Goal: Task Accomplishment & Management: Manage account settings

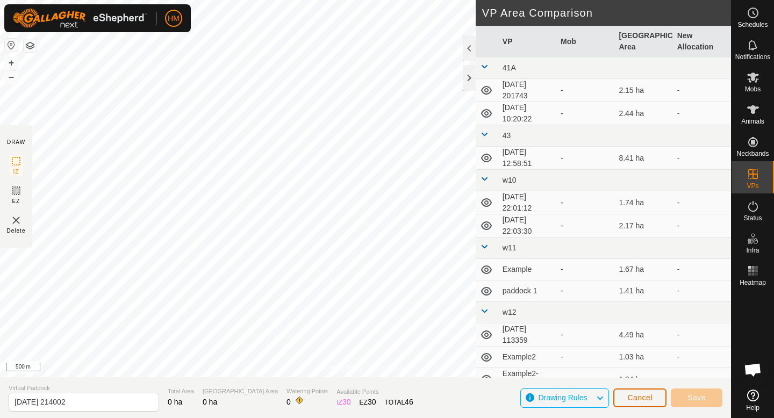
click at [654, 396] on button "Cancel" at bounding box center [639, 397] width 53 height 19
click at [641, 399] on span "Cancel" at bounding box center [639, 397] width 25 height 9
click at [636, 401] on button "Cancel" at bounding box center [639, 397] width 53 height 19
click at [485, 67] on span at bounding box center [484, 66] width 9 height 9
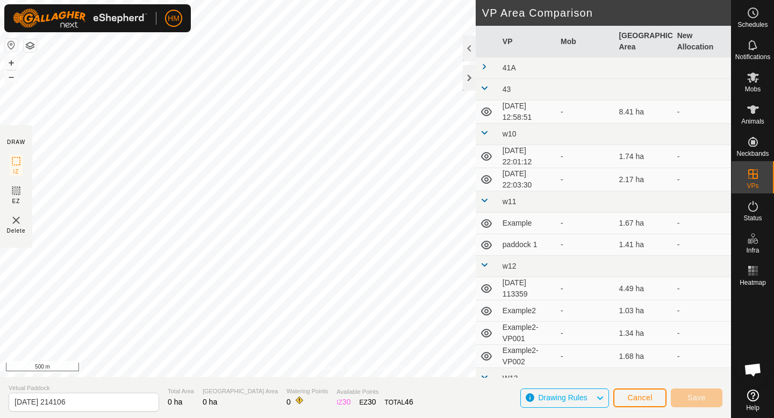
click at [487, 111] on icon at bounding box center [486, 111] width 11 height 9
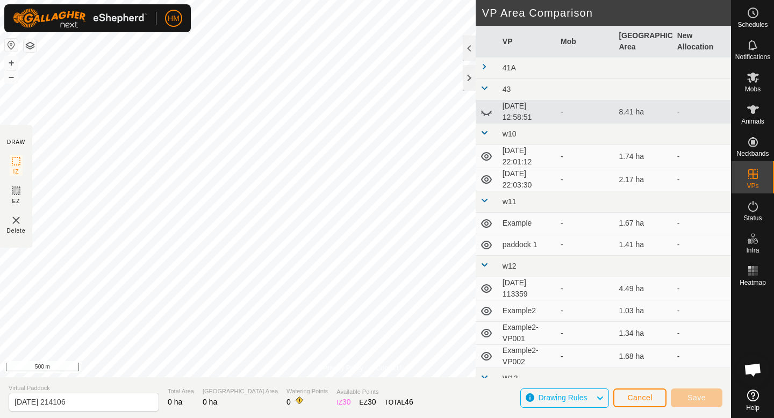
click at [487, 112] on icon at bounding box center [486, 111] width 13 height 13
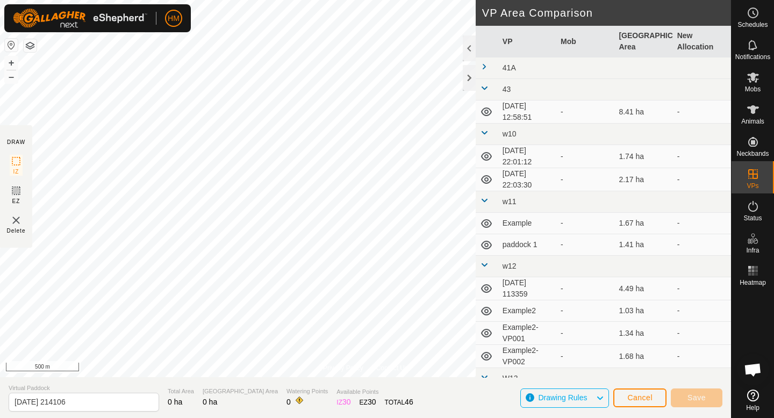
click at [487, 112] on icon at bounding box center [486, 111] width 13 height 13
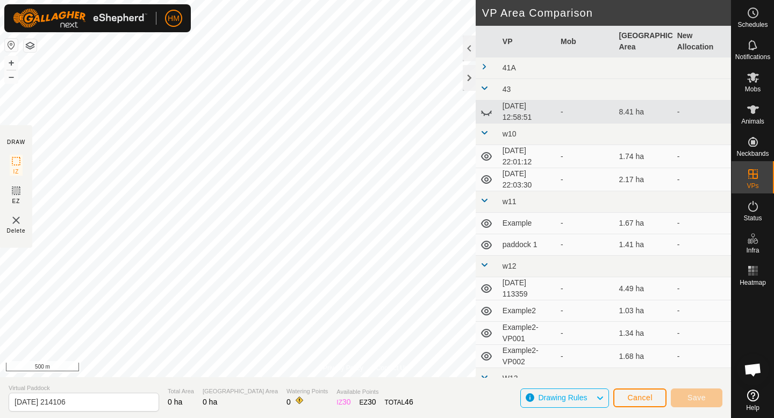
click at [487, 112] on icon at bounding box center [486, 111] width 13 height 13
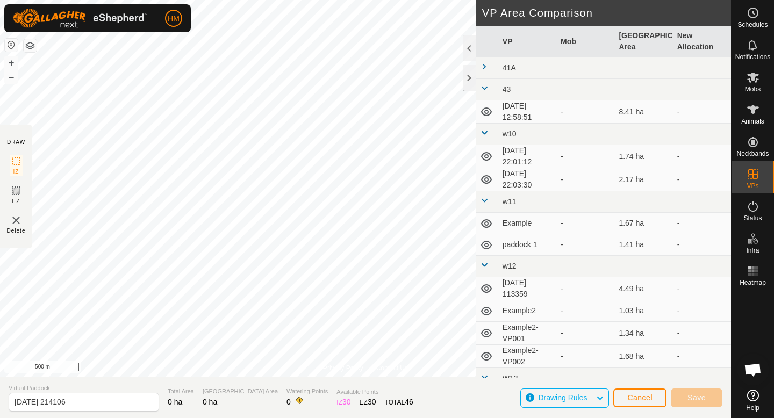
click at [488, 155] on icon at bounding box center [486, 156] width 13 height 13
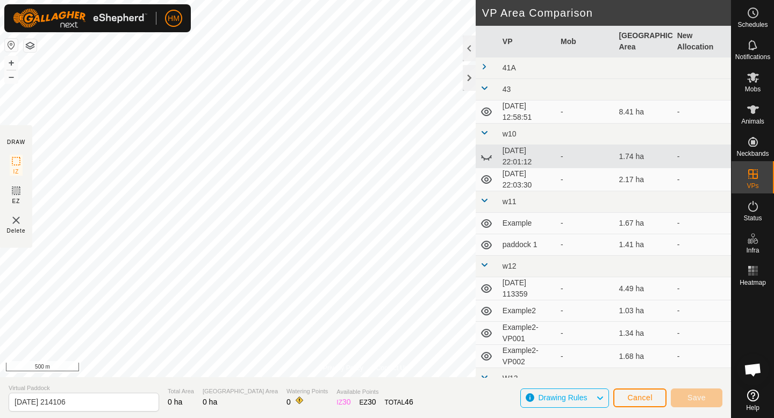
click at [488, 155] on icon at bounding box center [486, 156] width 13 height 13
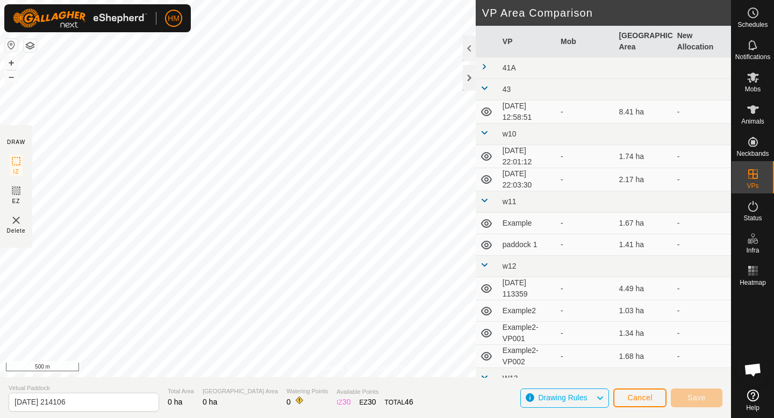
click at [488, 155] on icon at bounding box center [486, 156] width 13 height 13
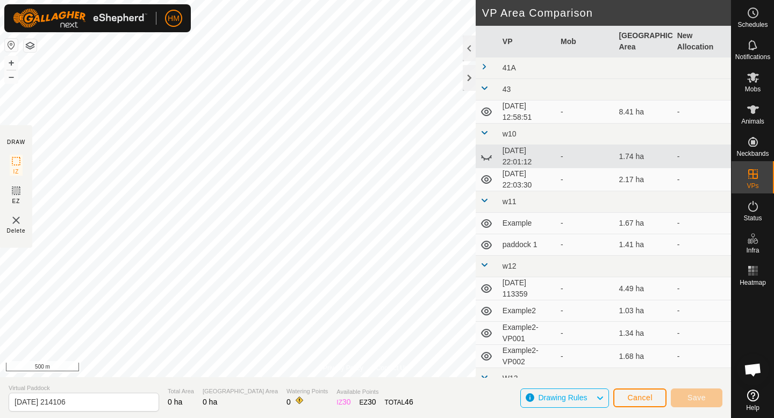
click at [488, 155] on icon at bounding box center [486, 156] width 13 height 13
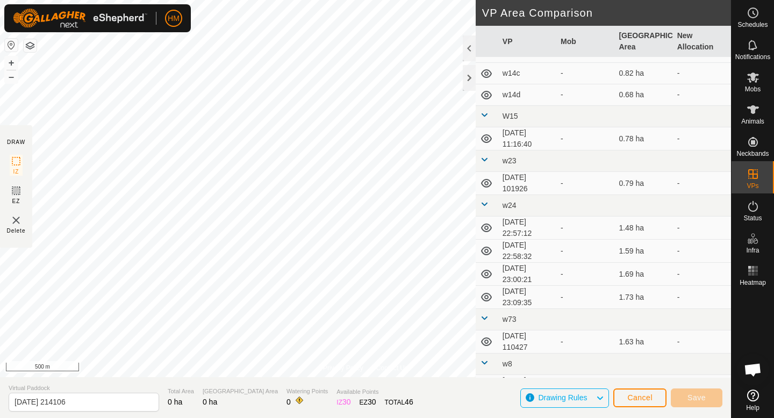
scroll to position [547, 0]
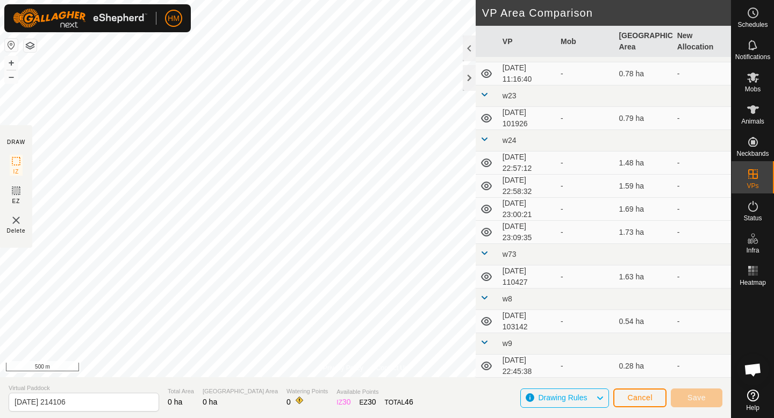
click at [634, 372] on td "0.28 ha" at bounding box center [643, 366] width 58 height 23
click at [632, 360] on td "0.28 ha" at bounding box center [643, 366] width 58 height 23
click at [631, 366] on td "0.28 ha" at bounding box center [643, 366] width 58 height 23
click at [648, 364] on td "0.28 ha" at bounding box center [643, 366] width 58 height 23
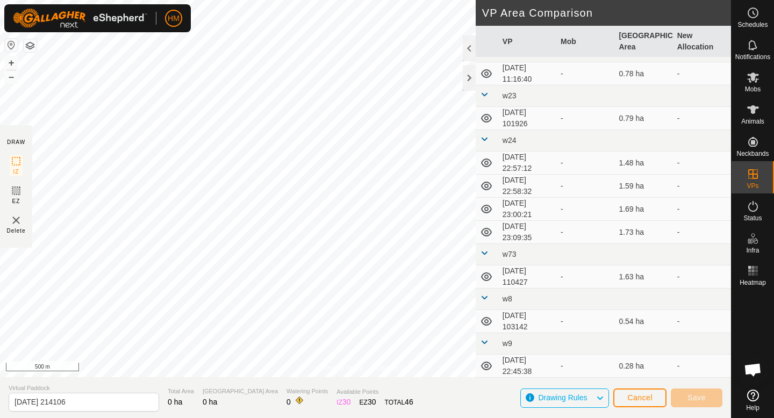
click at [16, 219] on img at bounding box center [16, 220] width 13 height 13
click at [18, 226] on img at bounding box center [16, 220] width 13 height 13
click at [13, 213] on section "DRAW IZ EZ Delete" at bounding box center [16, 186] width 32 height 122
click at [13, 215] on img at bounding box center [16, 220] width 13 height 13
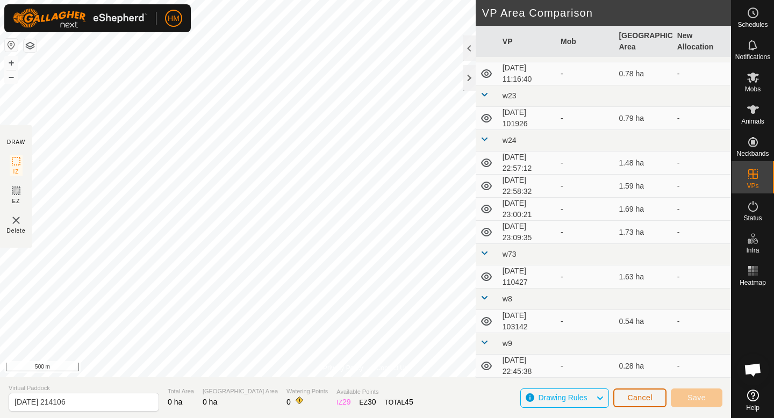
click at [643, 400] on span "Cancel" at bounding box center [639, 397] width 25 height 9
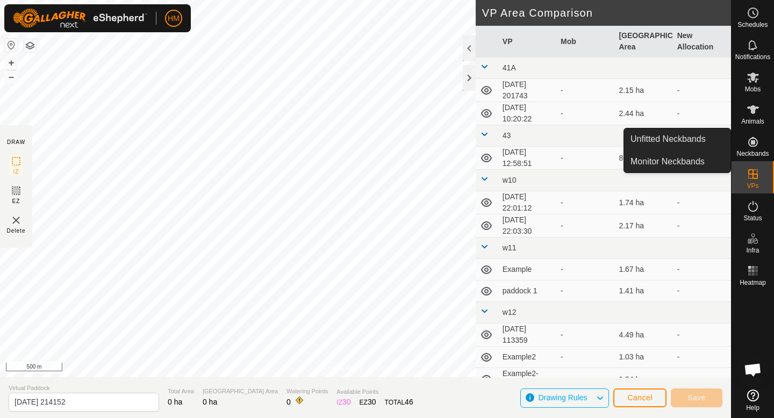
click at [754, 138] on icon at bounding box center [753, 142] width 10 height 10
click at [698, 161] on link "Monitor Neckbands" at bounding box center [677, 161] width 106 height 21
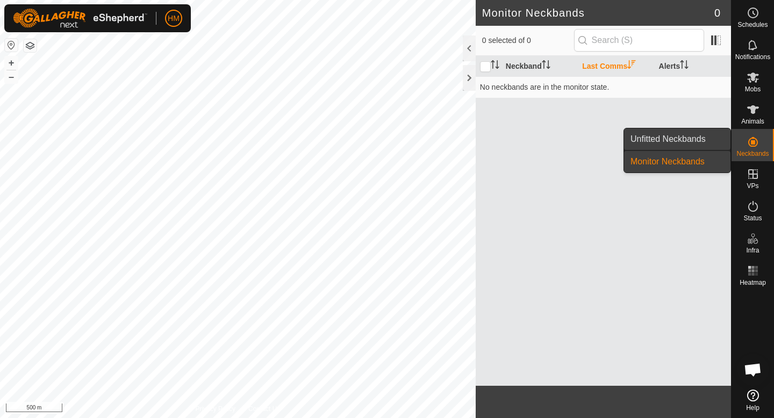
click at [693, 146] on link "Unfitted Neckbands" at bounding box center [677, 138] width 106 height 21
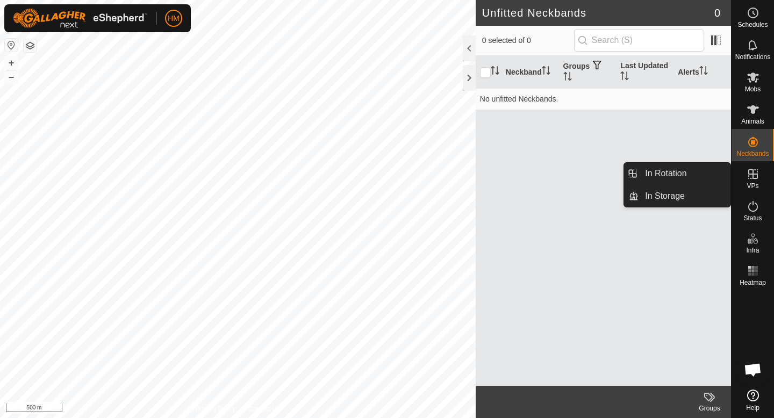
click at [749, 169] on icon at bounding box center [752, 174] width 13 height 13
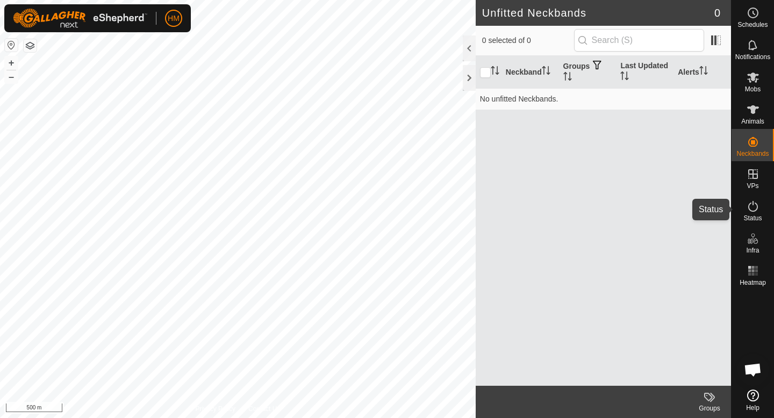
click at [757, 218] on span "Status" at bounding box center [752, 218] width 18 height 6
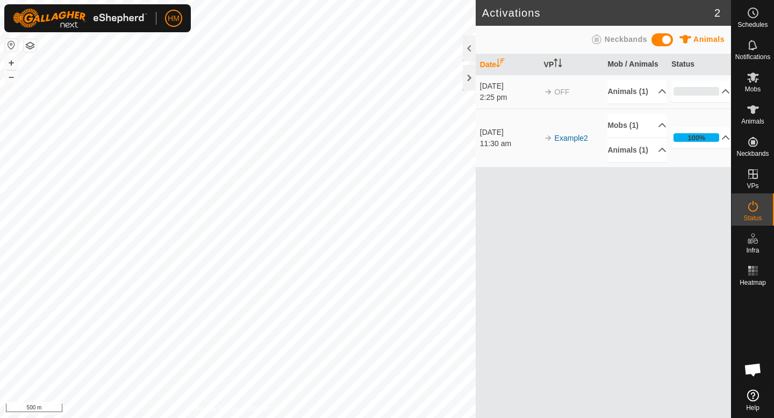
click at [757, 218] on span "Status" at bounding box center [752, 218] width 18 height 6
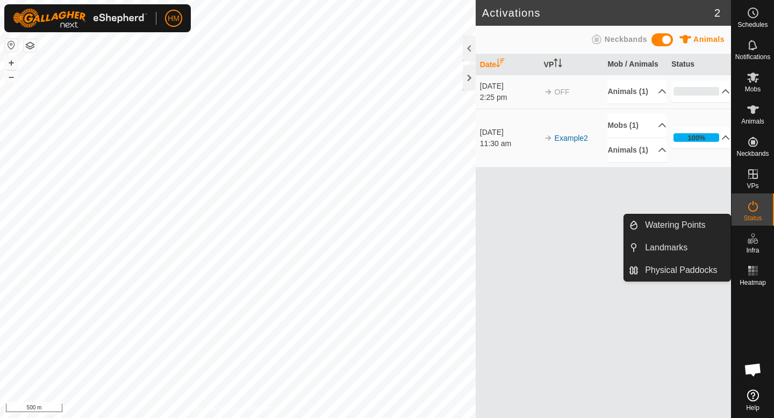
click at [758, 257] on div "Infra" at bounding box center [752, 242] width 42 height 32
click at [752, 247] on span "Infra" at bounding box center [752, 250] width 13 height 6
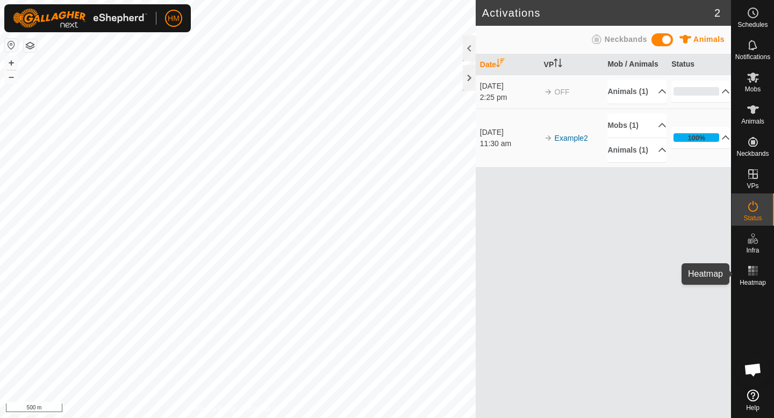
click at [755, 270] on rect at bounding box center [755, 270] width 3 height 3
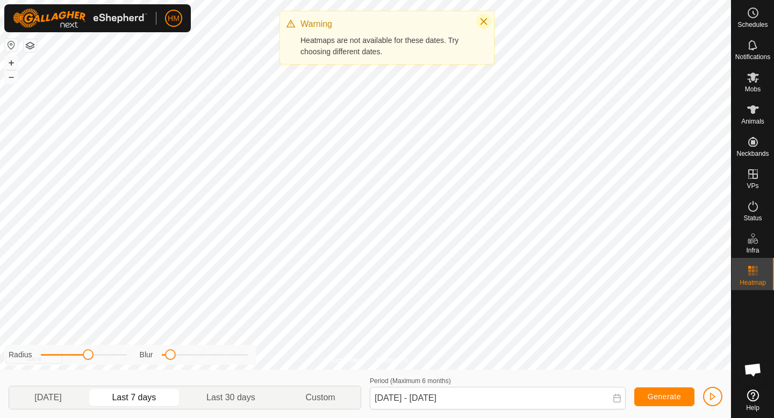
click at [480, 22] on icon "Close" at bounding box center [483, 21] width 9 height 9
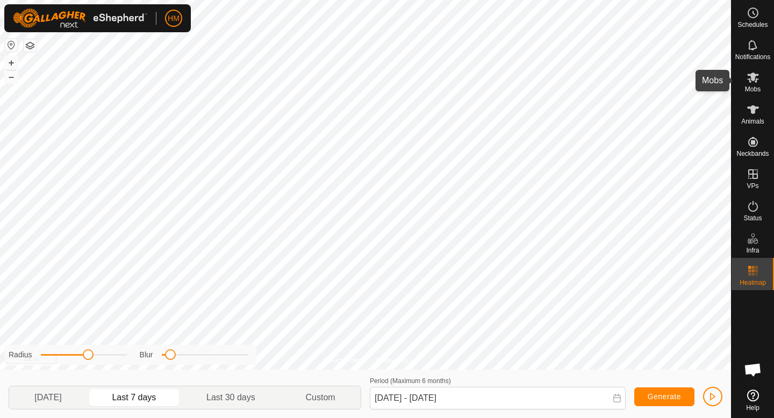
click at [751, 90] on span "Mobs" at bounding box center [753, 89] width 16 height 6
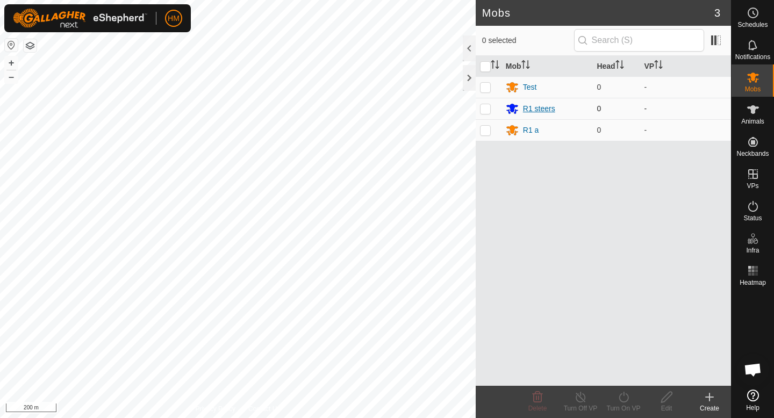
click at [537, 105] on div "R1 steers" at bounding box center [539, 108] width 32 height 11
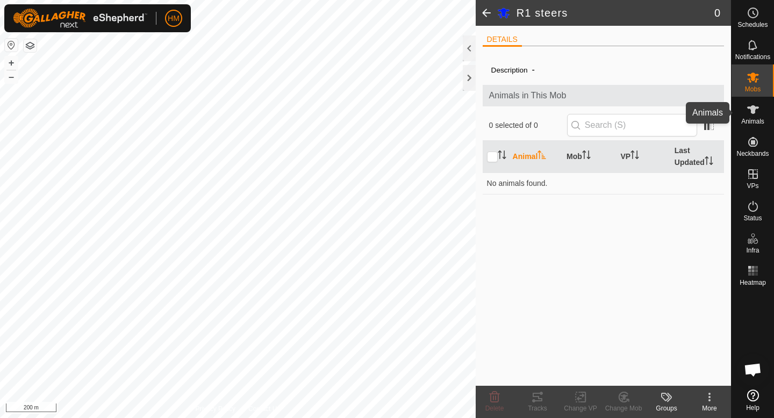
click at [752, 102] on es-animals-svg-icon at bounding box center [752, 109] width 19 height 17
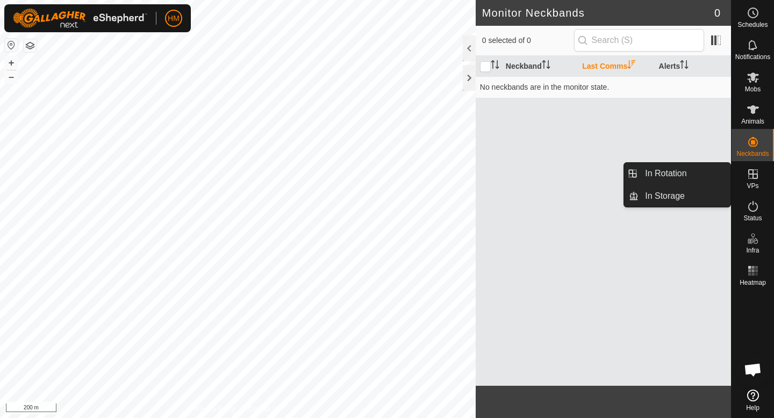
click at [758, 179] on icon at bounding box center [752, 174] width 13 height 13
click at [683, 178] on link "In Rotation" at bounding box center [684, 173] width 92 height 21
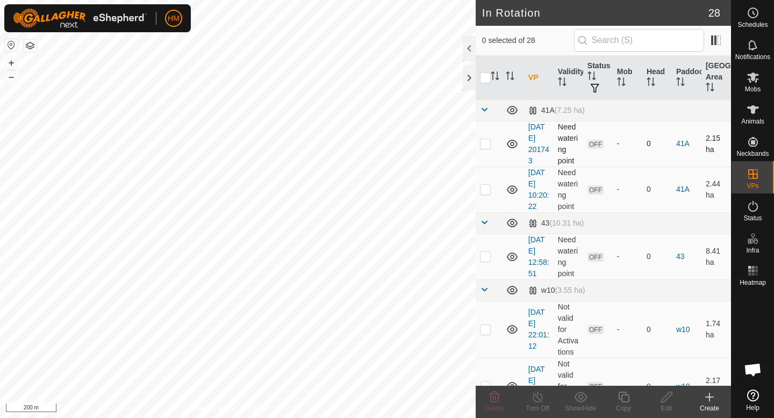
click at [488, 148] on td at bounding box center [488, 144] width 26 height 46
checkbox input "true"
click at [488, 189] on p-checkbox at bounding box center [485, 189] width 11 height 9
checkbox input "true"
click at [489, 259] on p-checkbox at bounding box center [485, 256] width 11 height 9
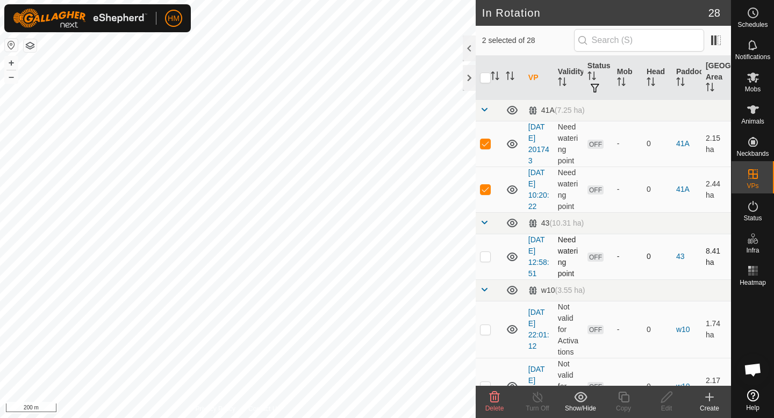
checkbox input "true"
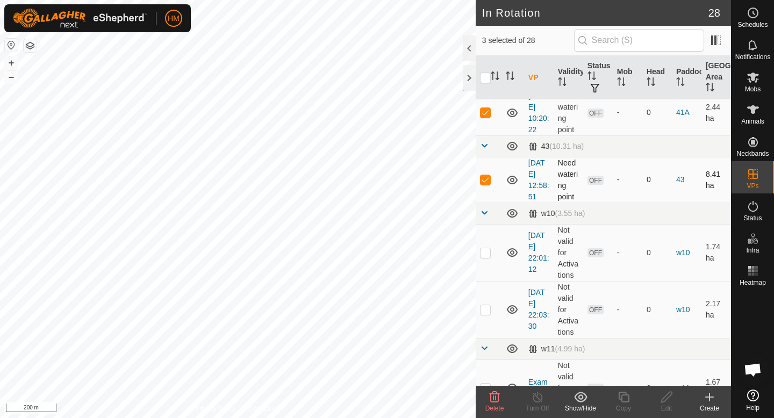
scroll to position [95, 0]
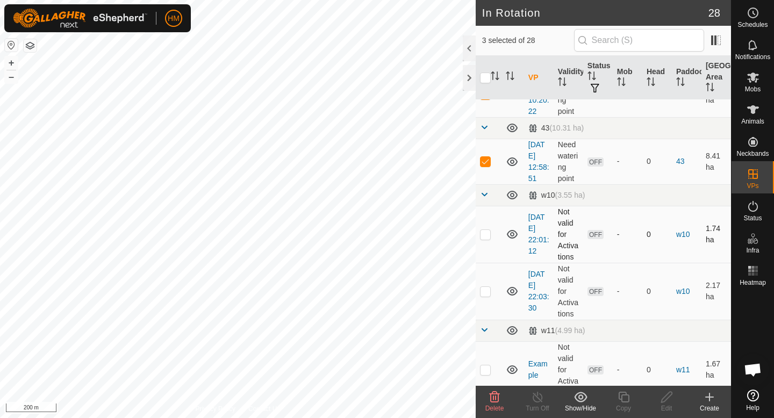
click at [489, 237] on p-checkbox at bounding box center [485, 234] width 11 height 9
checkbox input "true"
click at [486, 292] on p-checkbox at bounding box center [485, 291] width 11 height 9
checkbox input "true"
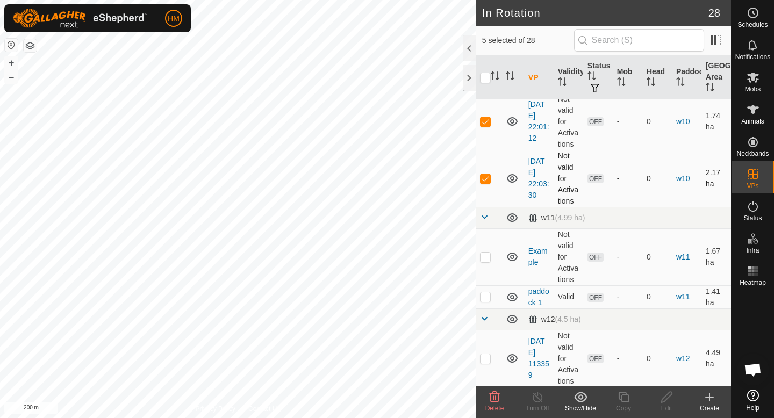
scroll to position [212, 0]
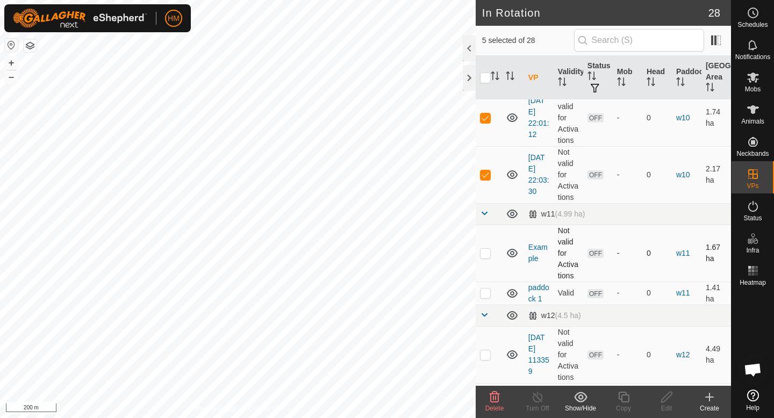
click at [480, 254] on p-tablecheckbox at bounding box center [485, 253] width 11 height 9
checkbox input "true"
click at [488, 293] on p-checkbox at bounding box center [485, 292] width 11 height 9
checkbox input "true"
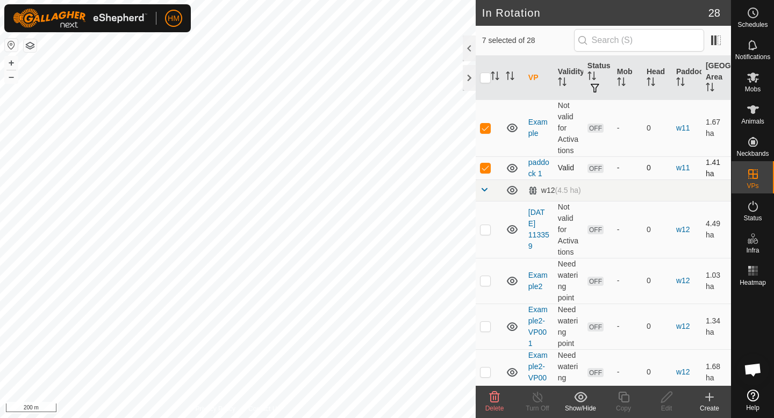
scroll to position [338, 0]
click at [491, 234] on td at bounding box center [488, 228] width 26 height 57
checkbox input "true"
click at [484, 280] on p-checkbox at bounding box center [485, 279] width 11 height 9
checkbox input "true"
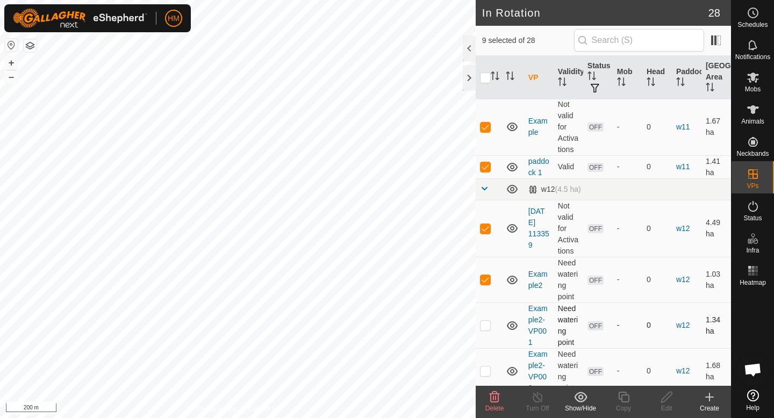
click at [486, 331] on td at bounding box center [488, 325] width 26 height 46
checkbox input "true"
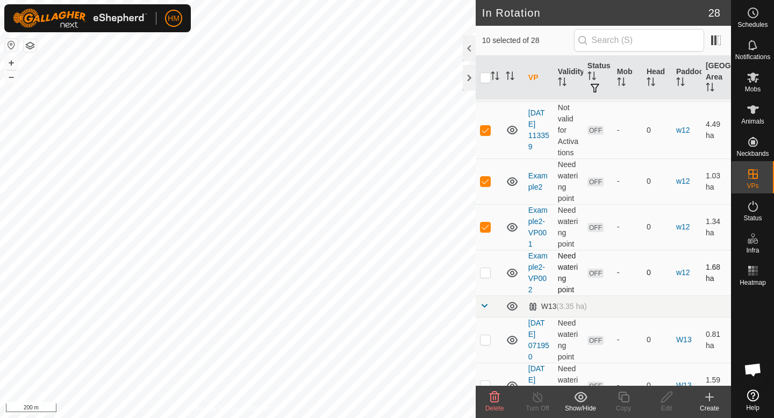
scroll to position [437, 0]
click at [488, 268] on p-checkbox at bounding box center [485, 272] width 11 height 9
click at [485, 274] on p-checkbox at bounding box center [485, 272] width 11 height 9
checkbox input "true"
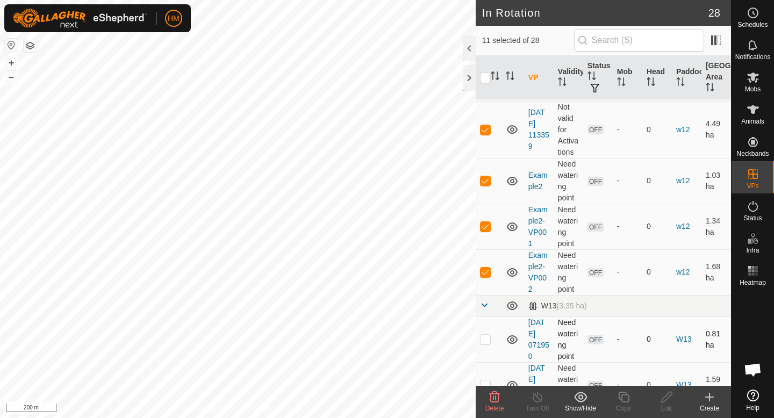
click at [484, 336] on p-checkbox at bounding box center [485, 339] width 11 height 9
checkbox input "true"
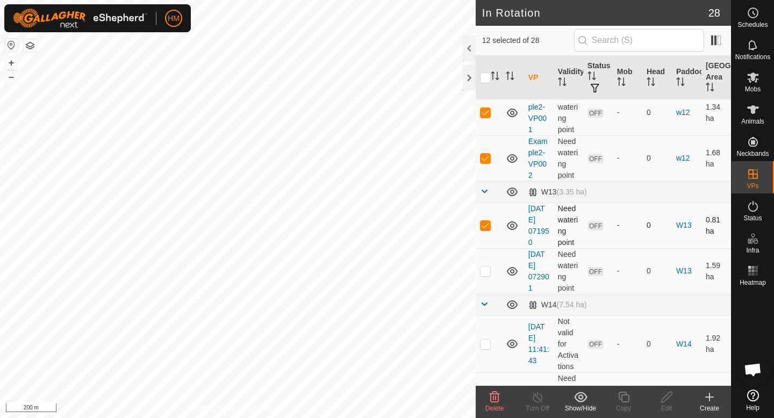
scroll to position [552, 0]
click at [484, 271] on p-checkbox at bounding box center [485, 269] width 11 height 9
checkbox input "true"
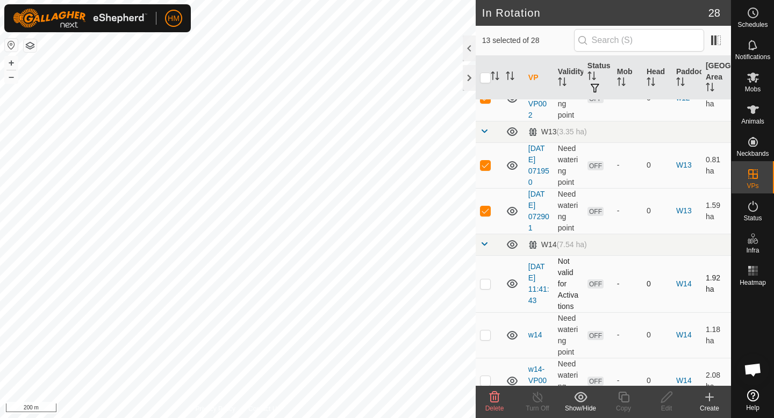
scroll to position [668, 0]
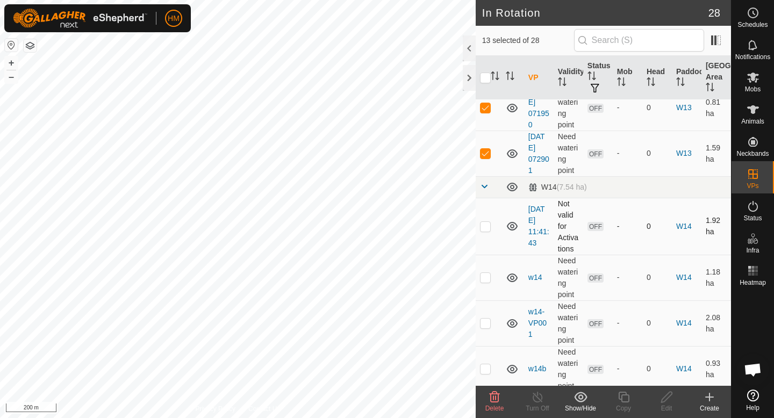
click at [482, 225] on p-checkbox at bounding box center [485, 226] width 11 height 9
checkbox input "true"
click at [484, 278] on p-checkbox at bounding box center [485, 277] width 11 height 9
checkbox input "true"
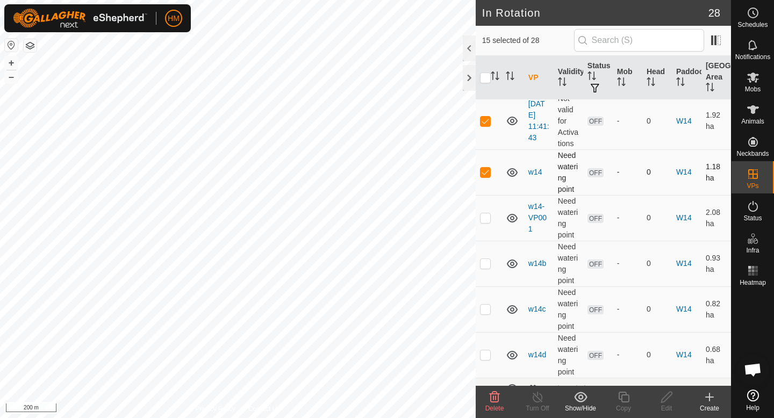
scroll to position [776, 0]
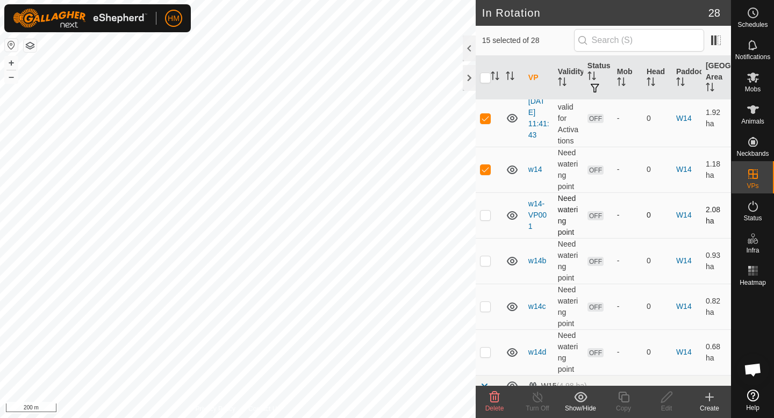
click at [486, 216] on p-checkbox at bounding box center [485, 215] width 11 height 9
checkbox input "true"
click at [484, 260] on p-checkbox at bounding box center [485, 260] width 11 height 9
checkbox input "true"
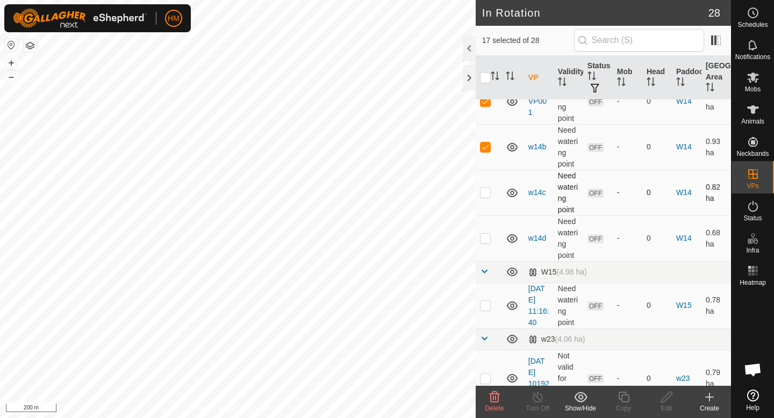
click at [485, 189] on p-checkbox at bounding box center [485, 192] width 11 height 9
checkbox input "true"
click at [484, 242] on td at bounding box center [488, 238] width 26 height 46
checkbox input "true"
click at [480, 305] on p-tablecheckbox at bounding box center [485, 305] width 11 height 9
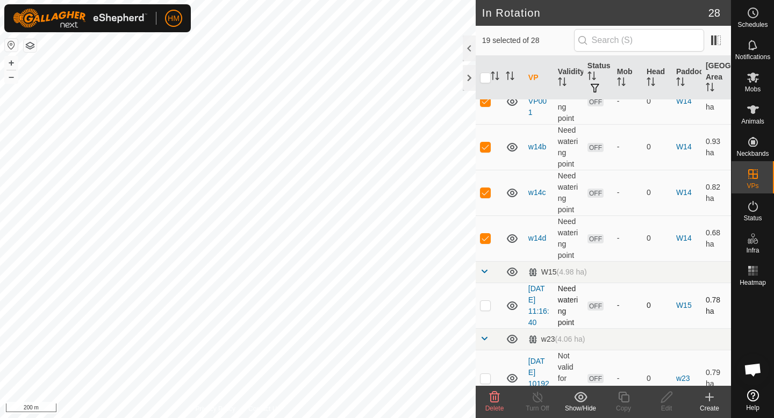
checkbox input "true"
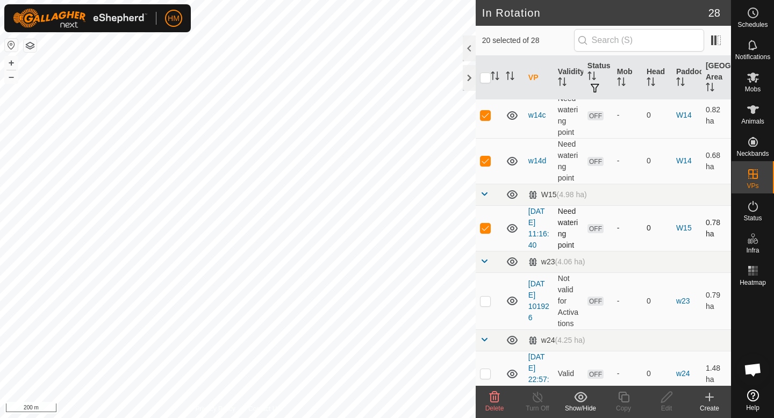
scroll to position [979, 0]
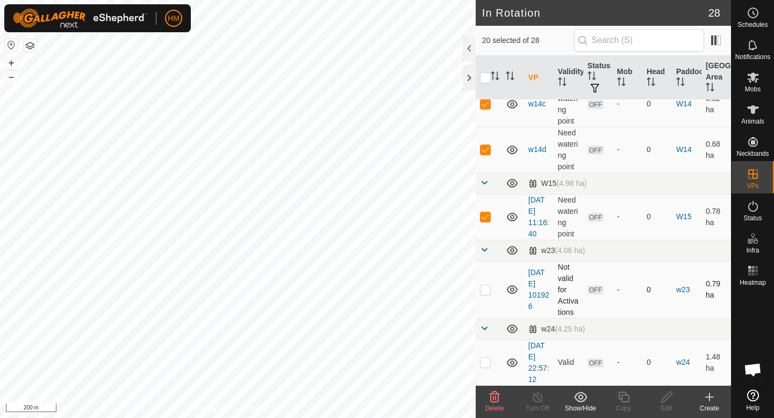
click at [488, 290] on p-checkbox at bounding box center [485, 289] width 11 height 9
checkbox input "true"
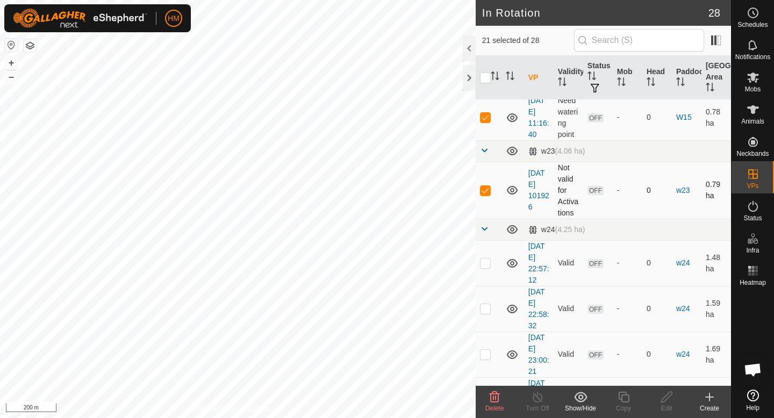
scroll to position [1079, 0]
click at [484, 265] on p-checkbox at bounding box center [485, 261] width 11 height 9
checkbox input "true"
click at [488, 307] on p-checkbox at bounding box center [485, 307] width 11 height 9
checkbox input "true"
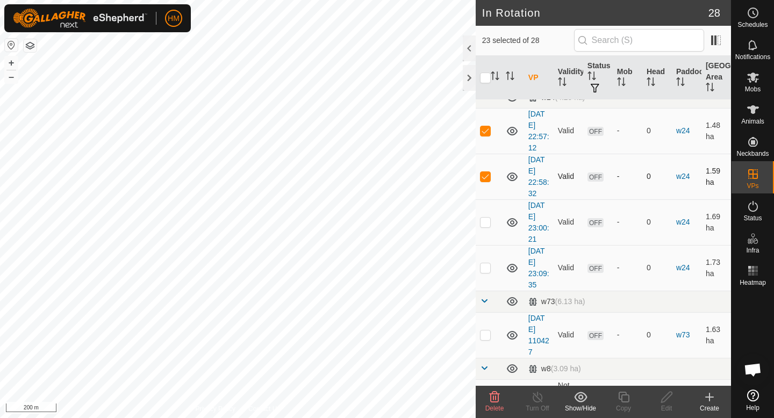
scroll to position [1211, 0]
click at [488, 219] on p-checkbox at bounding box center [485, 221] width 11 height 9
checkbox input "true"
click at [483, 268] on p-checkbox at bounding box center [485, 267] width 11 height 9
checkbox input "true"
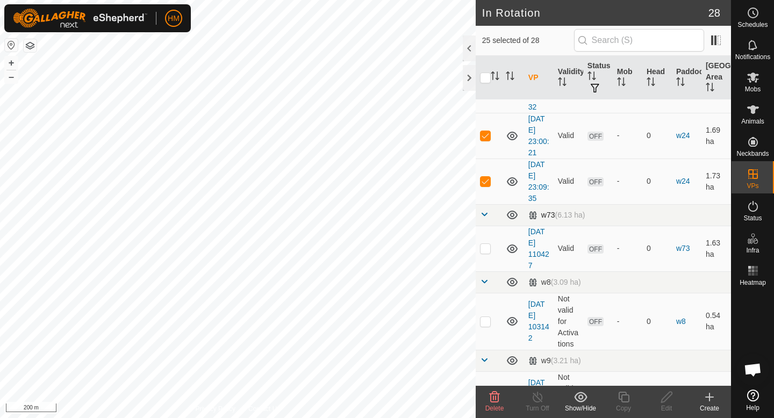
scroll to position [1319, 0]
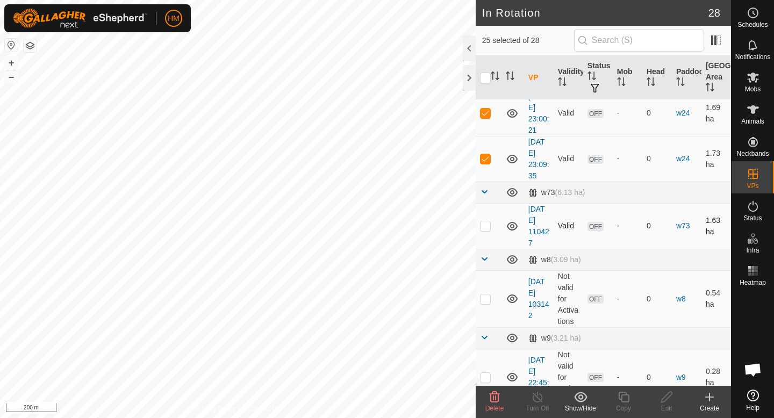
click at [488, 225] on p-checkbox at bounding box center [485, 225] width 11 height 9
checkbox input "true"
click at [483, 302] on p-checkbox at bounding box center [485, 298] width 11 height 9
checkbox input "true"
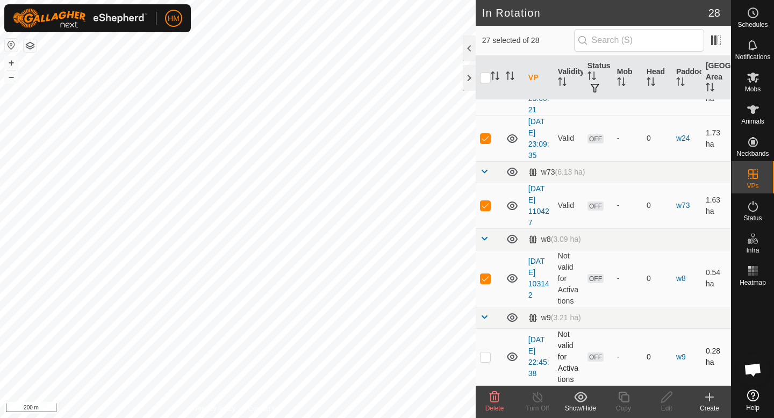
click at [484, 358] on p-checkbox at bounding box center [485, 356] width 11 height 9
checkbox input "true"
click at [493, 397] on icon at bounding box center [494, 397] width 10 height 11
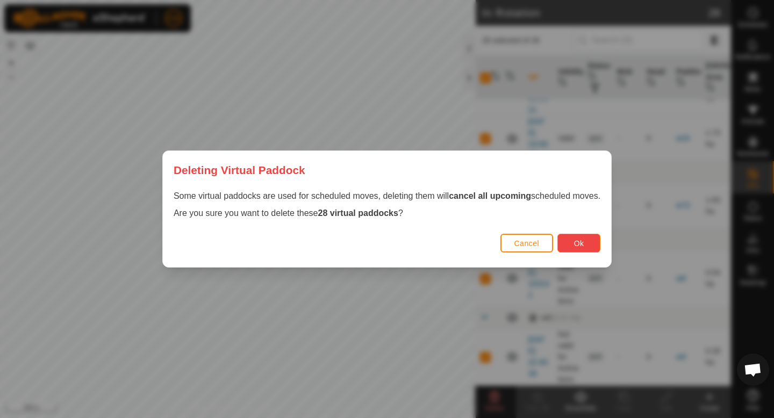
click at [574, 237] on button "Ok" at bounding box center [578, 243] width 43 height 19
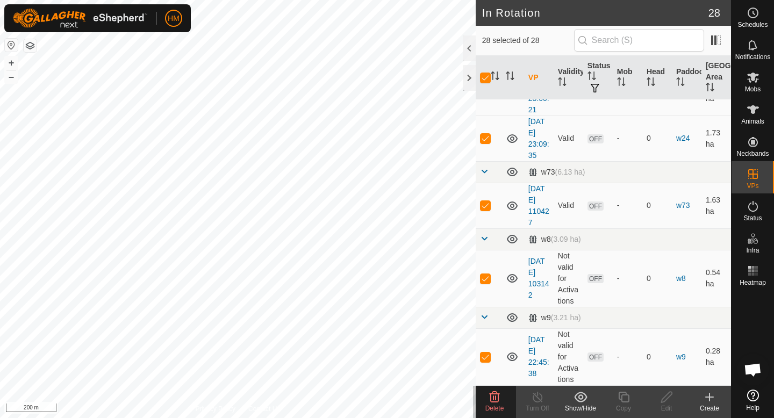
click at [501, 396] on delete-svg-icon at bounding box center [494, 397] width 43 height 13
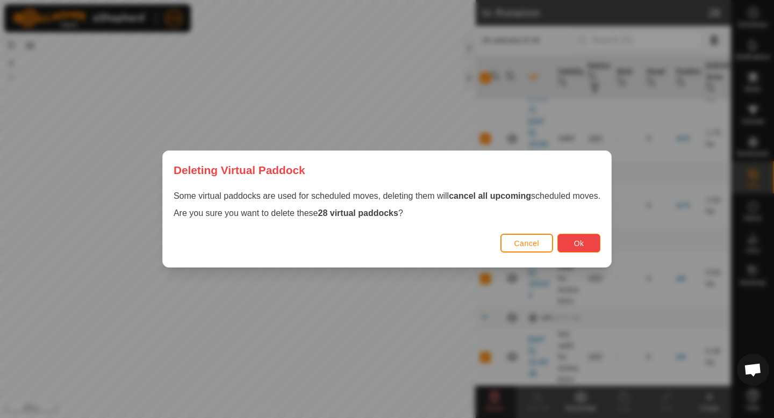
click at [578, 248] on button "Ok" at bounding box center [578, 243] width 43 height 19
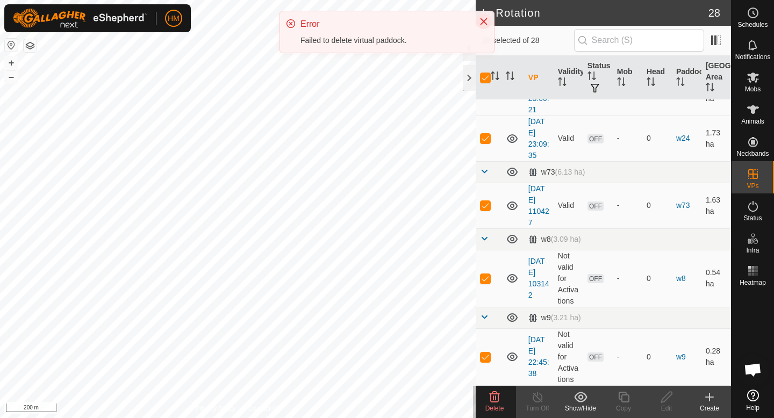
click at [485, 24] on icon "Close" at bounding box center [483, 21] width 9 height 9
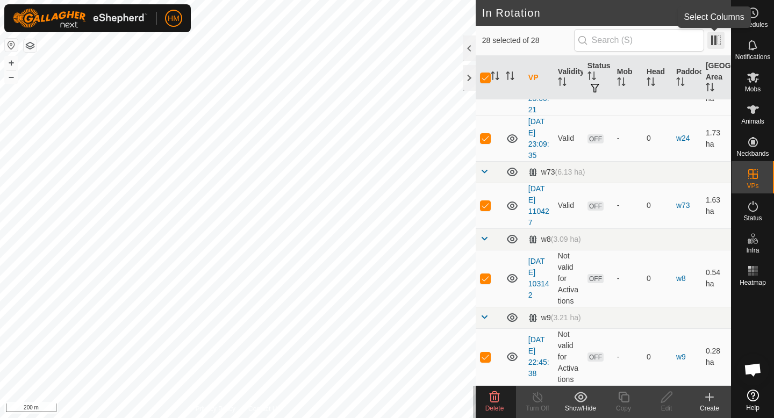
click at [713, 41] on span at bounding box center [715, 40] width 17 height 17
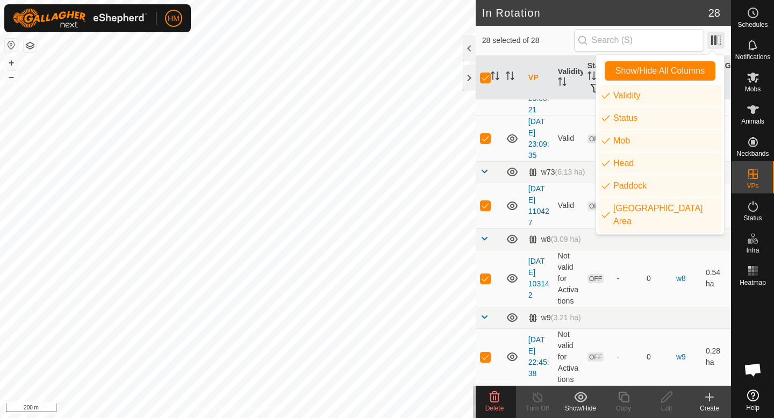
click at [713, 42] on span at bounding box center [715, 40] width 17 height 17
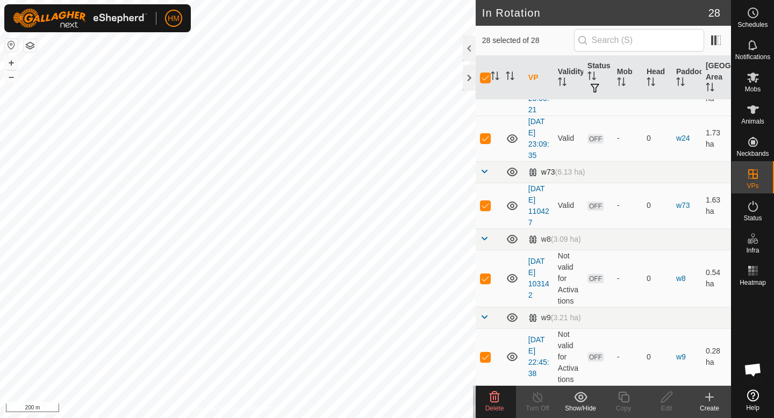
click at [485, 173] on span at bounding box center [484, 171] width 9 height 9
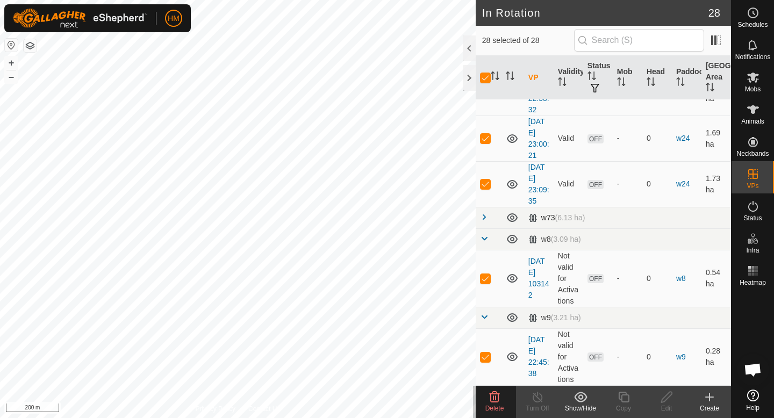
scroll to position [1294, 0]
click at [484, 217] on span at bounding box center [484, 217] width 9 height 9
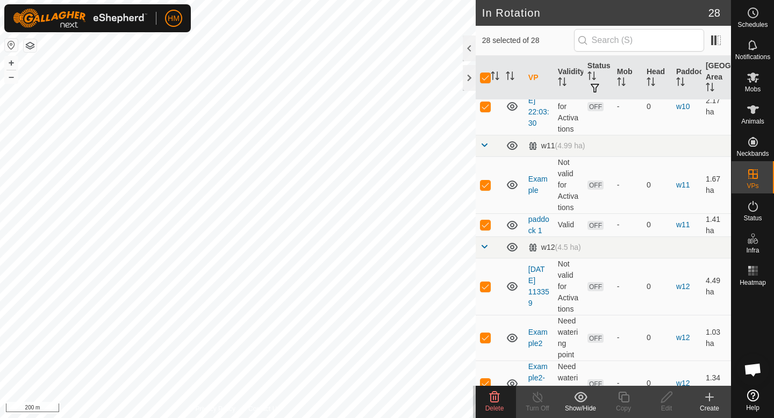
scroll to position [0, 0]
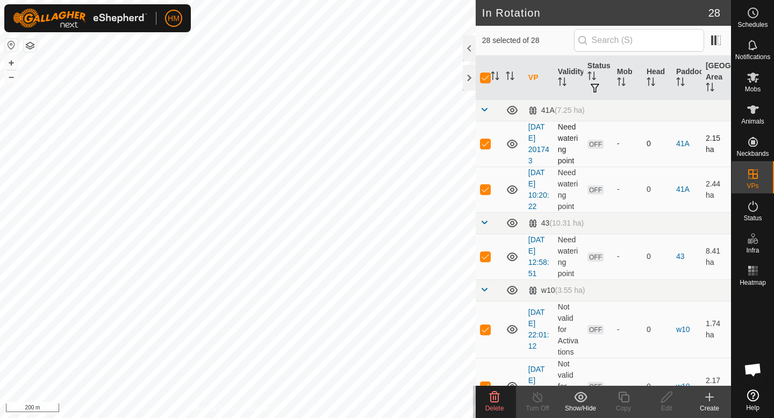
click at [486, 150] on td at bounding box center [488, 144] width 26 height 46
checkbox input "false"
click at [485, 78] on input "checkbox" at bounding box center [485, 78] width 11 height 11
checkbox input "true"
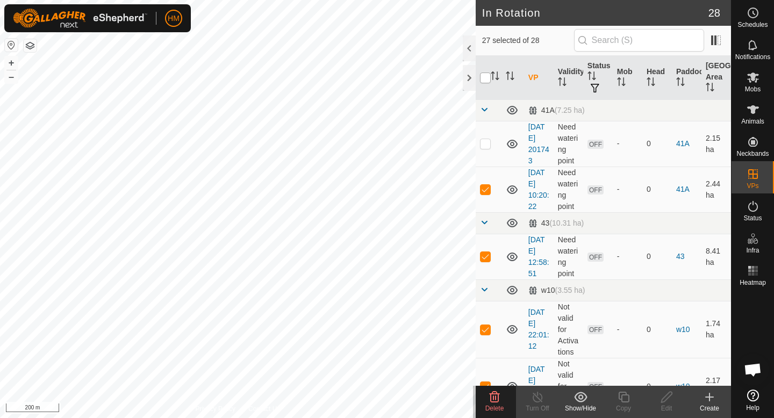
checkbox input "true"
click at [485, 78] on input "checkbox" at bounding box center [485, 78] width 11 height 11
checkbox input "false"
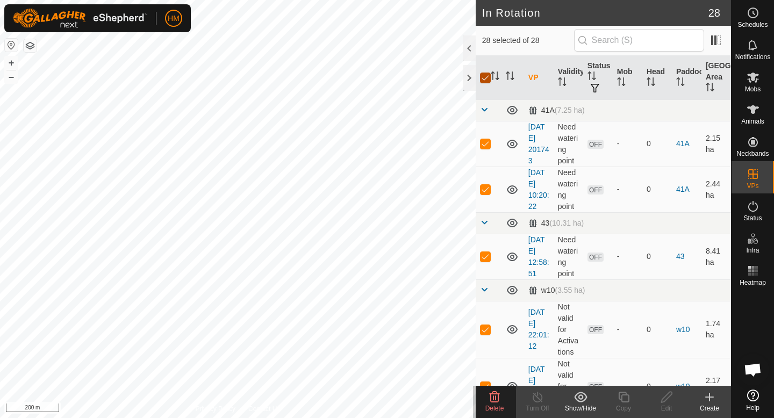
checkbox input "false"
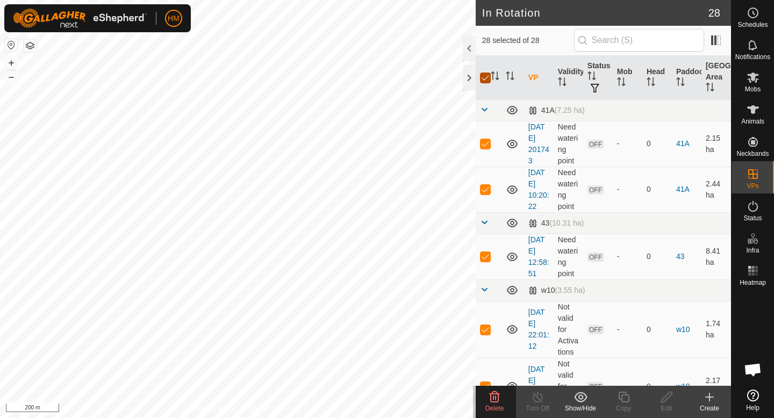
checkbox input "false"
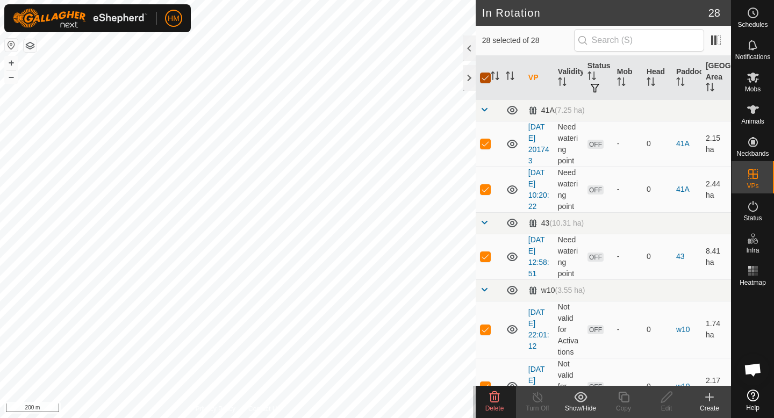
checkbox input "false"
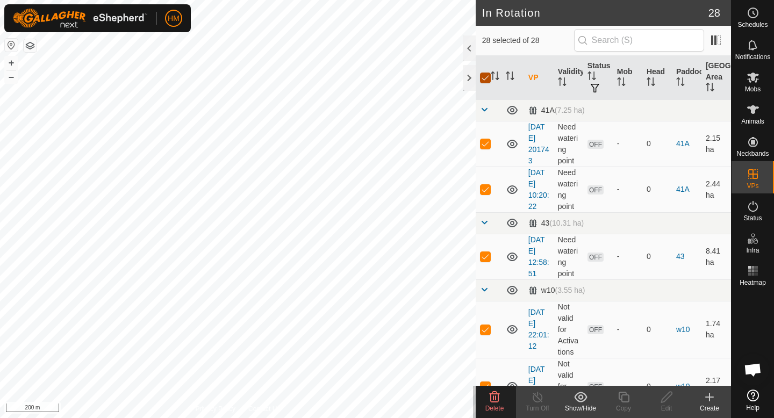
checkbox input "false"
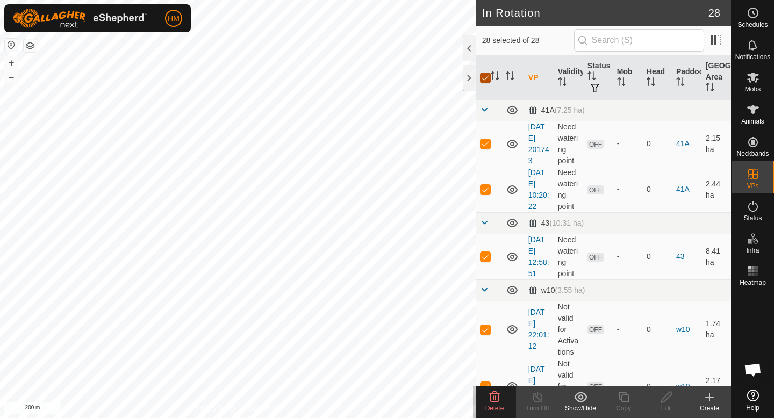
checkbox input "false"
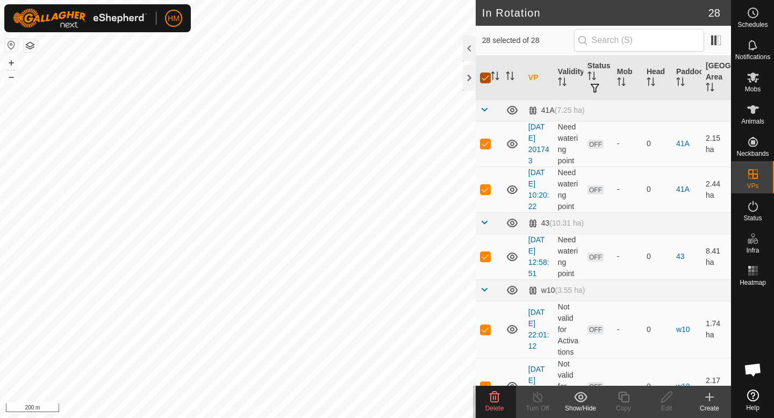
checkbox input "false"
click at [485, 78] on input "checkbox" at bounding box center [485, 78] width 11 height 11
checkbox input "true"
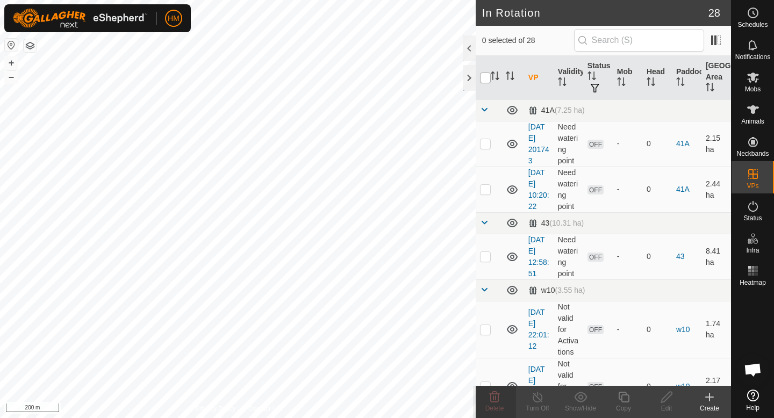
checkbox input "true"
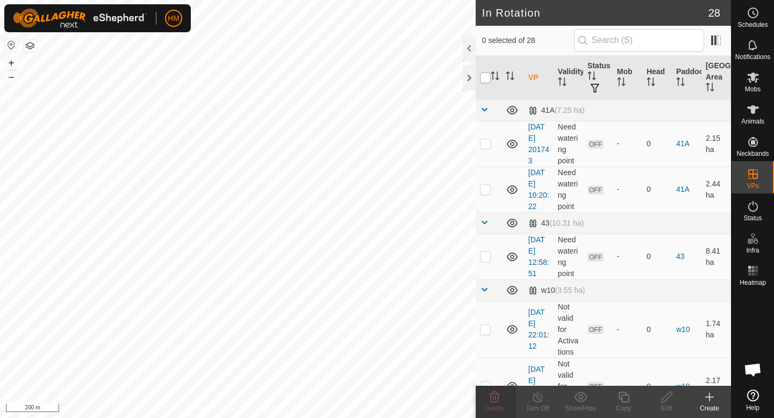
checkbox input "true"
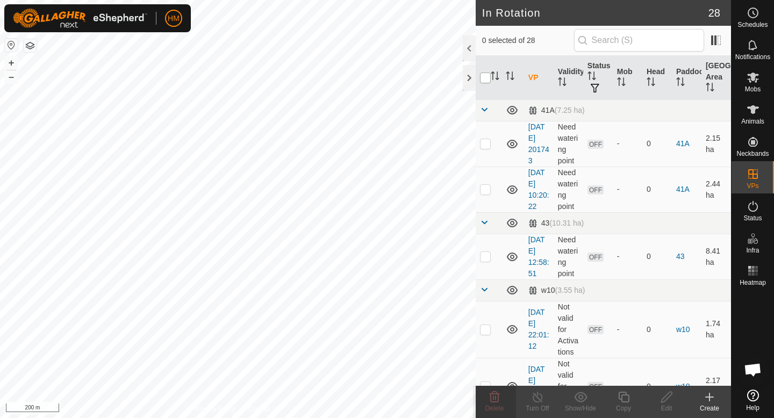
checkbox input "true"
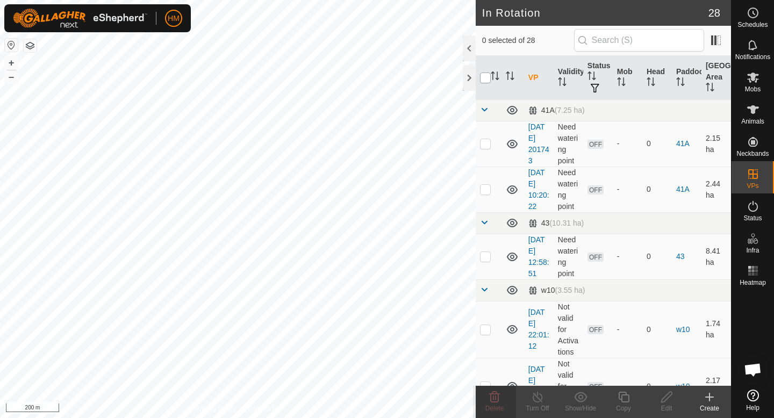
checkbox input "true"
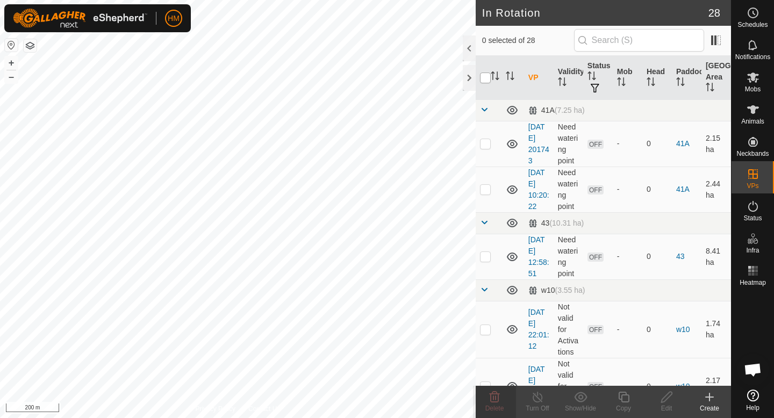
checkbox input "true"
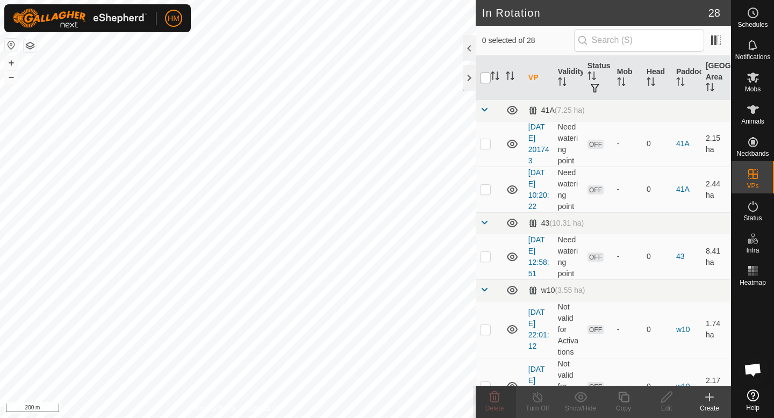
checkbox input "true"
click at [502, 400] on delete-svg-icon at bounding box center [494, 397] width 43 height 13
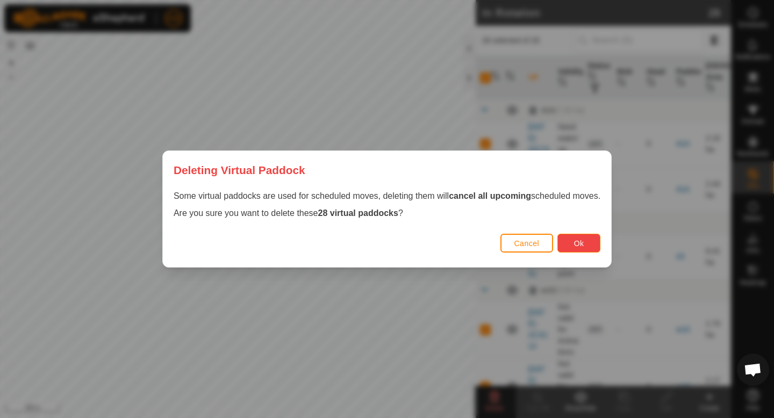
click at [593, 246] on button "Ok" at bounding box center [578, 243] width 43 height 19
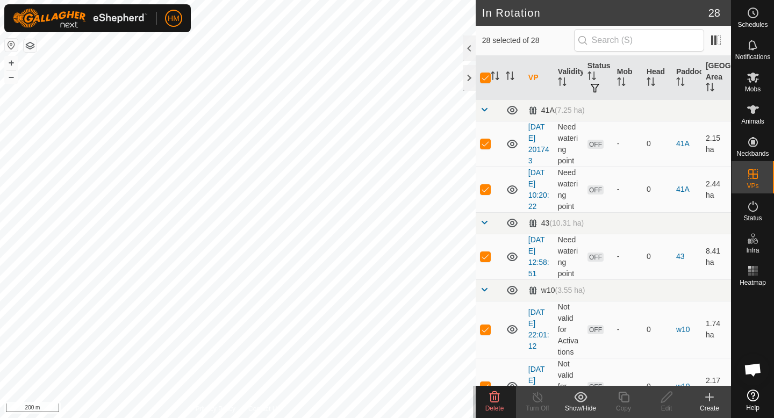
click at [500, 403] on div "Delete" at bounding box center [494, 408] width 43 height 10
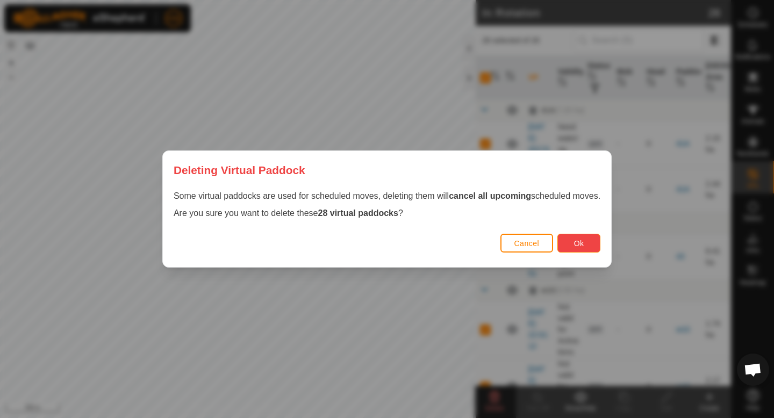
click at [584, 247] on span "Ok" at bounding box center [579, 243] width 10 height 9
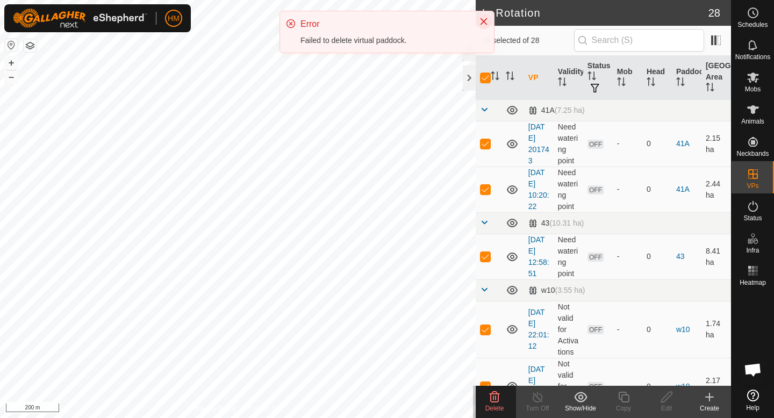
click at [480, 20] on icon "Close" at bounding box center [483, 21] width 9 height 9
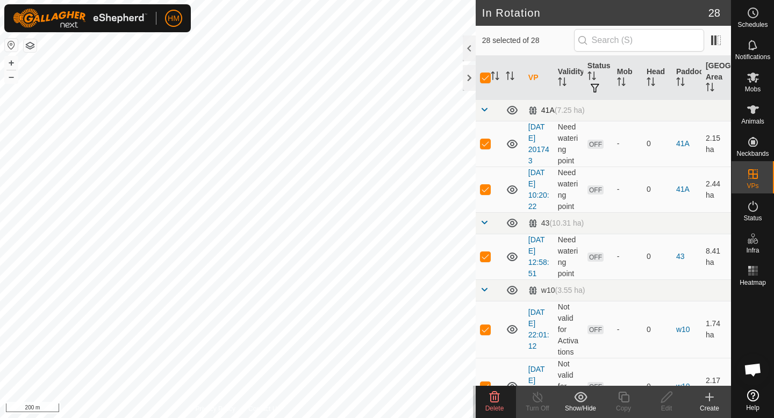
click at [486, 110] on span at bounding box center [484, 109] width 9 height 9
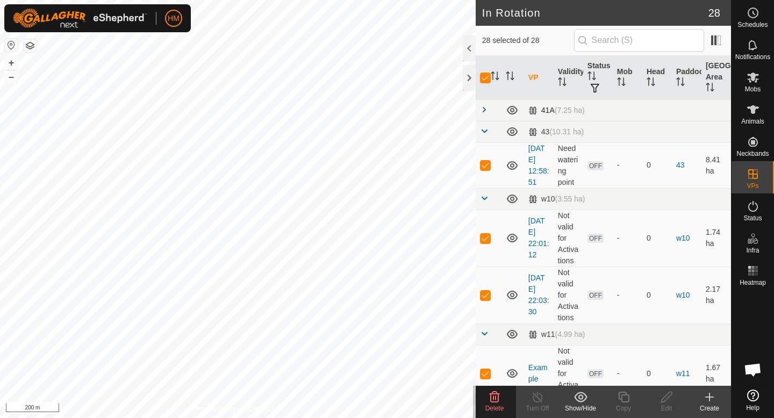
click at [486, 110] on span at bounding box center [484, 109] width 9 height 9
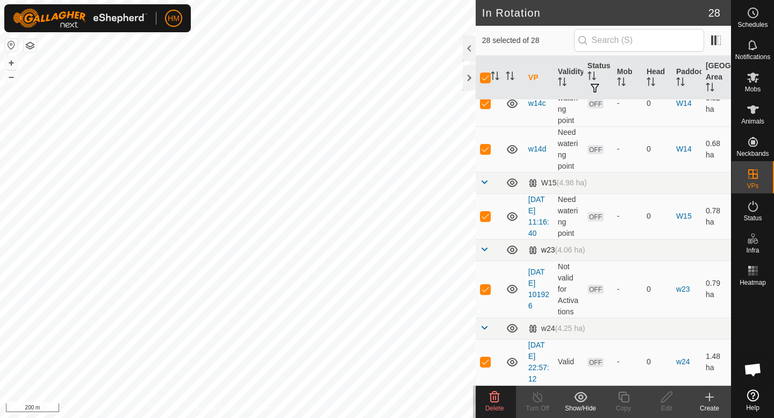
scroll to position [989, 0]
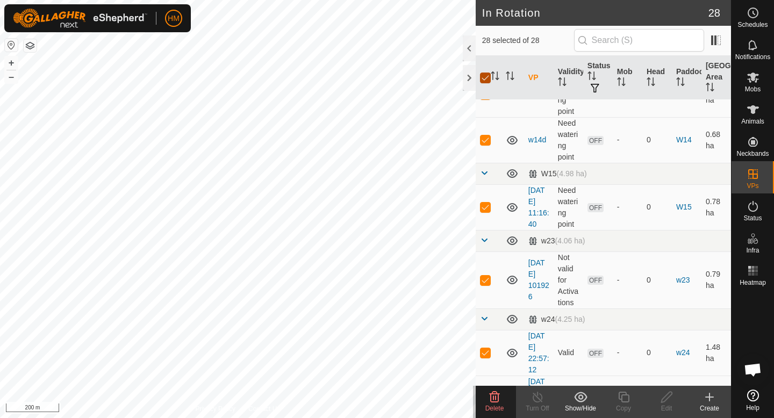
click at [485, 81] on input "checkbox" at bounding box center [485, 78] width 11 height 11
checkbox input "false"
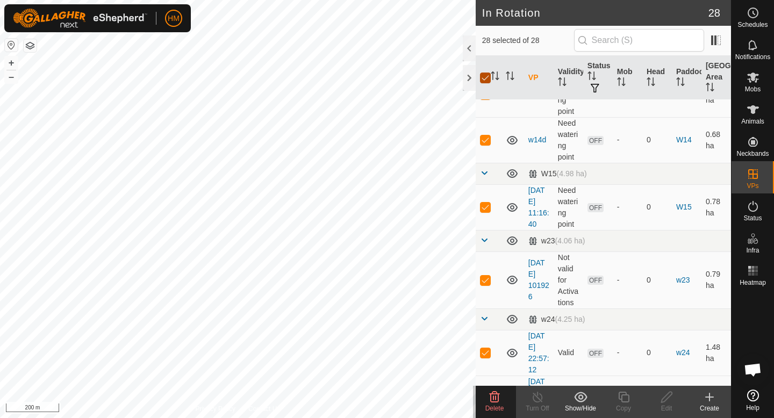
checkbox input "false"
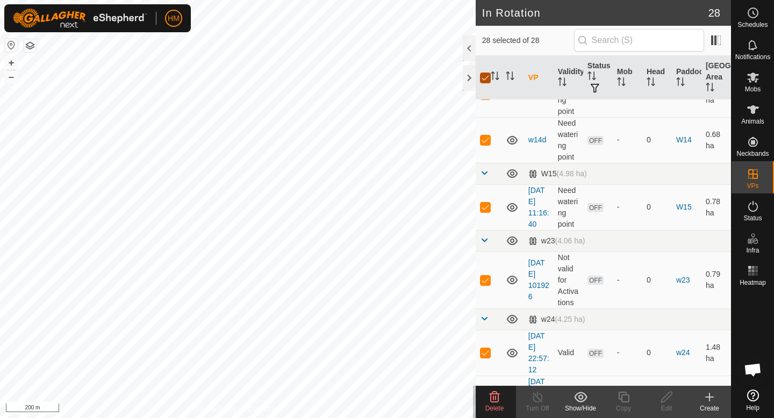
checkbox input "false"
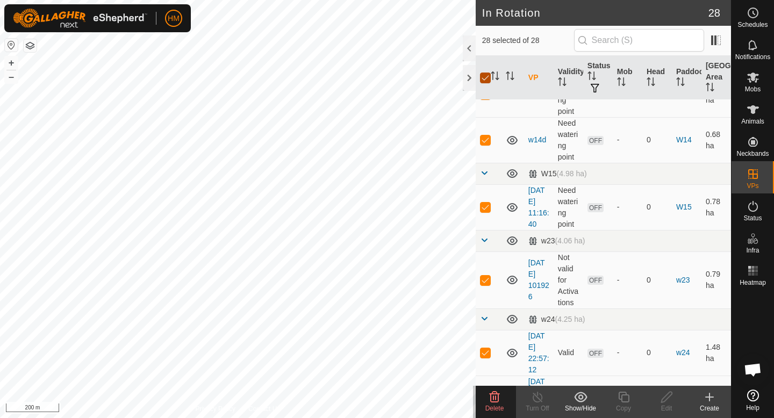
checkbox input "false"
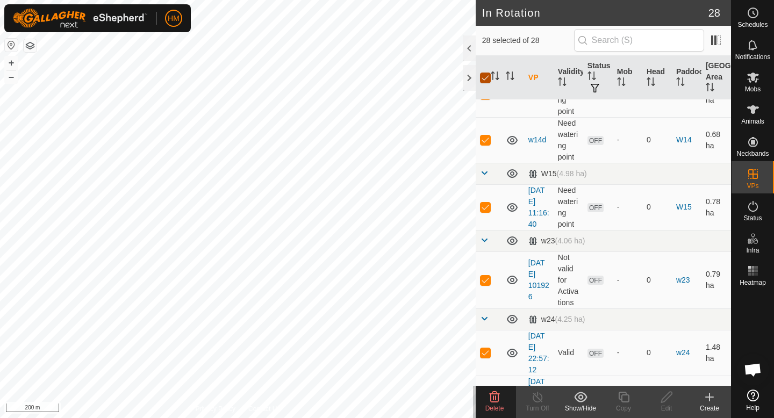
checkbox input "false"
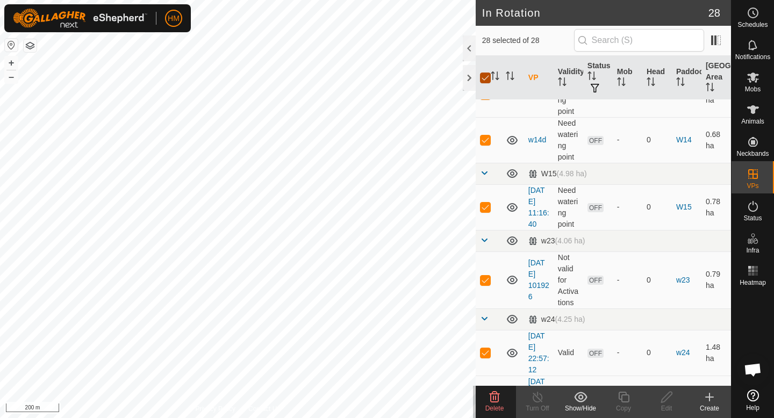
checkbox input "false"
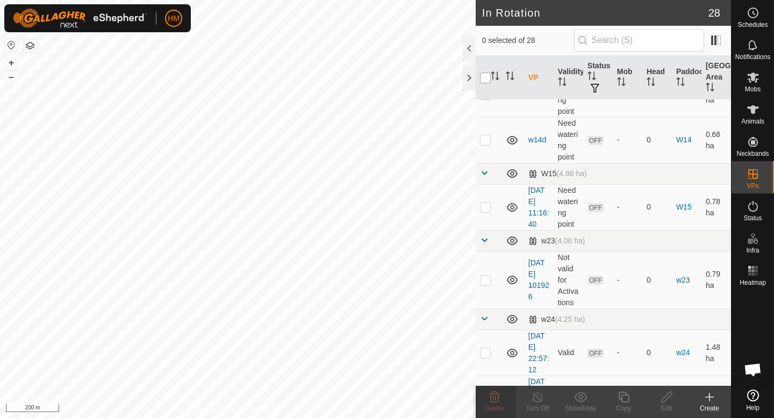
click at [485, 83] on input "checkbox" at bounding box center [485, 78] width 11 height 11
checkbox input "true"
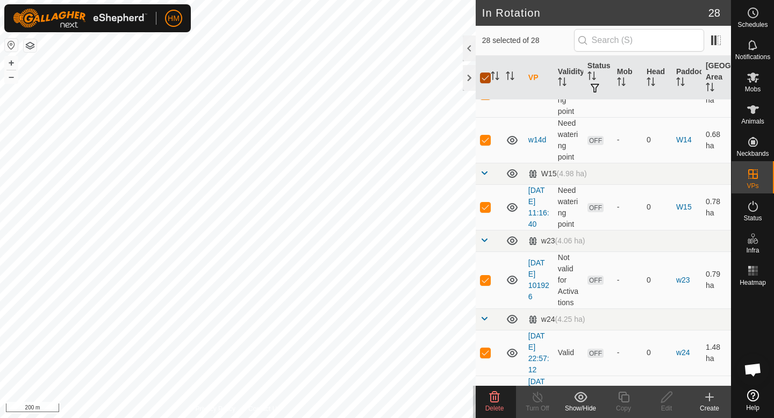
checkbox input "true"
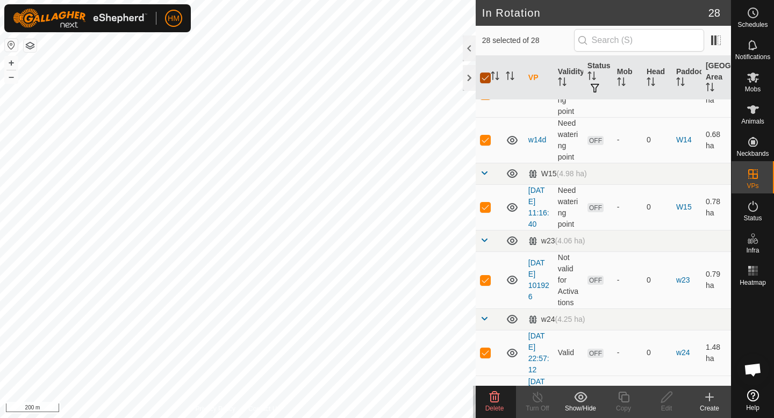
checkbox input "true"
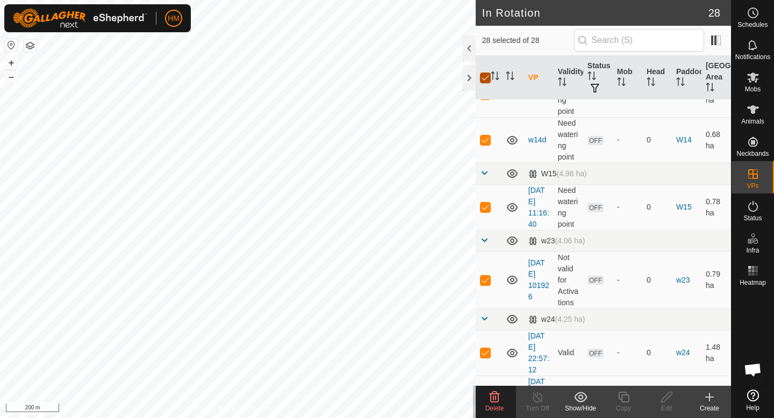
checkbox input "true"
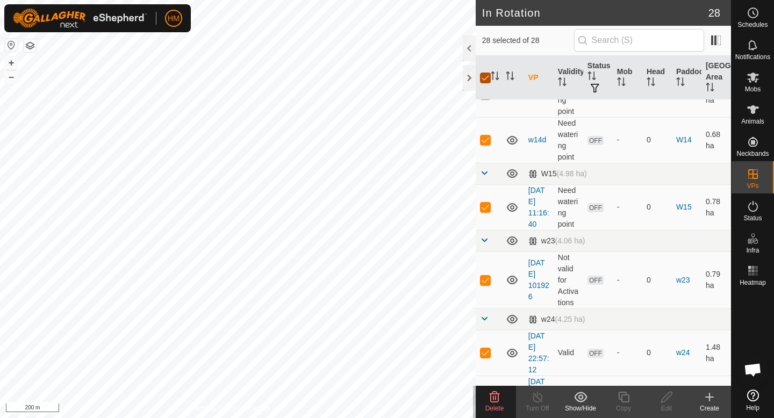
checkbox input "true"
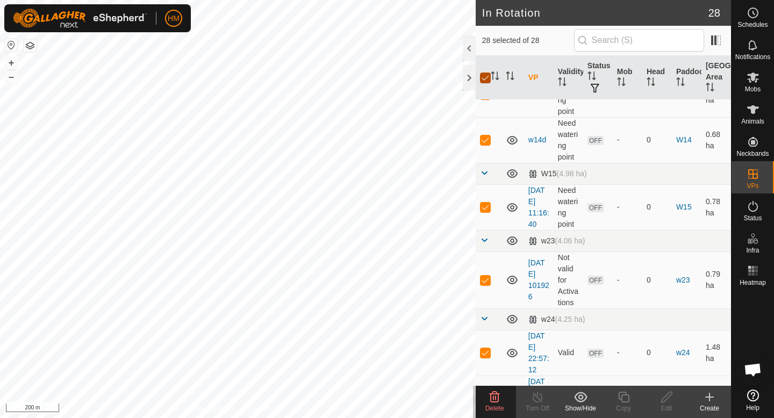
checkbox input "true"
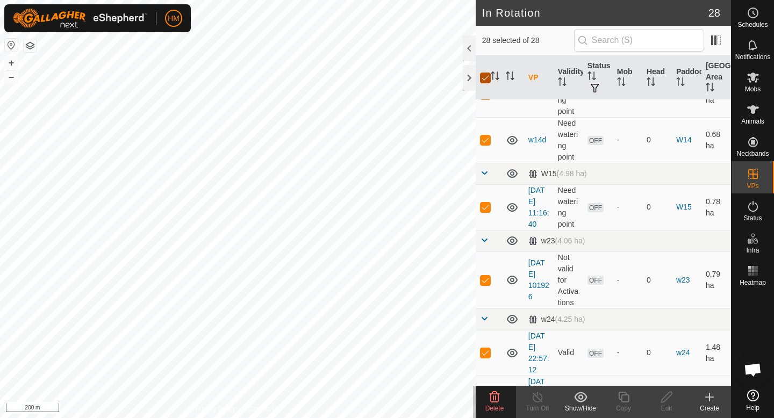
click at [487, 82] on input "checkbox" at bounding box center [485, 78] width 11 height 11
checkbox input "false"
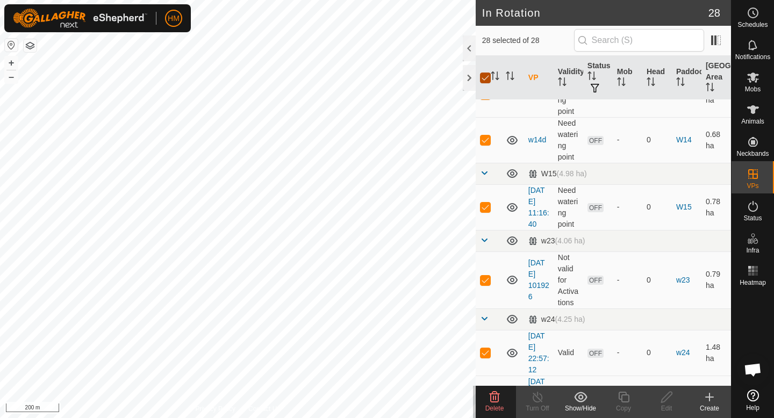
checkbox input "false"
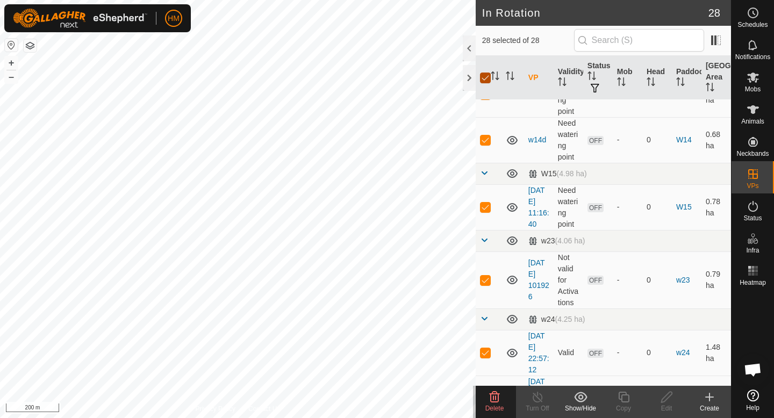
checkbox input "false"
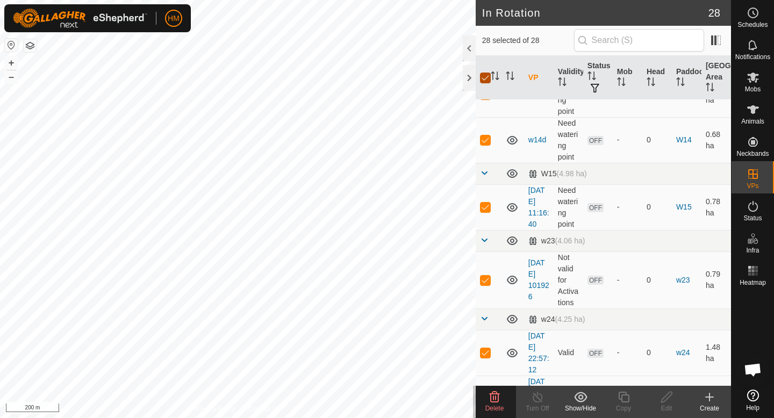
checkbox input "false"
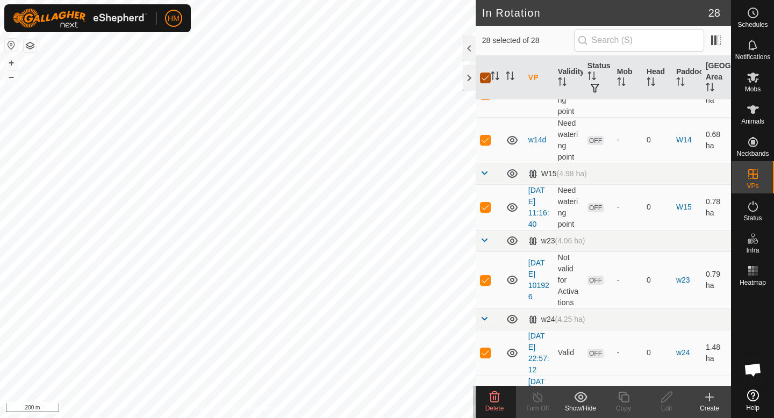
checkbox input "false"
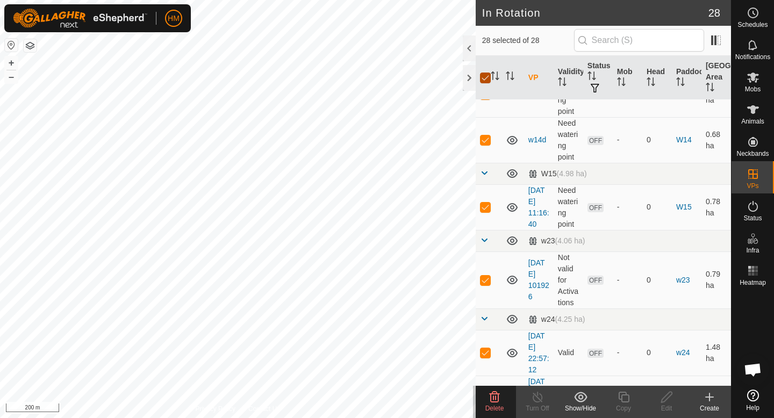
checkbox input "false"
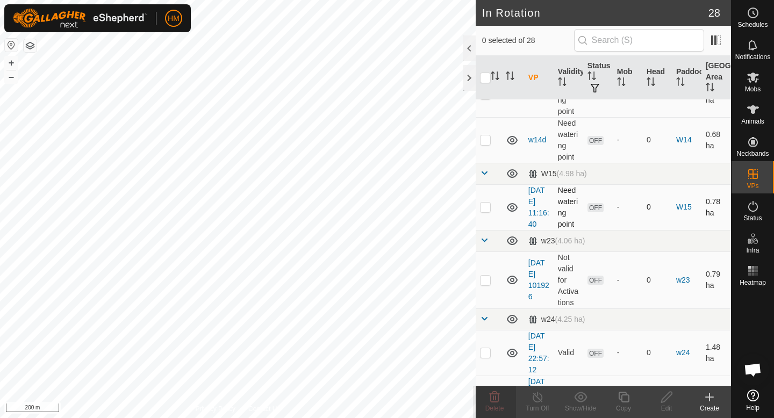
scroll to position [1340, 0]
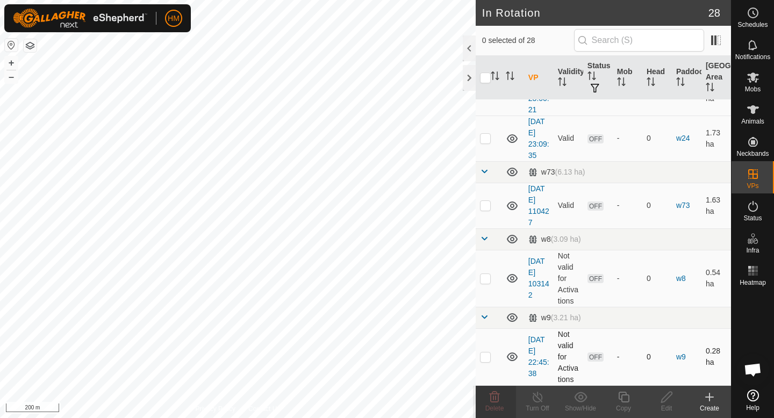
click at [486, 359] on p-checkbox at bounding box center [485, 356] width 11 height 9
checkbox input "true"
click at [492, 398] on icon at bounding box center [494, 397] width 13 height 13
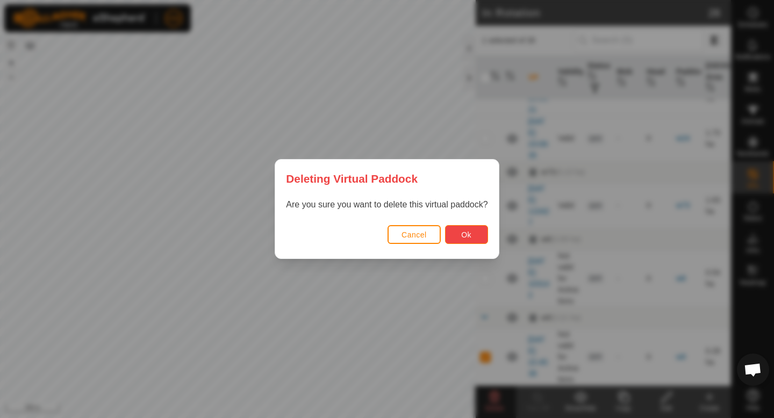
click at [463, 225] on button "Ok" at bounding box center [466, 234] width 43 height 19
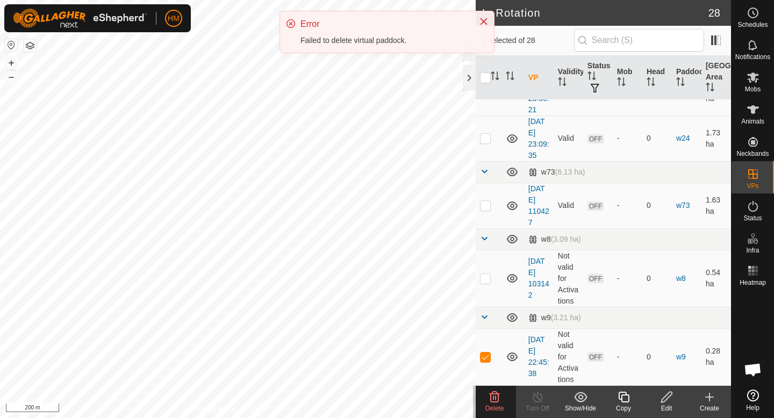
click at [359, 43] on div "Failed to delete virtual paddock." at bounding box center [384, 40] width 168 height 11
click at [485, 23] on icon "Close" at bounding box center [483, 21] width 7 height 7
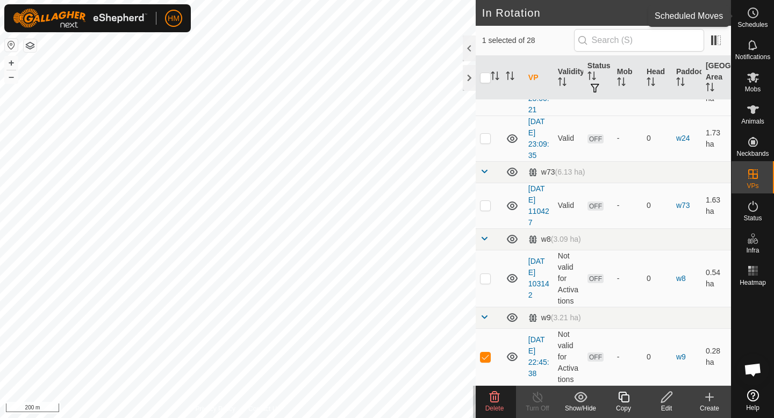
click at [751, 17] on circle at bounding box center [753, 13] width 10 height 10
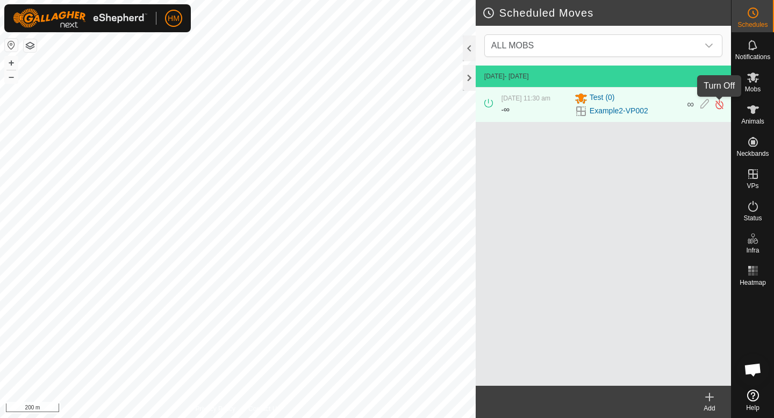
click at [721, 104] on img at bounding box center [719, 104] width 10 height 11
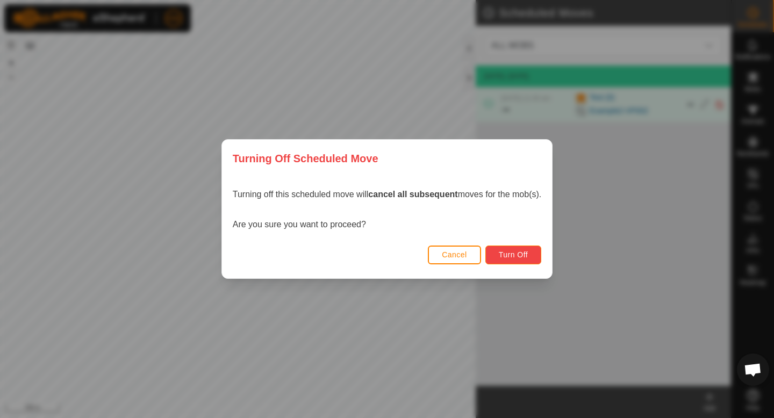
click at [518, 252] on span "Turn Off" at bounding box center [514, 254] width 30 height 9
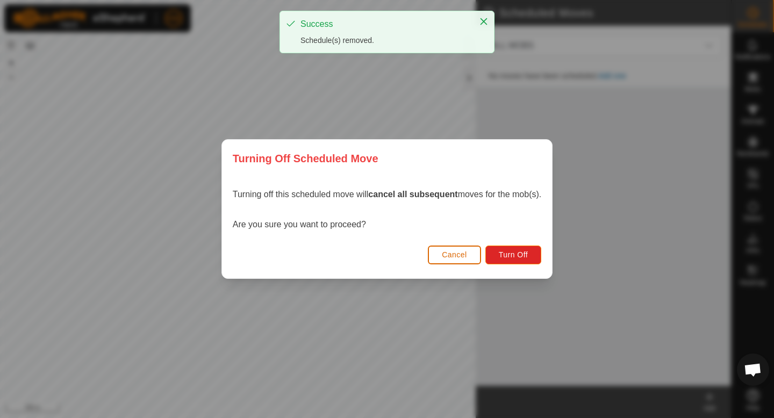
click at [470, 257] on button "Cancel" at bounding box center [454, 255] width 53 height 19
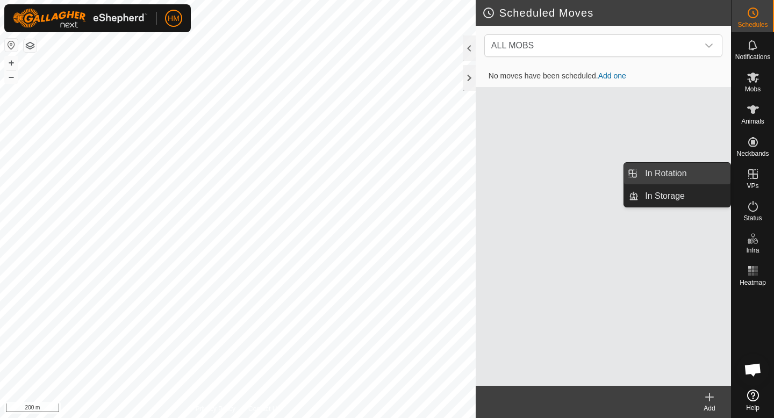
click at [694, 175] on link "In Rotation" at bounding box center [684, 173] width 92 height 21
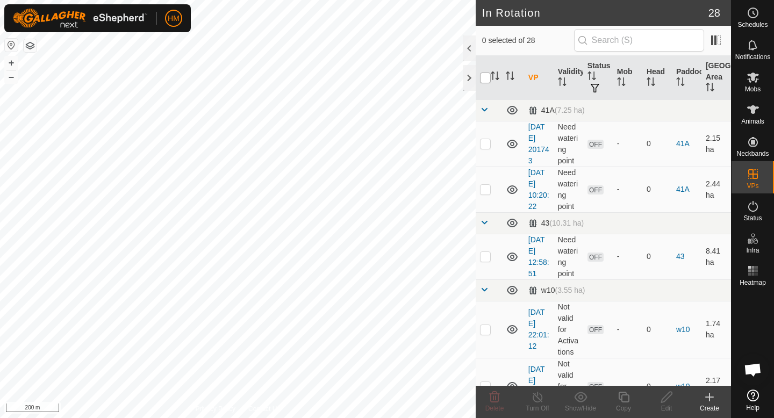
click at [482, 77] on input "checkbox" at bounding box center [485, 78] width 11 height 11
checkbox input "true"
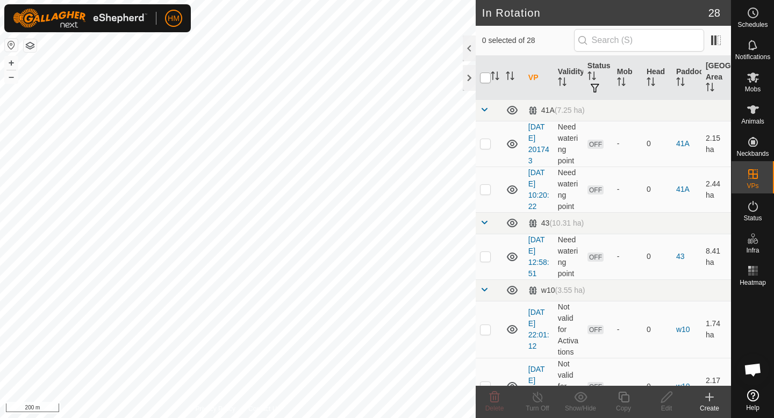
checkbox input "true"
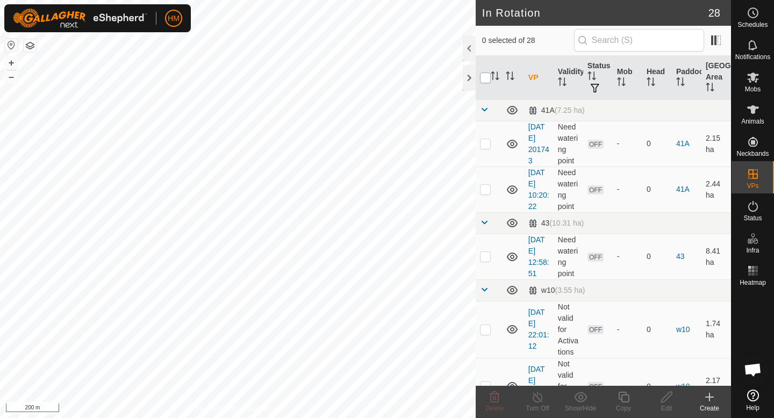
checkbox input "true"
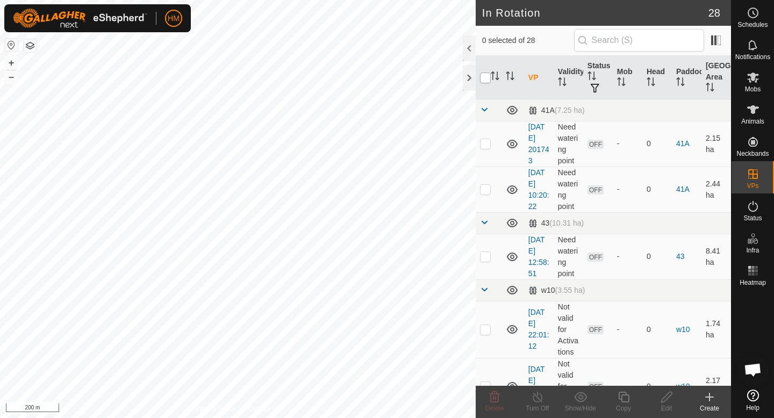
checkbox input "true"
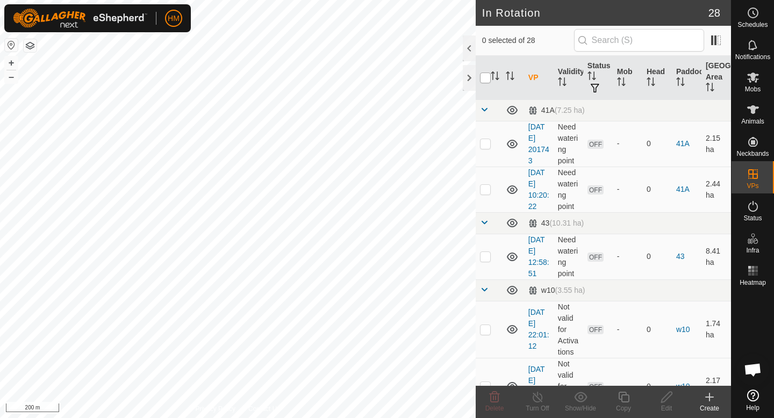
checkbox input "true"
click at [502, 396] on delete-svg-icon at bounding box center [494, 397] width 43 height 13
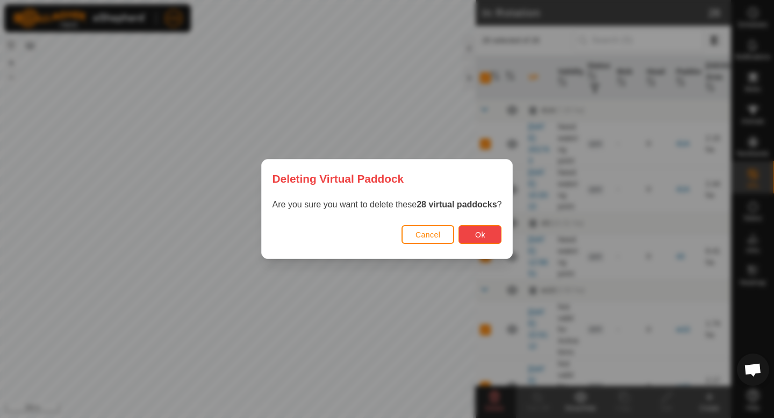
click at [483, 240] on button "Ok" at bounding box center [479, 234] width 43 height 19
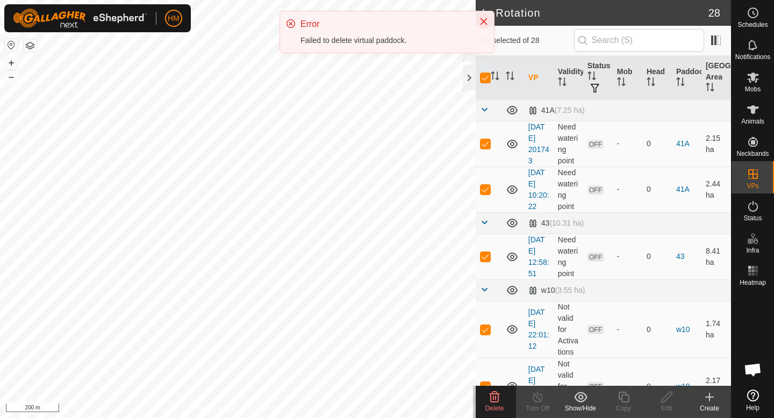
click at [483, 22] on icon "Close" at bounding box center [483, 21] width 7 height 7
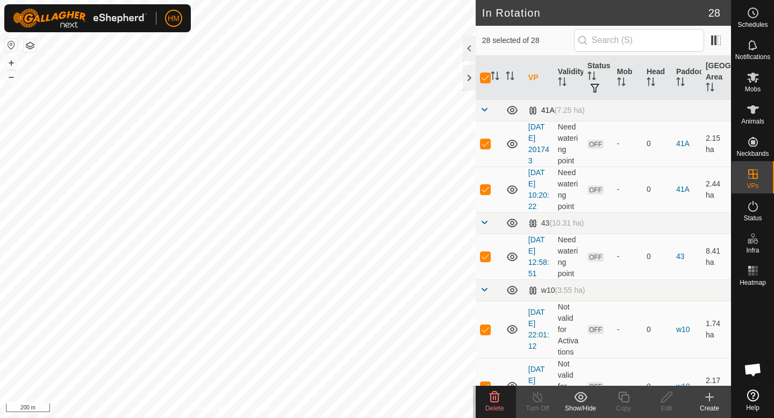
click at [487, 111] on span at bounding box center [484, 109] width 9 height 9
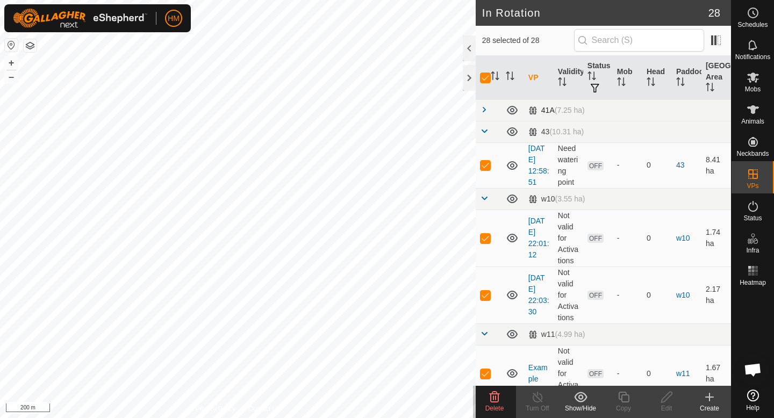
click at [486, 111] on span at bounding box center [484, 109] width 9 height 9
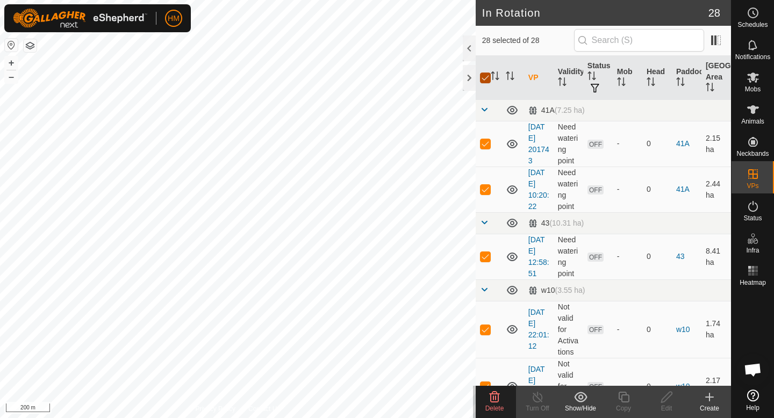
click at [488, 83] on input "checkbox" at bounding box center [485, 78] width 11 height 11
click at [489, 407] on span "Delete" at bounding box center [494, 409] width 19 height 8
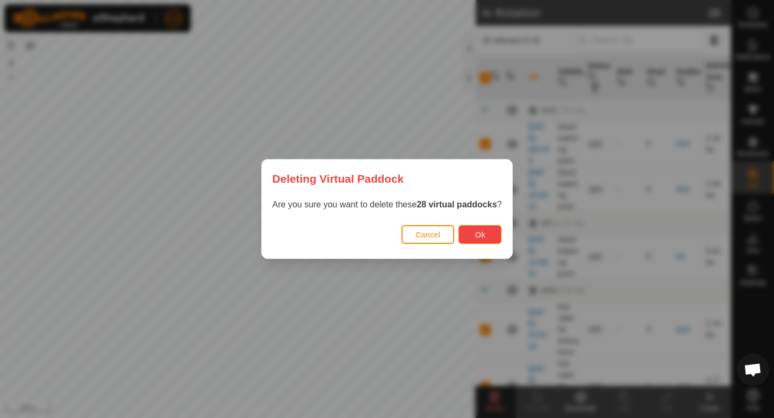
click at [472, 231] on button "Ok" at bounding box center [479, 234] width 43 height 19
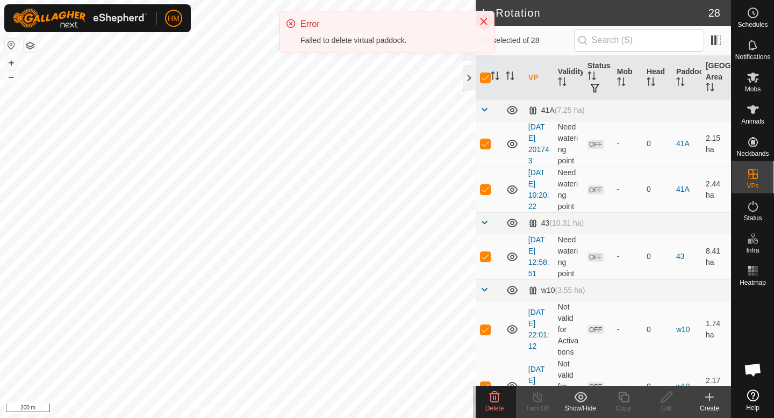
click at [485, 26] on button "Close" at bounding box center [483, 21] width 15 height 15
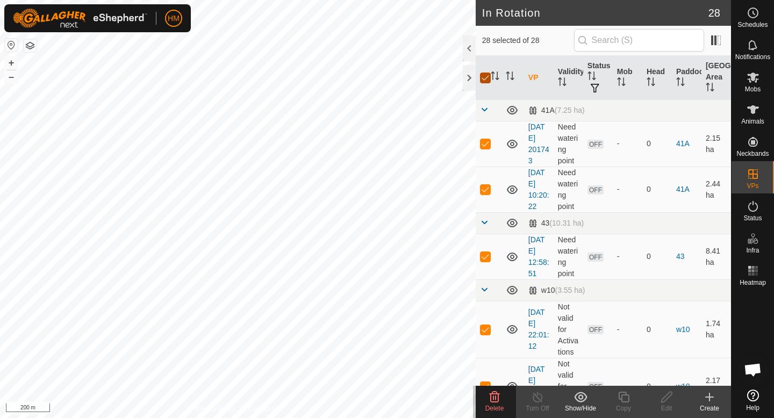
click at [487, 76] on input "checkbox" at bounding box center [485, 78] width 11 height 11
click at [490, 143] on p-checkbox at bounding box center [485, 143] width 11 height 9
click at [488, 399] on icon at bounding box center [494, 397] width 13 height 13
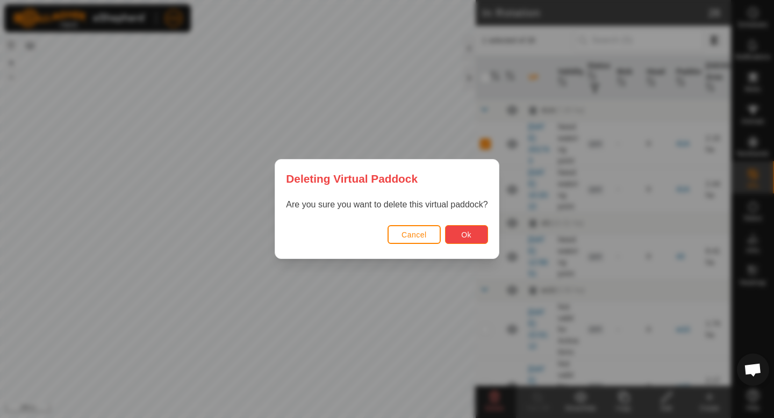
click at [469, 228] on button "Ok" at bounding box center [466, 234] width 43 height 19
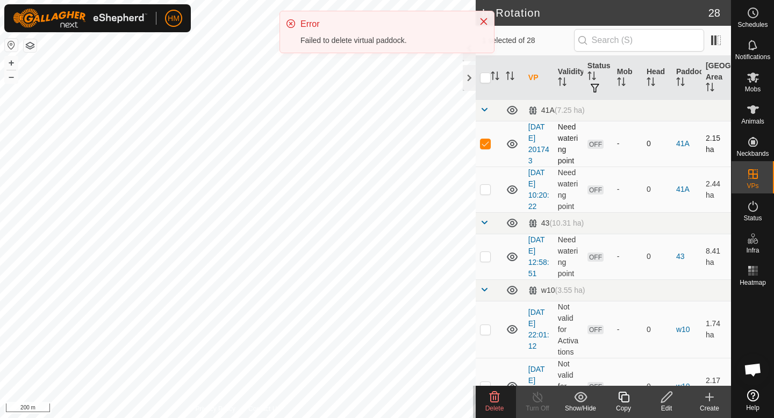
click at [484, 148] on td at bounding box center [488, 144] width 26 height 46
click at [487, 191] on p-checkbox at bounding box center [485, 189] width 11 height 9
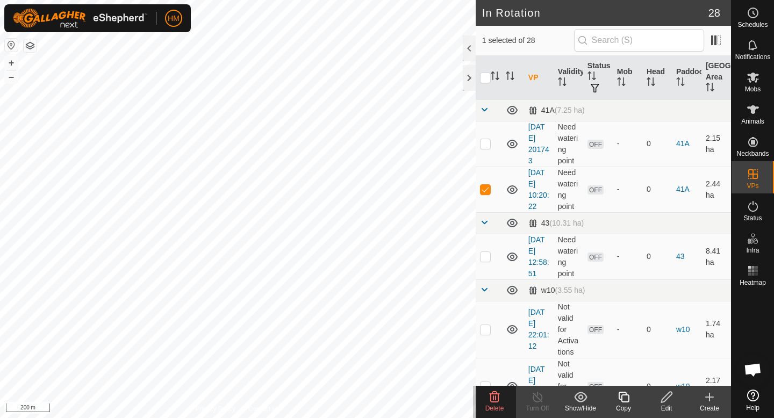
click at [496, 391] on icon at bounding box center [494, 397] width 13 height 13
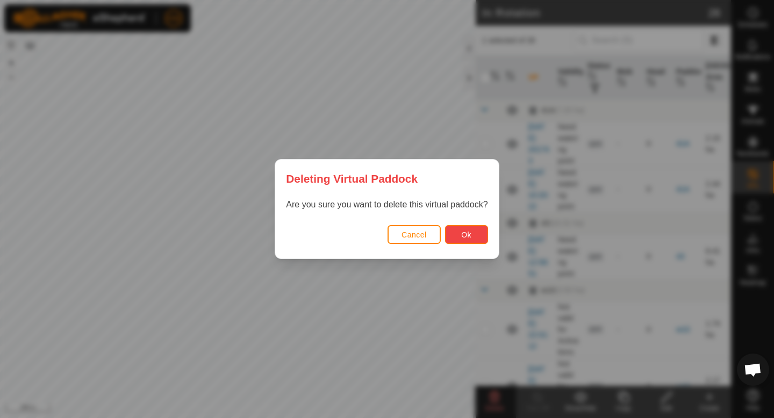
click at [453, 232] on button "Ok" at bounding box center [466, 234] width 43 height 19
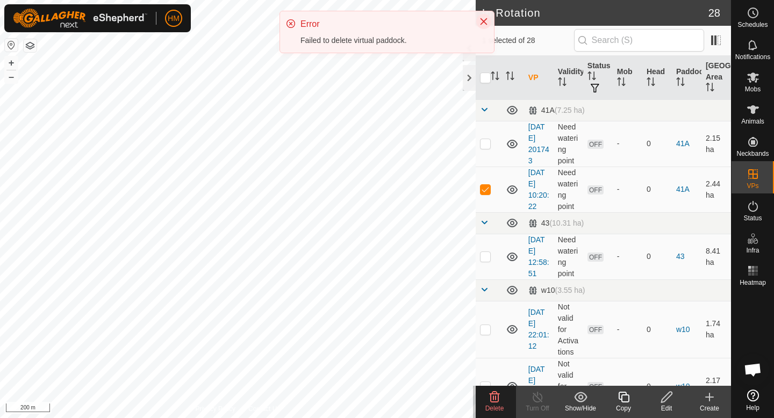
click at [476, 20] on button "Close" at bounding box center [483, 21] width 15 height 15
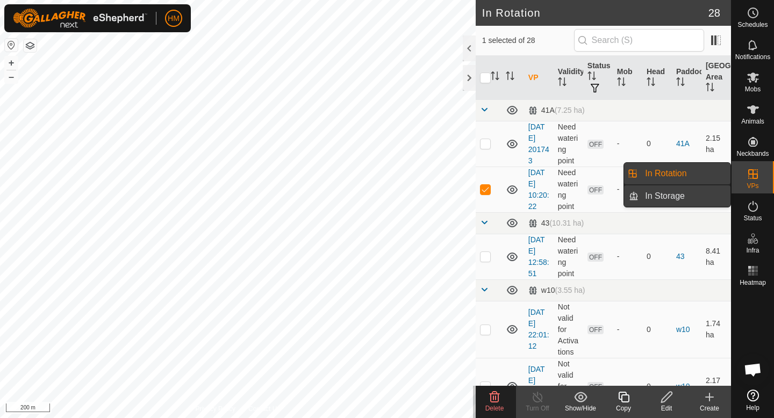
click at [697, 189] on link "In Storage" at bounding box center [684, 195] width 92 height 21
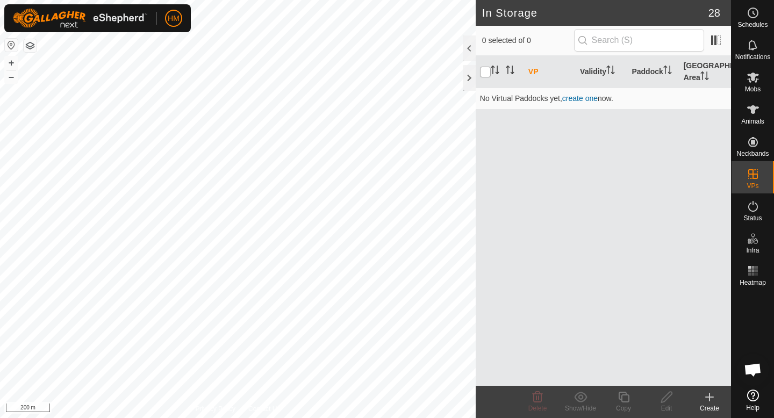
click at [481, 73] on input "checkbox" at bounding box center [485, 72] width 11 height 11
click at [468, 47] on div at bounding box center [469, 48] width 13 height 26
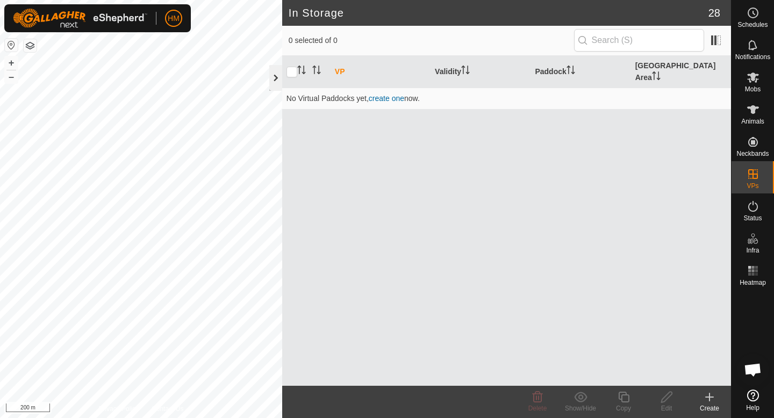
click at [273, 73] on div at bounding box center [275, 78] width 13 height 26
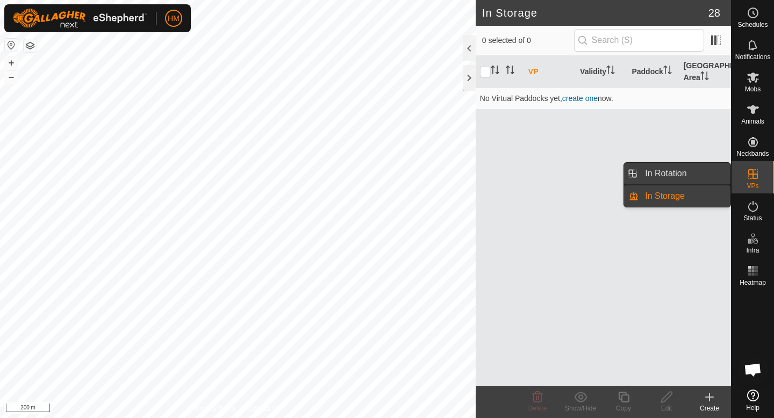
click at [676, 168] on link "In Rotation" at bounding box center [684, 173] width 92 height 21
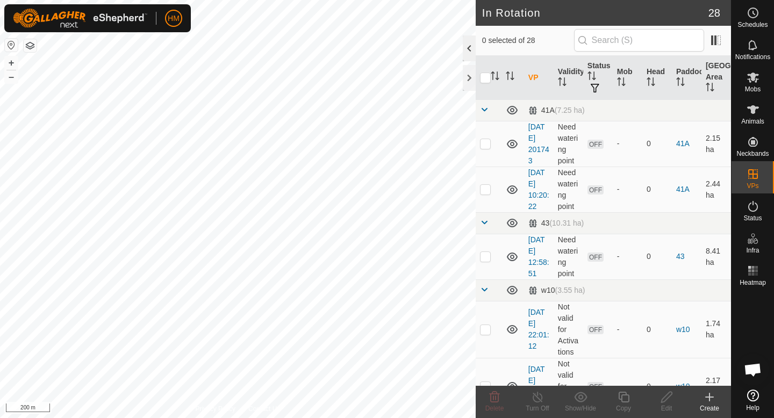
click at [467, 44] on div at bounding box center [469, 48] width 13 height 26
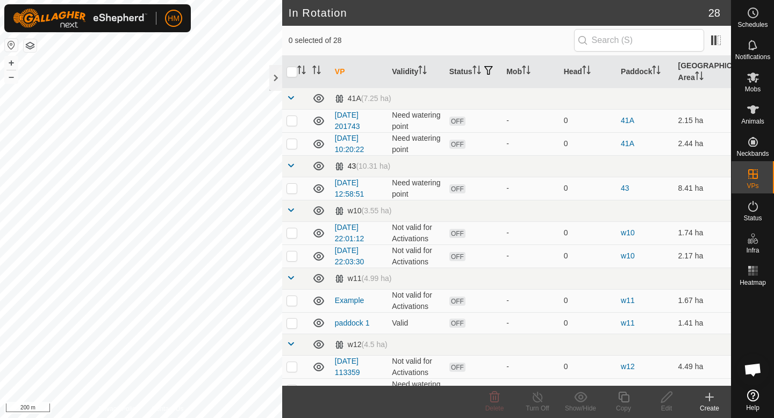
click at [290, 163] on span at bounding box center [290, 165] width 9 height 9
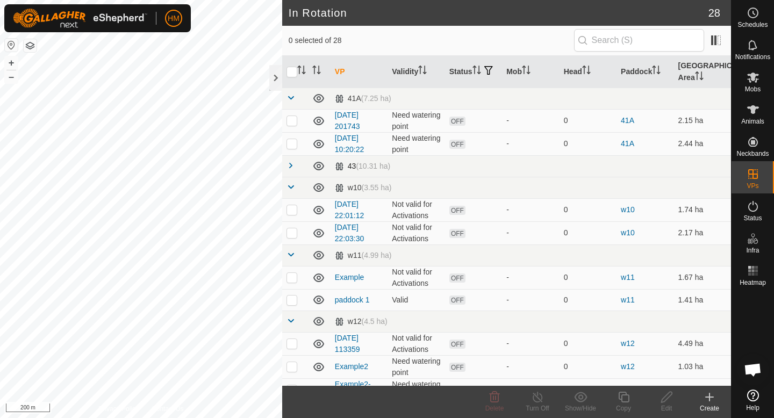
click at [292, 168] on span at bounding box center [290, 165] width 9 height 9
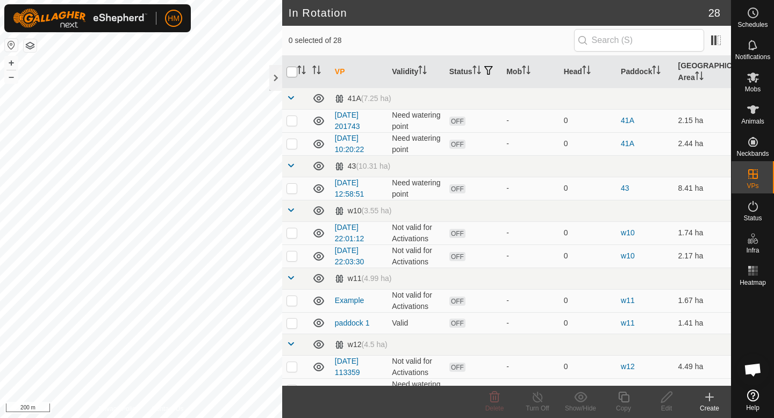
click at [289, 71] on input "checkbox" at bounding box center [291, 72] width 11 height 11
click at [502, 407] on span "Delete" at bounding box center [494, 409] width 19 height 8
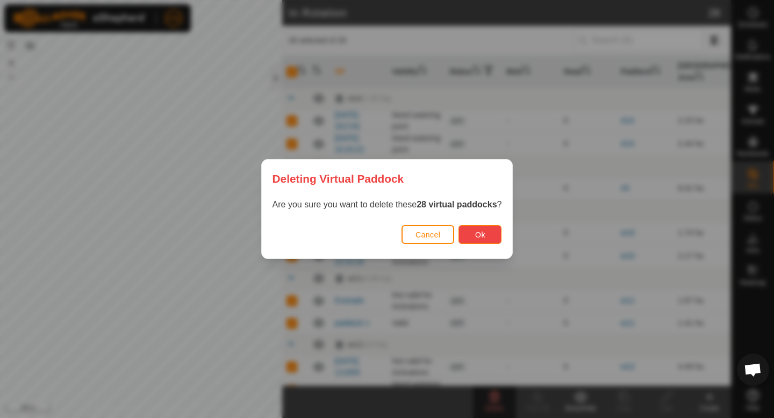
click at [475, 235] on button "Ok" at bounding box center [479, 234] width 43 height 19
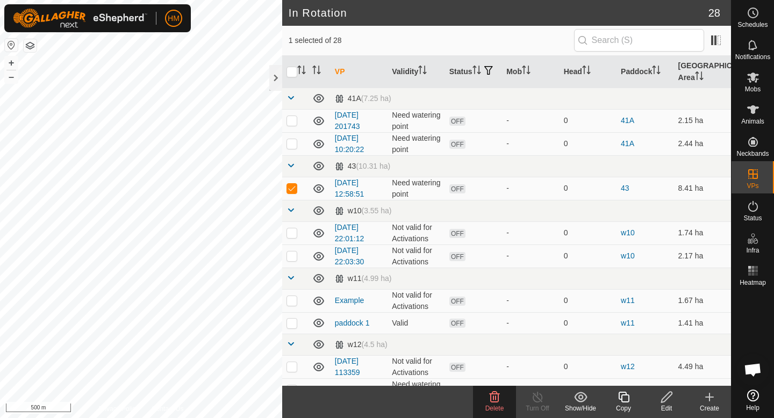
click at [496, 399] on icon at bounding box center [494, 397] width 13 height 13
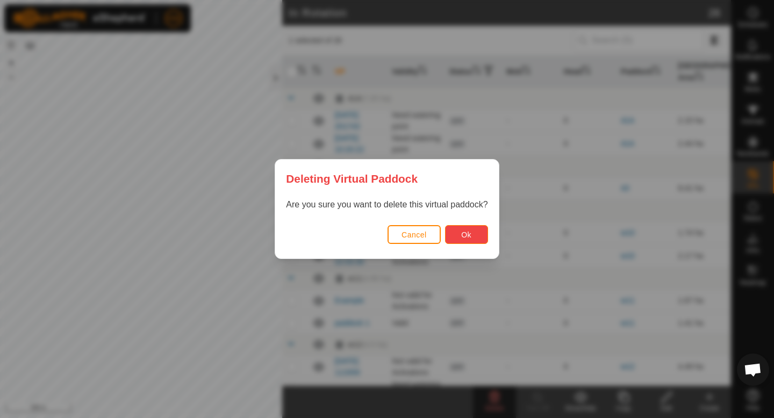
click at [467, 234] on span "Ok" at bounding box center [466, 234] width 10 height 9
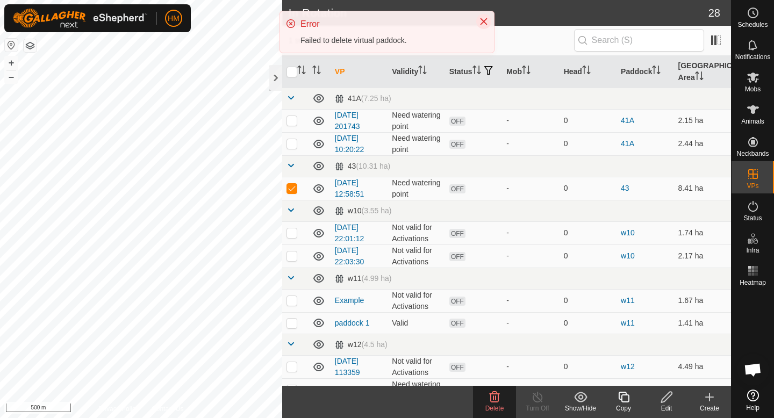
click at [481, 24] on icon "Close" at bounding box center [483, 21] width 7 height 7
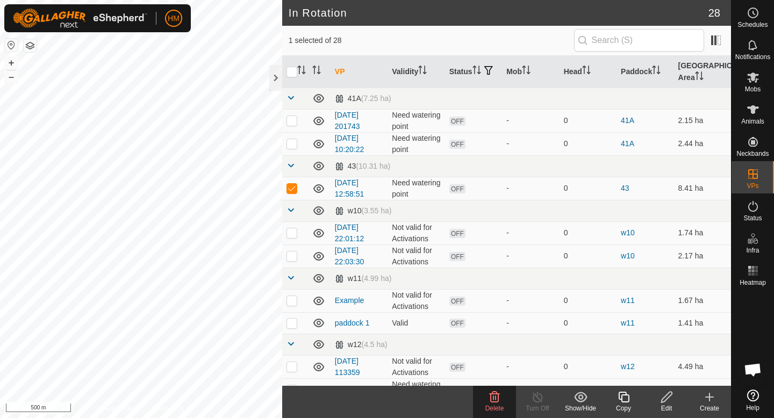
click at [749, 370] on span "Open chat" at bounding box center [753, 370] width 18 height 15
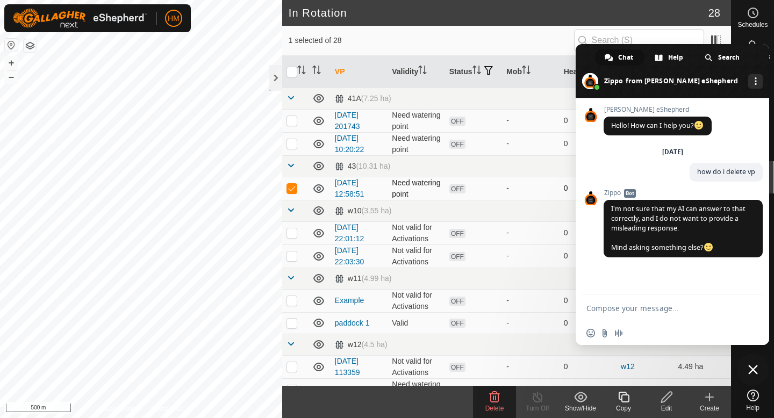
click at [287, 192] on p-checkbox at bounding box center [291, 188] width 11 height 9
click at [650, 308] on textarea "Compose your message..." at bounding box center [661, 307] width 150 height 27
click at [753, 308] on span "Send" at bounding box center [750, 308] width 8 height 8
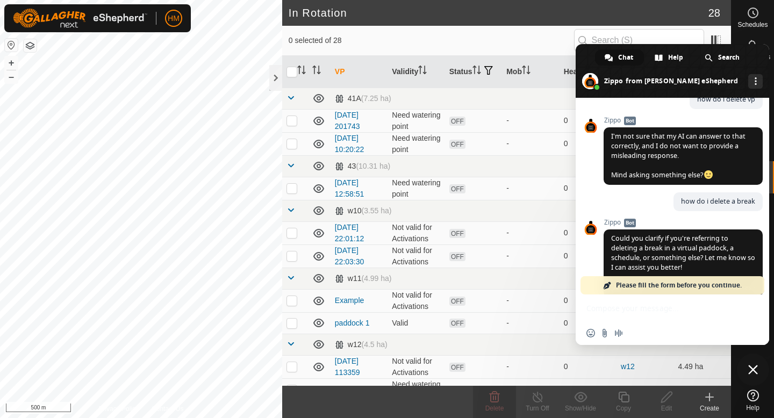
scroll to position [190, 0]
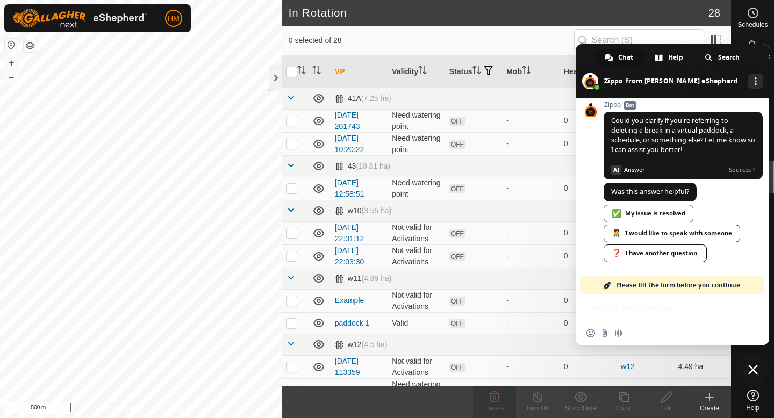
click at [753, 370] on span "Close chat" at bounding box center [753, 370] width 10 height 10
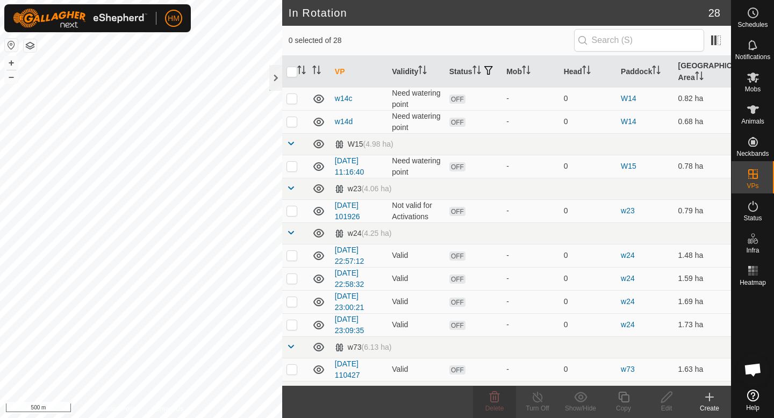
scroll to position [627, 0]
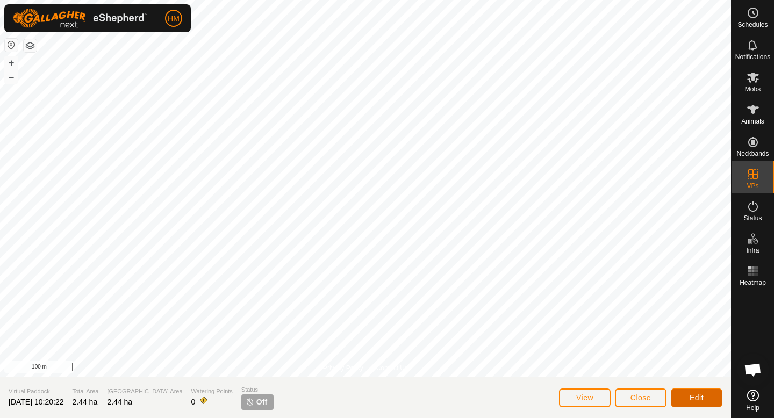
click at [686, 404] on button "Edit" at bounding box center [696, 397] width 52 height 19
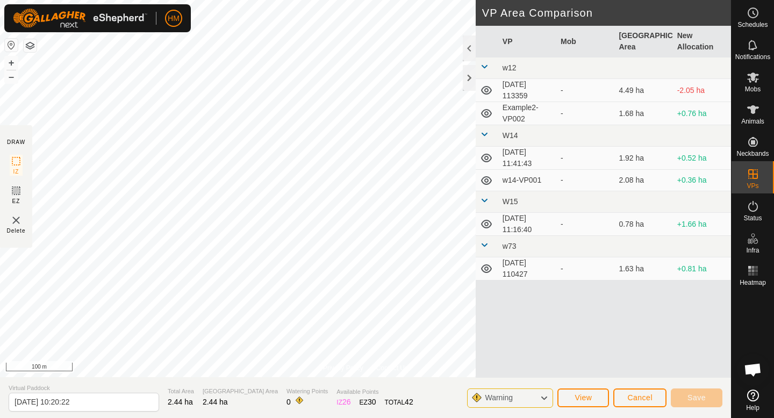
click at [17, 220] on img at bounding box center [16, 220] width 13 height 13
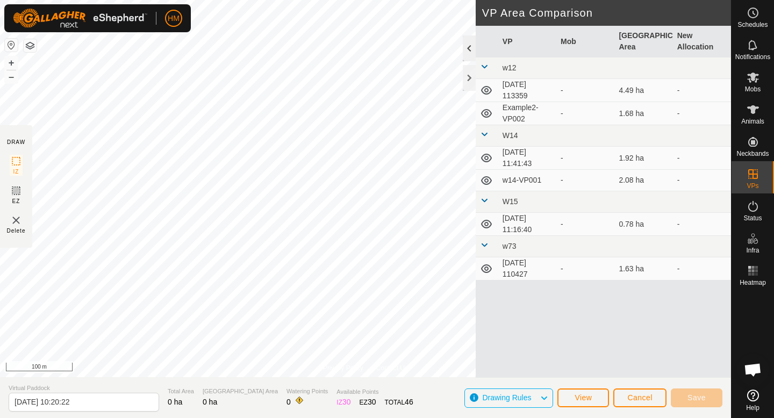
click at [467, 48] on div at bounding box center [469, 48] width 13 height 26
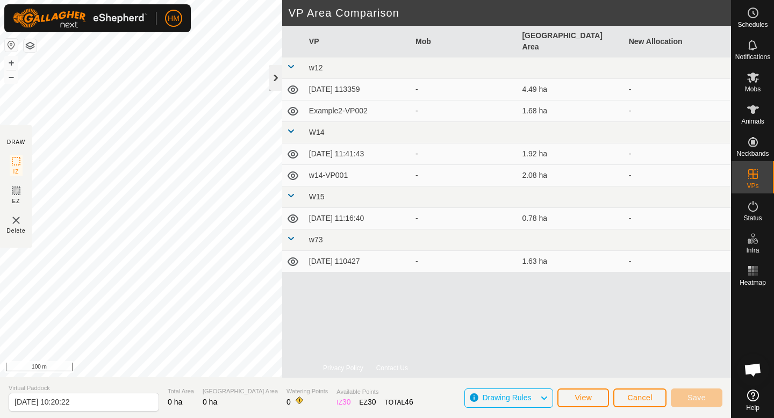
click at [276, 75] on div at bounding box center [275, 78] width 13 height 26
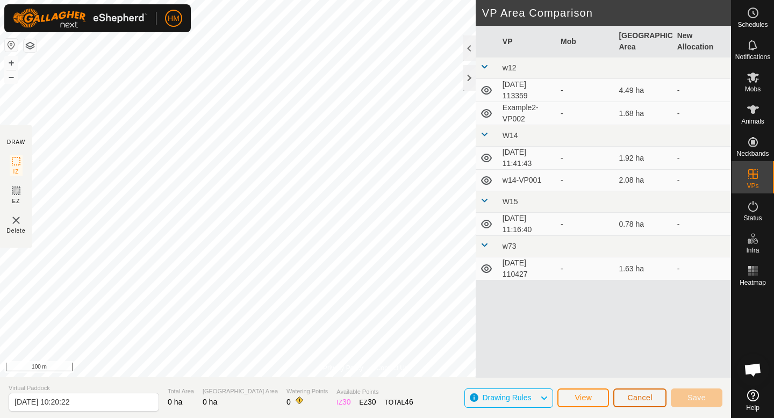
click at [653, 395] on button "Cancel" at bounding box center [639, 397] width 53 height 19
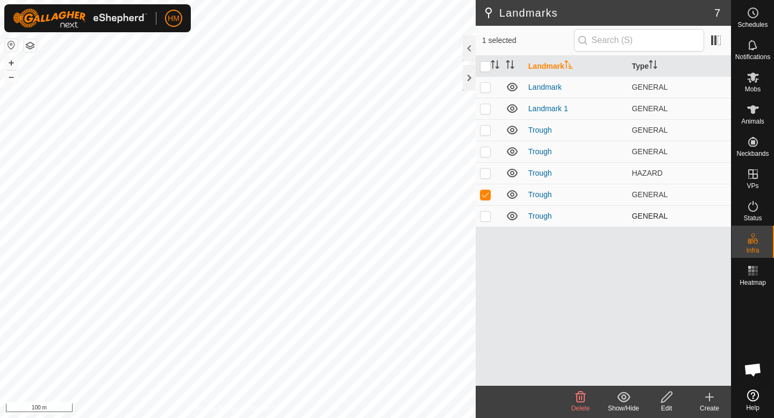
click at [482, 218] on p-checkbox at bounding box center [485, 216] width 11 height 9
click at [485, 170] on p-checkbox at bounding box center [485, 173] width 11 height 9
click at [485, 146] on td at bounding box center [488, 151] width 26 height 21
click at [485, 132] on p-checkbox at bounding box center [485, 130] width 11 height 9
click at [485, 110] on p-checkbox at bounding box center [485, 108] width 11 height 9
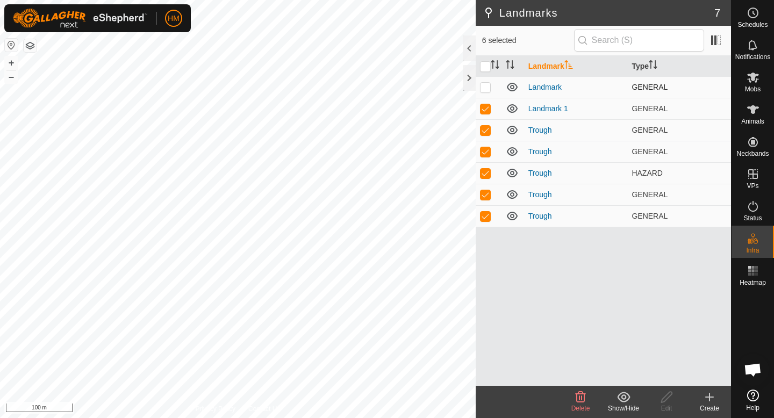
click at [484, 86] on p-checkbox at bounding box center [485, 87] width 11 height 9
click at [579, 398] on icon at bounding box center [580, 397] width 10 height 11
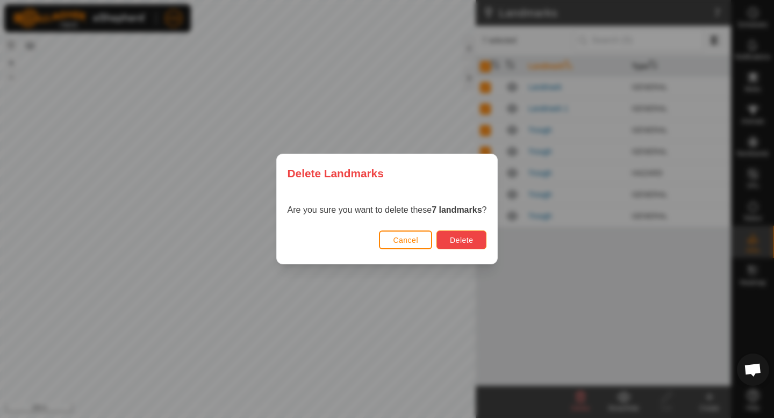
click at [471, 236] on span "Delete" at bounding box center [461, 240] width 23 height 9
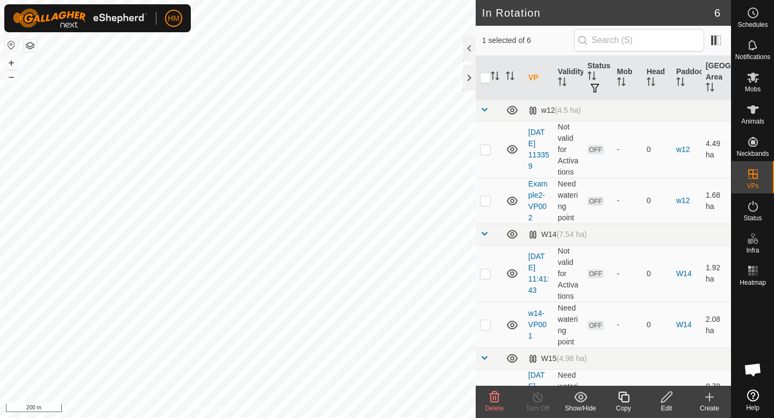
click at [494, 400] on icon at bounding box center [494, 397] width 13 height 13
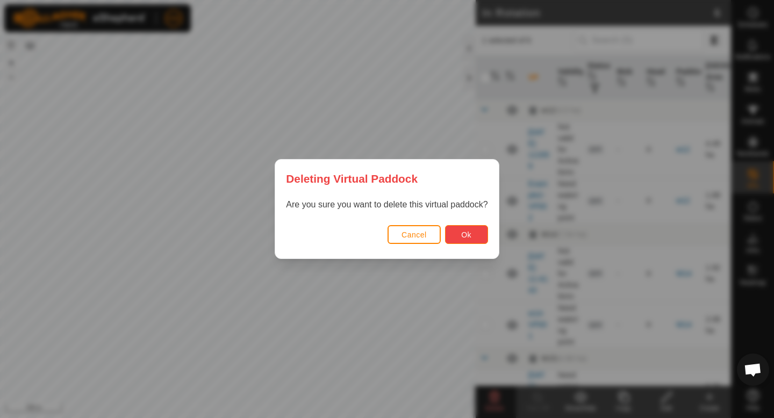
click at [474, 226] on button "Ok" at bounding box center [466, 234] width 43 height 19
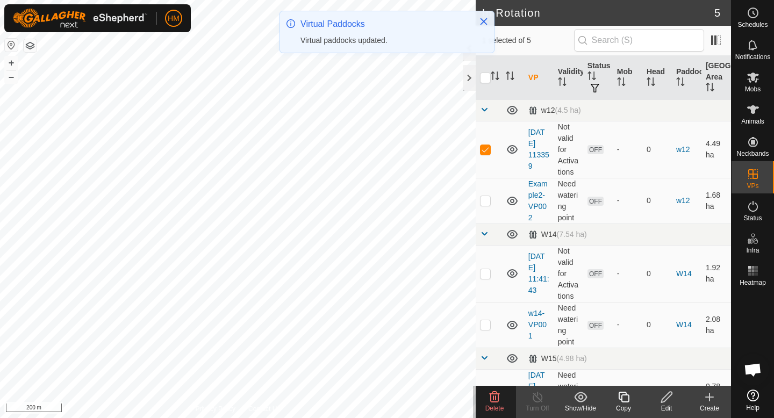
click at [500, 392] on icon at bounding box center [494, 397] width 13 height 13
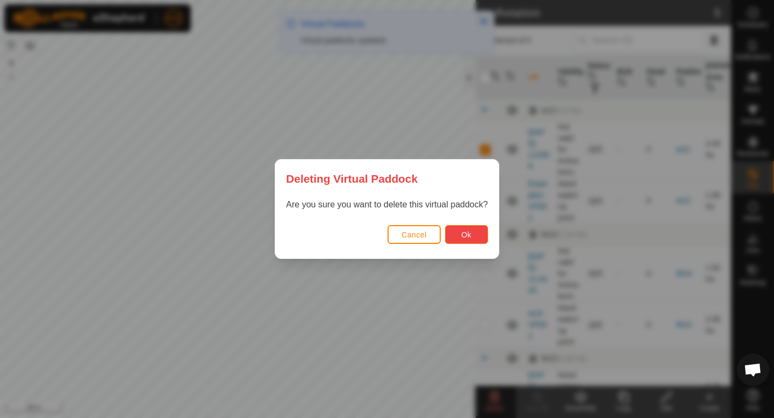
click at [466, 231] on span "Ok" at bounding box center [466, 234] width 10 height 9
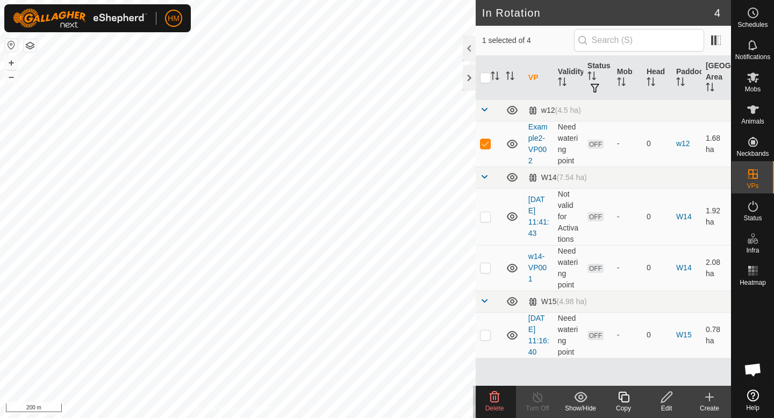
click at [483, 405] on div "Delete" at bounding box center [494, 408] width 43 height 10
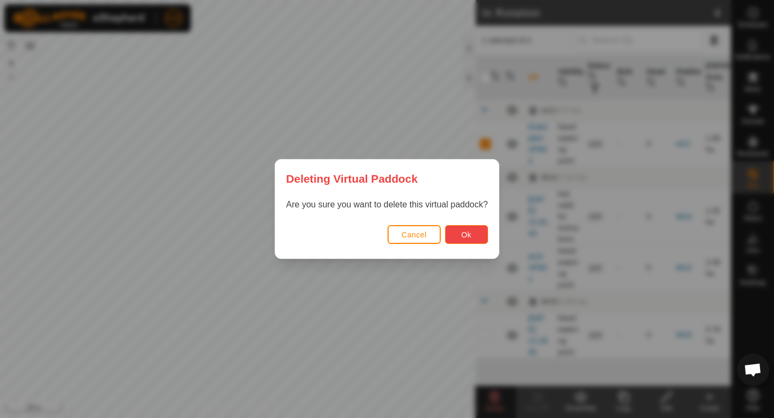
click at [463, 232] on span "Ok" at bounding box center [466, 234] width 10 height 9
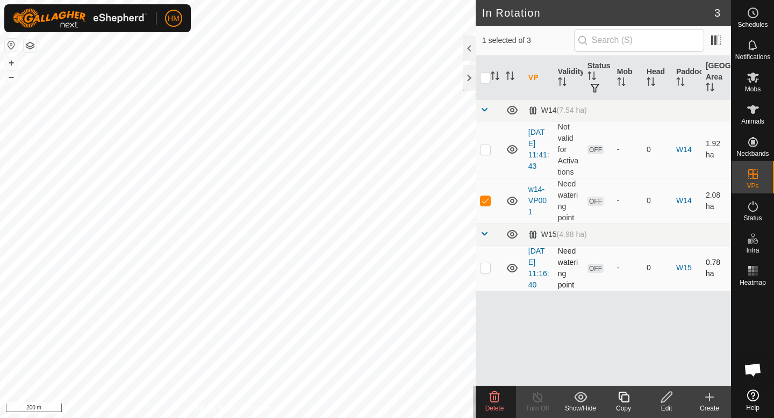
click at [486, 268] on p-checkbox at bounding box center [485, 267] width 11 height 9
click at [487, 146] on p-checkbox at bounding box center [485, 149] width 11 height 9
click at [500, 403] on div "Delete" at bounding box center [494, 408] width 43 height 10
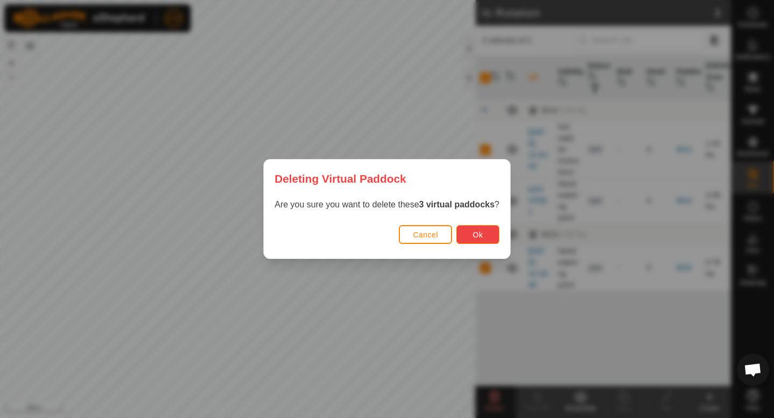
click at [465, 239] on button "Ok" at bounding box center [477, 234] width 43 height 19
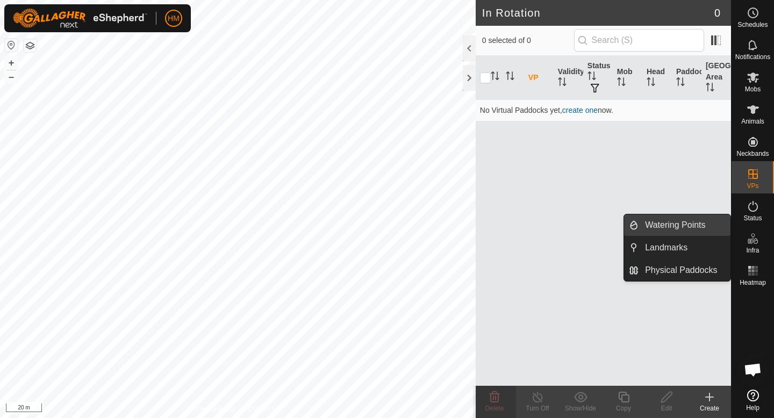
click at [690, 224] on link "Watering Points" at bounding box center [684, 224] width 92 height 21
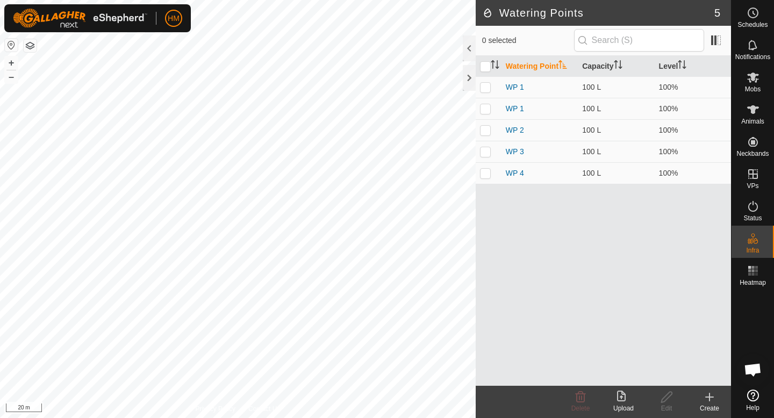
click at [708, 408] on div "Create" at bounding box center [709, 408] width 43 height 10
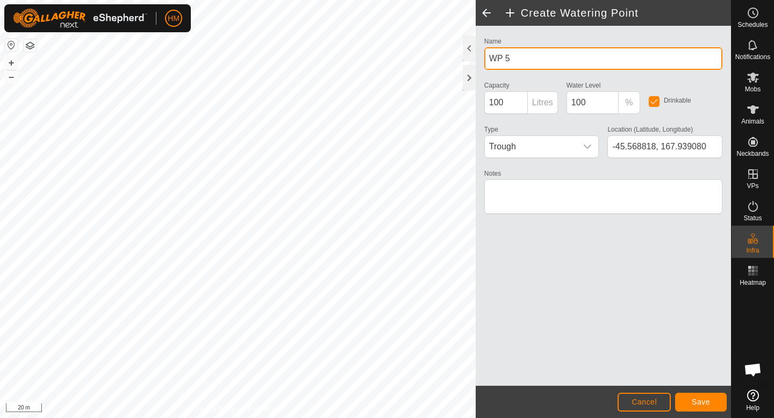
click at [529, 59] on input "WP 5" at bounding box center [603, 58] width 238 height 23
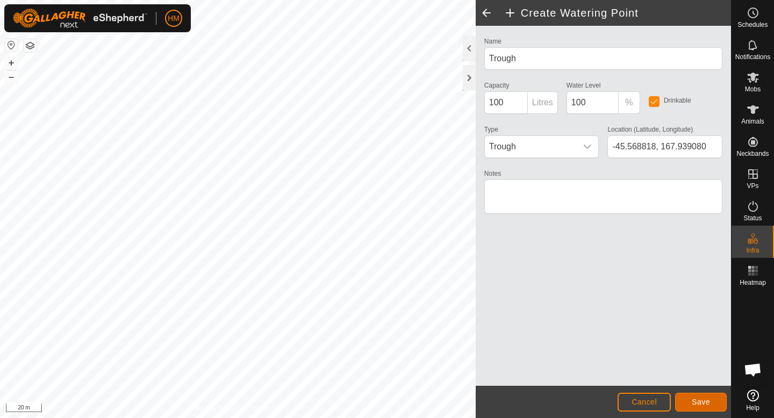
click at [684, 398] on button "Save" at bounding box center [701, 402] width 52 height 19
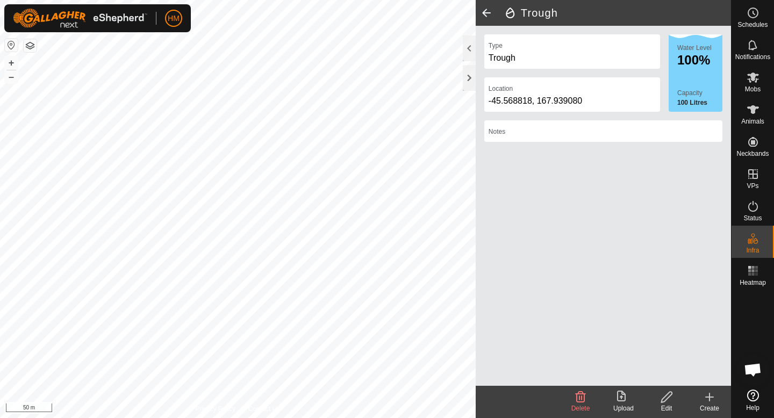
click at [707, 397] on icon at bounding box center [709, 397] width 8 height 0
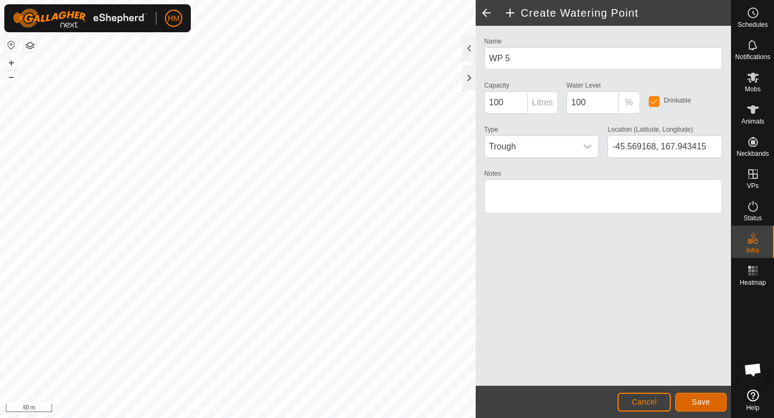
click at [711, 399] on button "Save" at bounding box center [701, 402] width 52 height 19
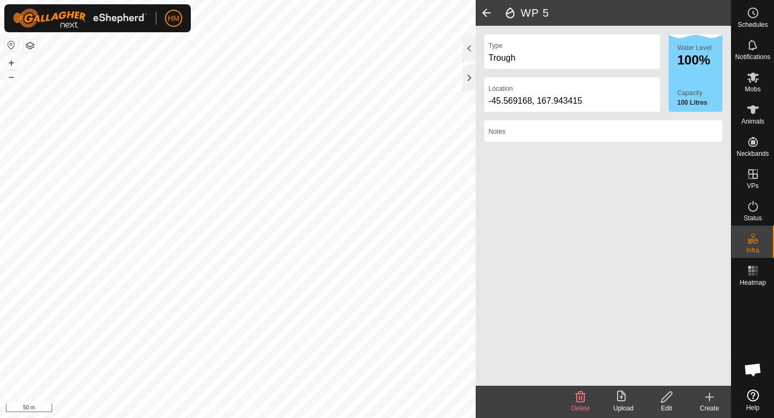
click at [521, 62] on div "Trough" at bounding box center [571, 58] width 167 height 13
click at [665, 405] on div "Edit" at bounding box center [666, 408] width 43 height 10
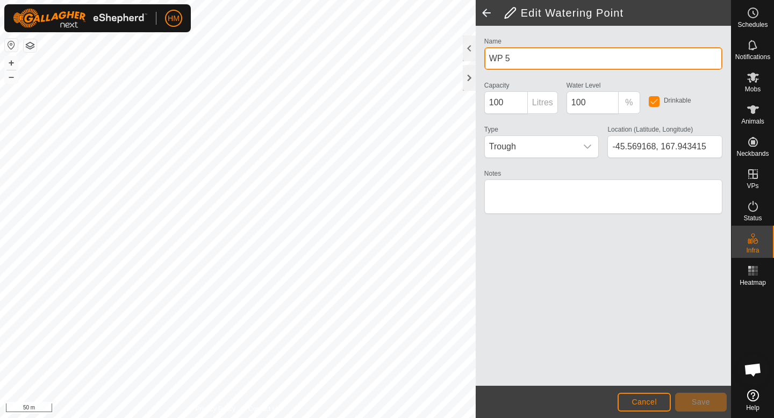
click at [527, 60] on input "WP 5" at bounding box center [603, 58] width 238 height 23
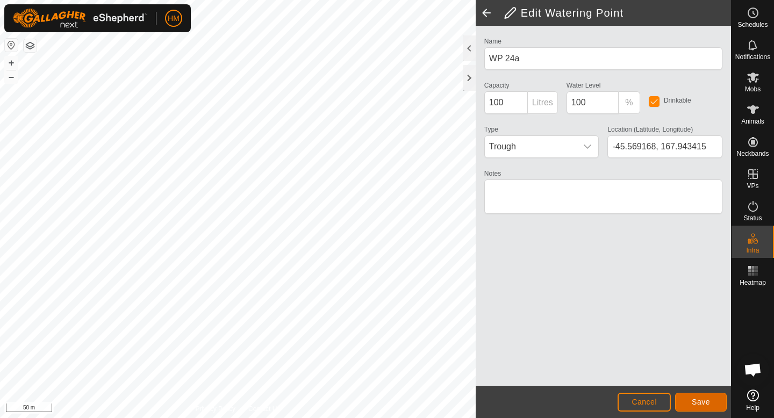
click at [694, 403] on span "Save" at bounding box center [700, 402] width 18 height 9
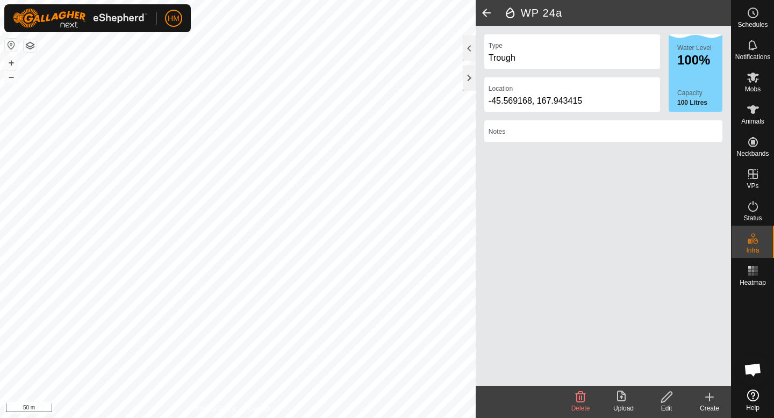
drag, startPoint x: 708, startPoint y: 417, endPoint x: 708, endPoint y: 389, distance: 27.9
click at [708, 399] on div "Create" at bounding box center [709, 402] width 43 height 32
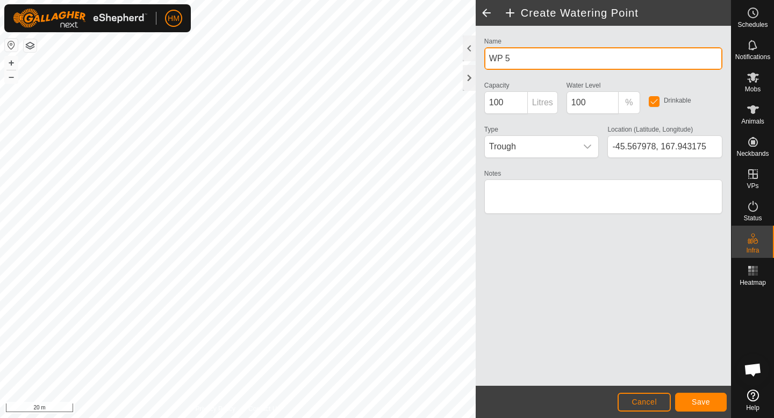
click at [522, 67] on input "WP 5" at bounding box center [603, 58] width 238 height 23
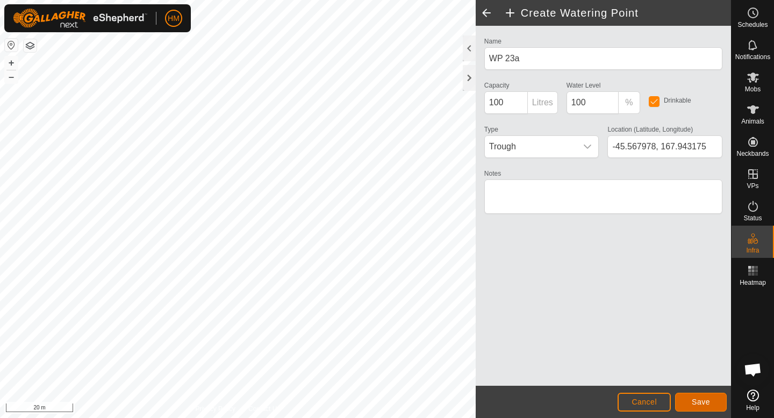
click at [692, 409] on button "Save" at bounding box center [701, 402] width 52 height 19
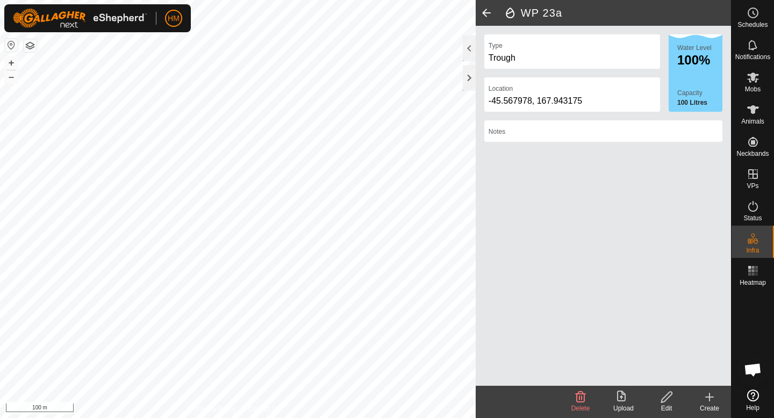
click at [705, 397] on icon at bounding box center [709, 397] width 8 height 0
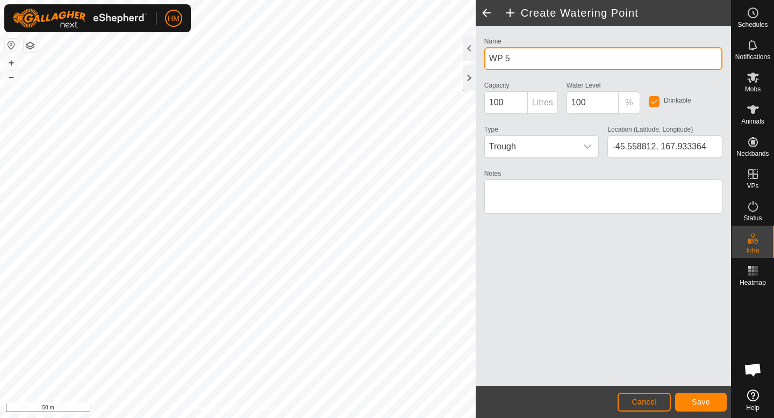
click at [525, 55] on input "WP 5" at bounding box center [603, 58] width 238 height 23
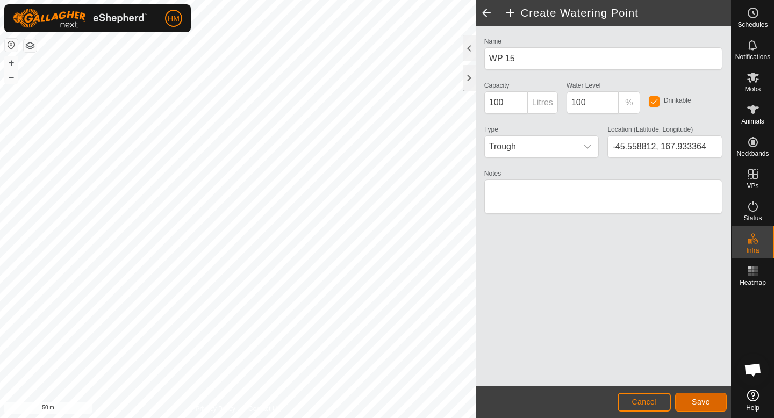
click at [689, 402] on button "Save" at bounding box center [701, 402] width 52 height 19
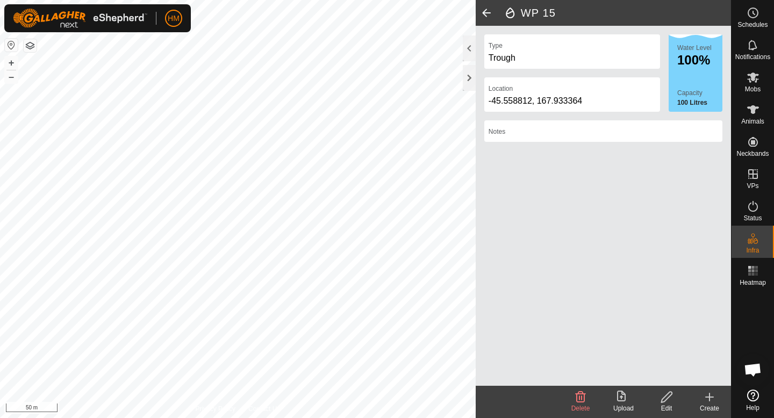
click at [709, 401] on icon at bounding box center [709, 397] width 13 height 13
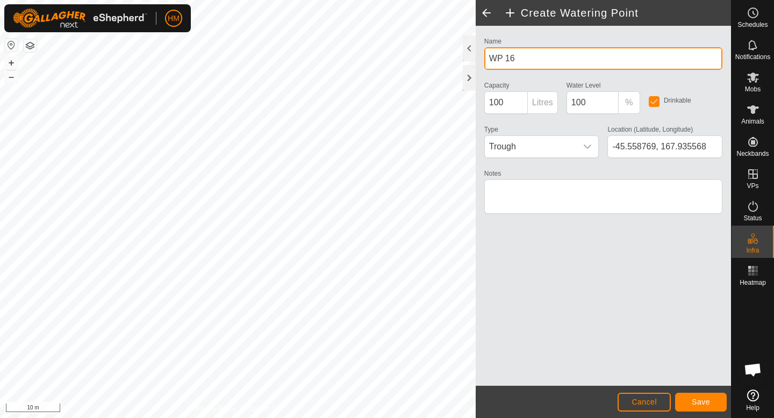
click at [539, 55] on input "WP 16" at bounding box center [603, 58] width 238 height 23
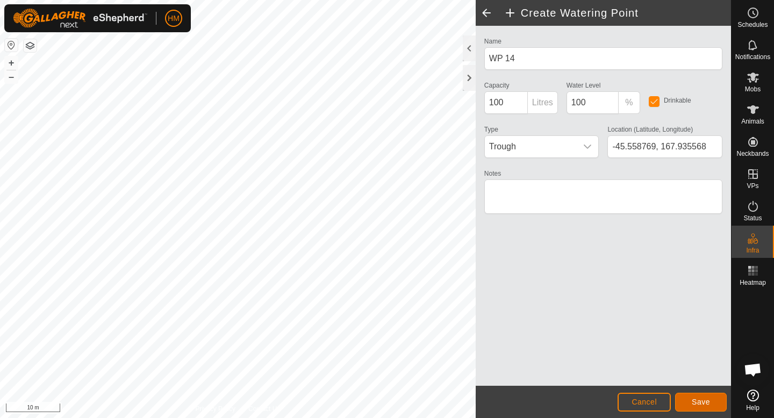
click at [698, 399] on span "Save" at bounding box center [700, 402] width 18 height 9
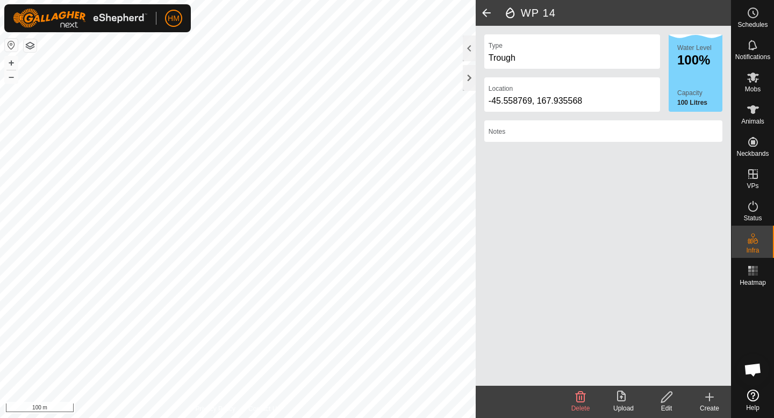
click at [714, 396] on icon at bounding box center [709, 397] width 13 height 13
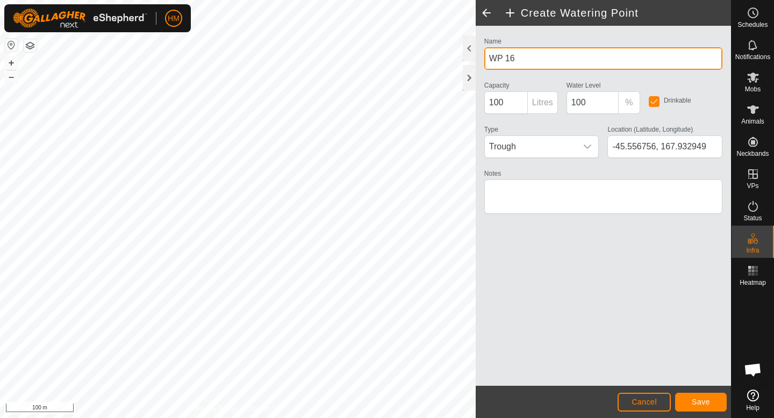
click at [520, 68] on input "WP 16" at bounding box center [603, 58] width 238 height 23
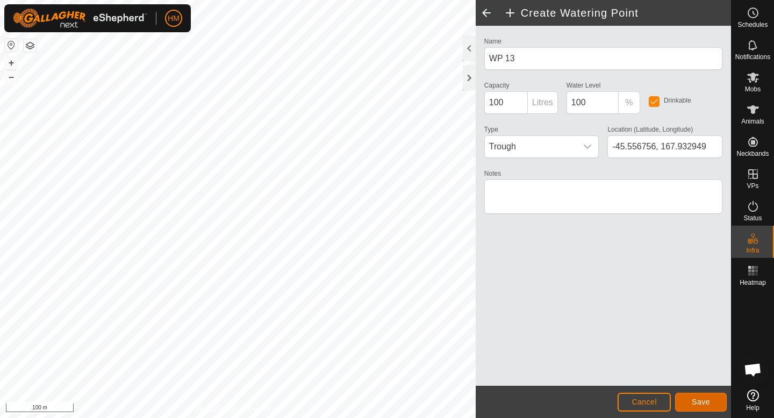
click at [718, 400] on button "Save" at bounding box center [701, 402] width 52 height 19
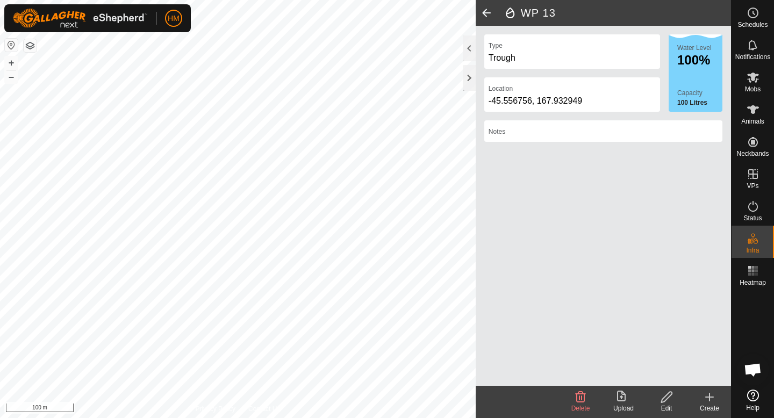
click at [715, 402] on icon at bounding box center [709, 397] width 13 height 13
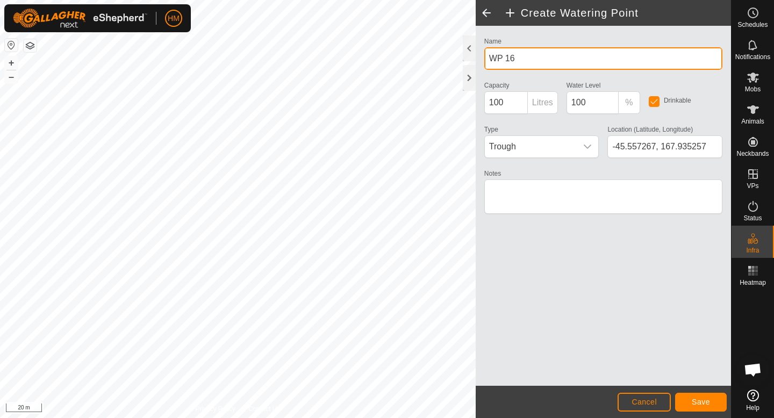
click at [528, 63] on input "WP 16" at bounding box center [603, 58] width 238 height 23
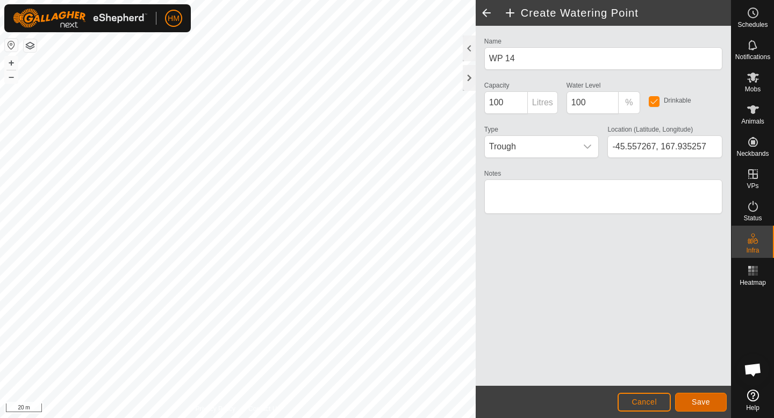
click at [686, 398] on button "Save" at bounding box center [701, 402] width 52 height 19
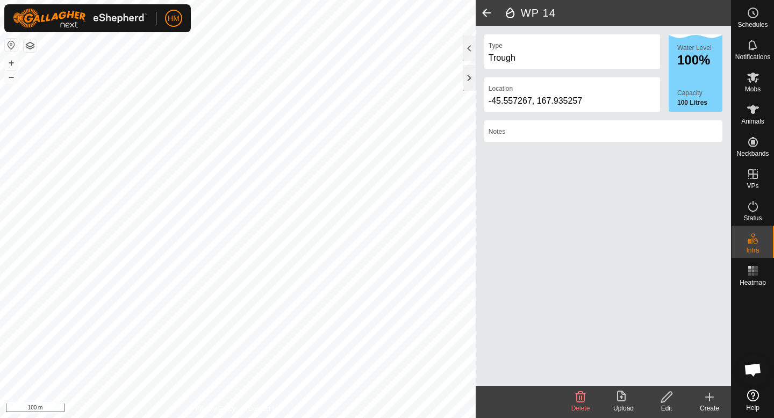
click at [705, 403] on div "Create" at bounding box center [709, 408] width 43 height 10
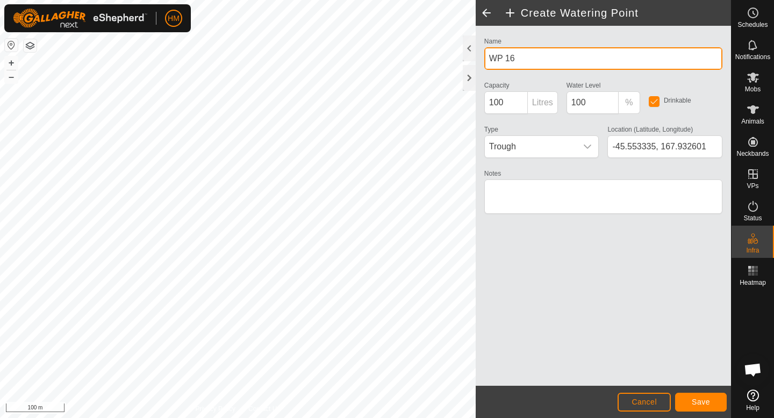
click at [537, 61] on input "WP 16" at bounding box center [603, 58] width 238 height 23
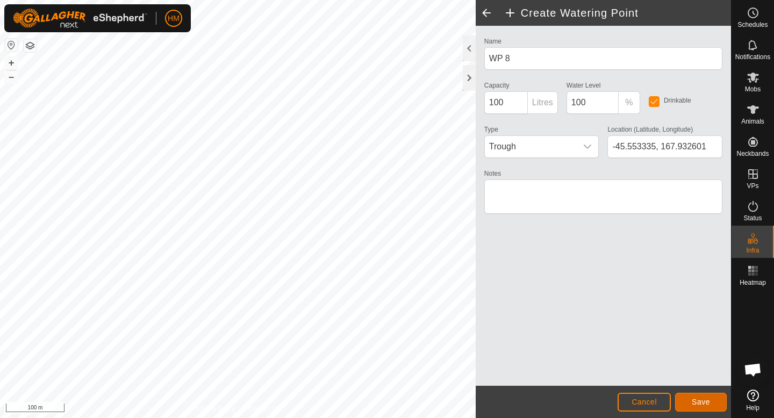
click at [690, 395] on button "Save" at bounding box center [701, 402] width 52 height 19
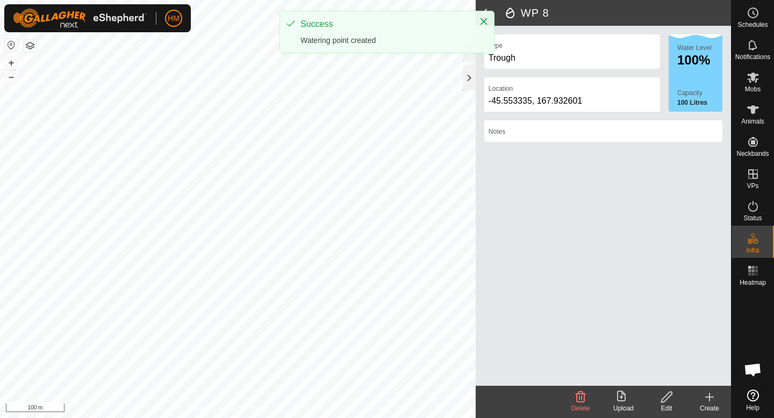
click at [711, 403] on div "Create" at bounding box center [709, 408] width 43 height 10
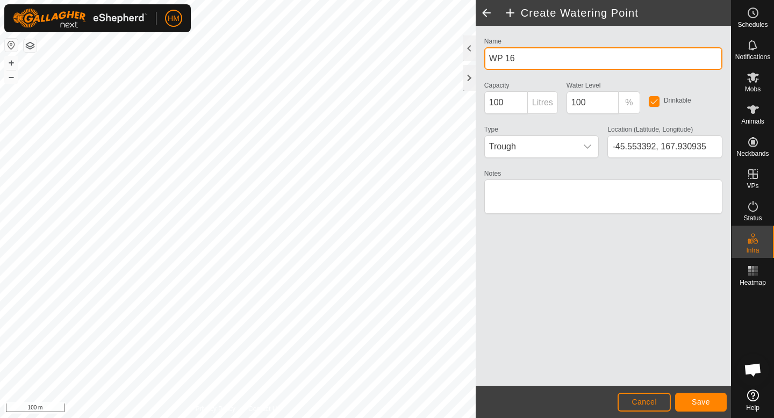
click at [539, 62] on input "WP 16" at bounding box center [603, 58] width 238 height 23
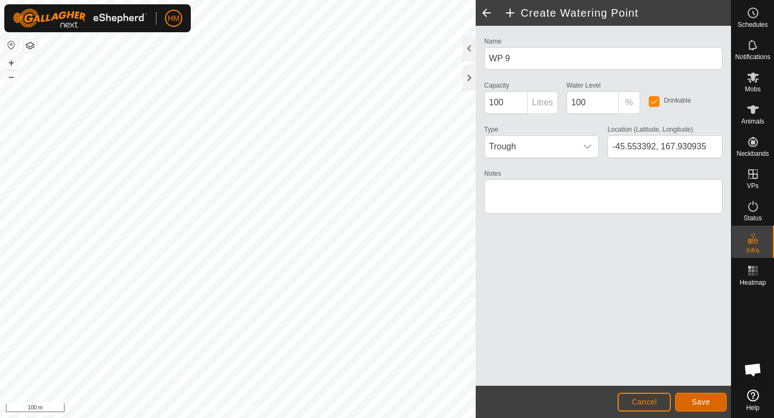
click at [694, 406] on button "Save" at bounding box center [701, 402] width 52 height 19
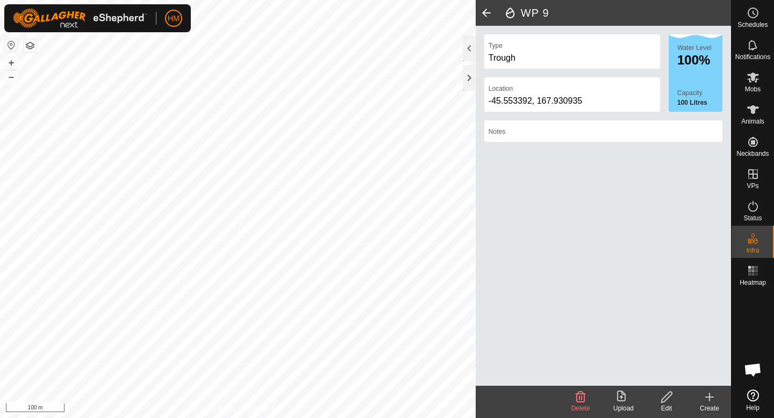
click at [704, 400] on icon at bounding box center [709, 397] width 13 height 13
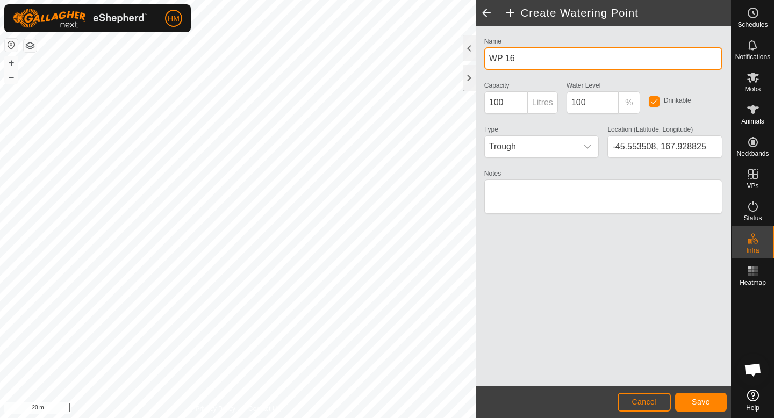
click at [539, 65] on input "WP 16" at bounding box center [603, 58] width 238 height 23
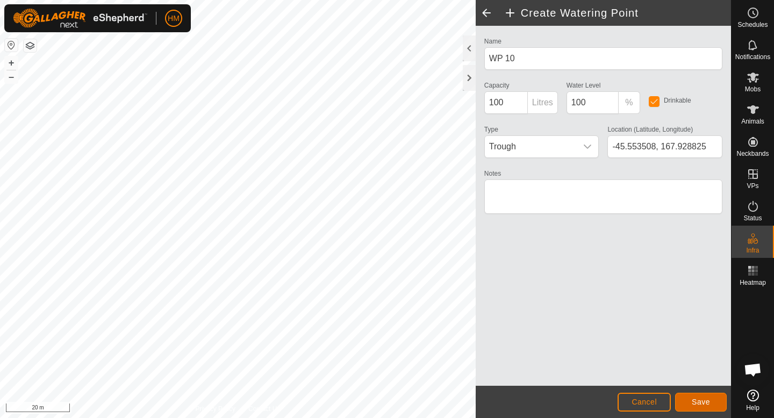
click at [695, 405] on span "Save" at bounding box center [700, 402] width 18 height 9
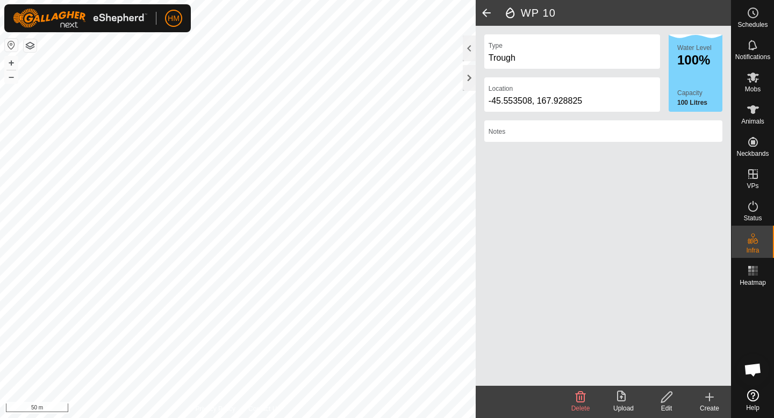
click at [713, 396] on icon at bounding box center [709, 397] width 13 height 13
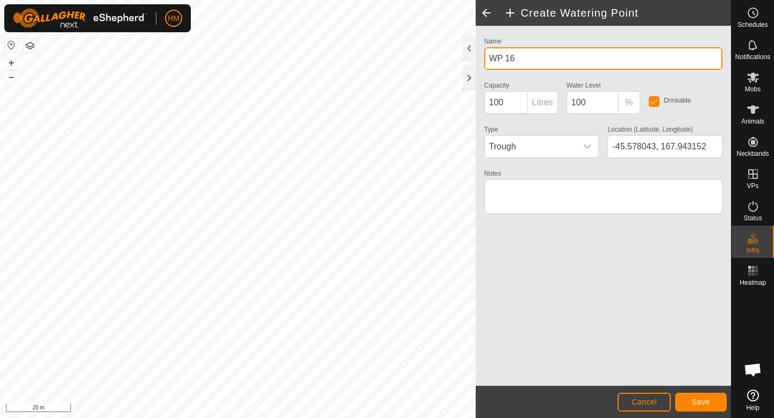
click at [524, 61] on input "WP 16" at bounding box center [603, 58] width 238 height 23
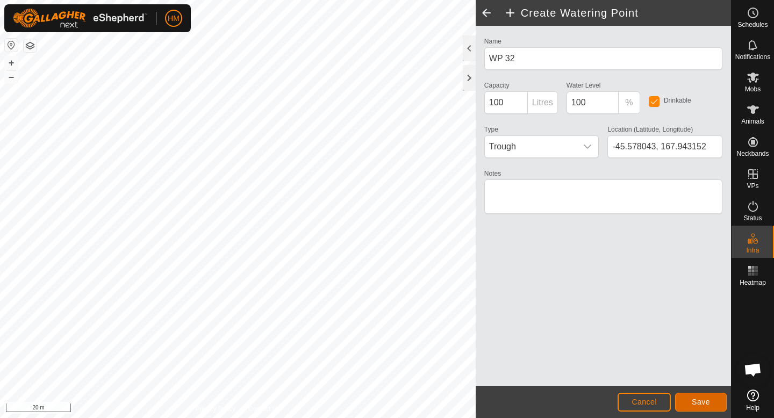
click at [687, 406] on button "Save" at bounding box center [701, 402] width 52 height 19
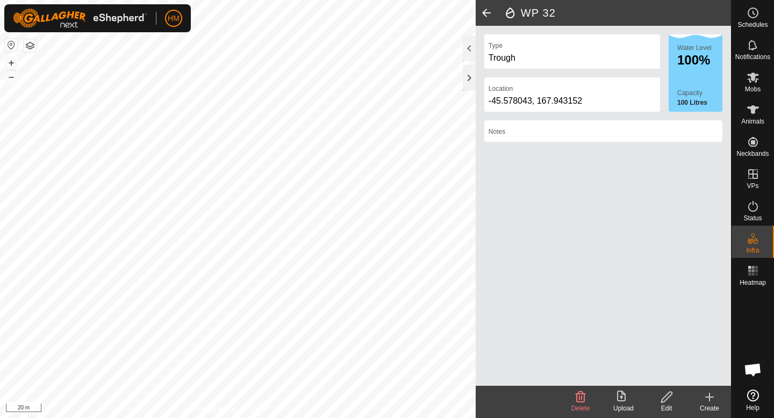
click at [710, 405] on div "Create" at bounding box center [709, 408] width 43 height 10
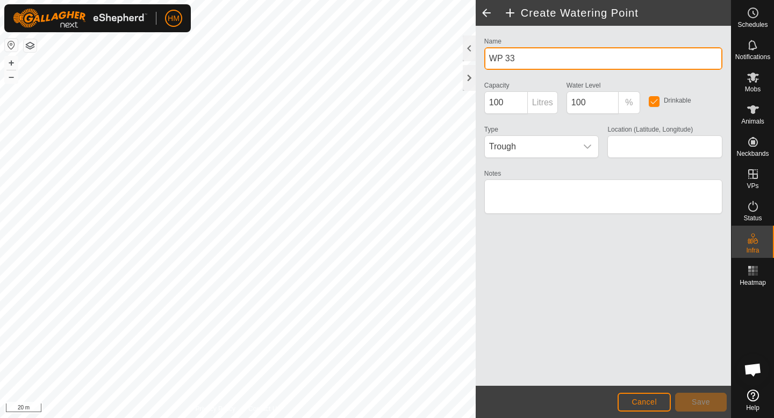
click at [531, 53] on input "WP 33" at bounding box center [603, 58] width 238 height 23
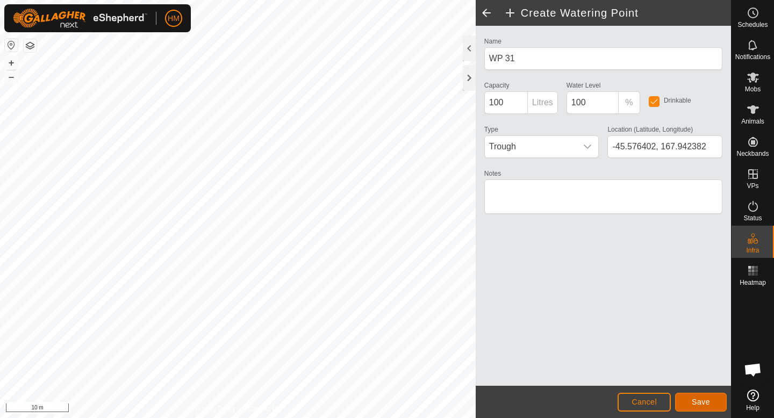
click at [693, 402] on span "Save" at bounding box center [700, 402] width 18 height 9
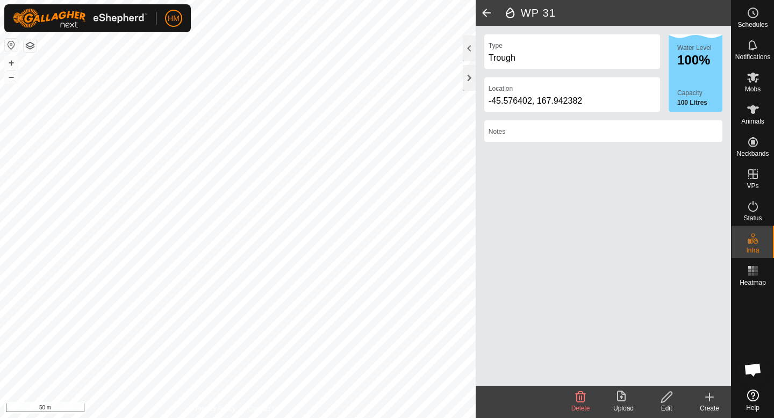
click at [712, 405] on div "Create" at bounding box center [709, 408] width 43 height 10
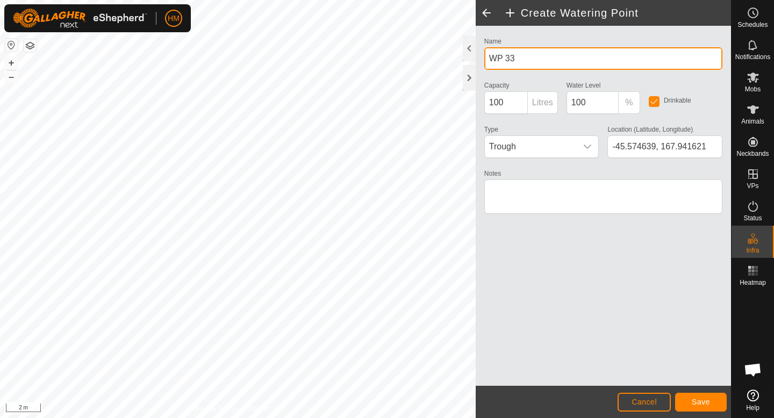
click at [567, 52] on input "WP 33" at bounding box center [603, 58] width 238 height 23
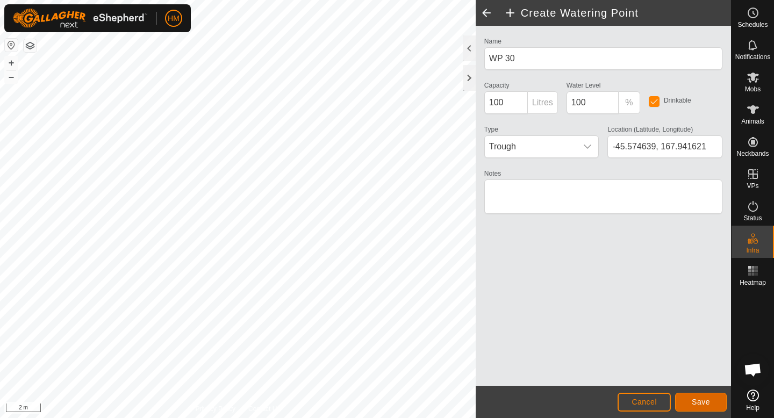
click at [690, 399] on button "Save" at bounding box center [701, 402] width 52 height 19
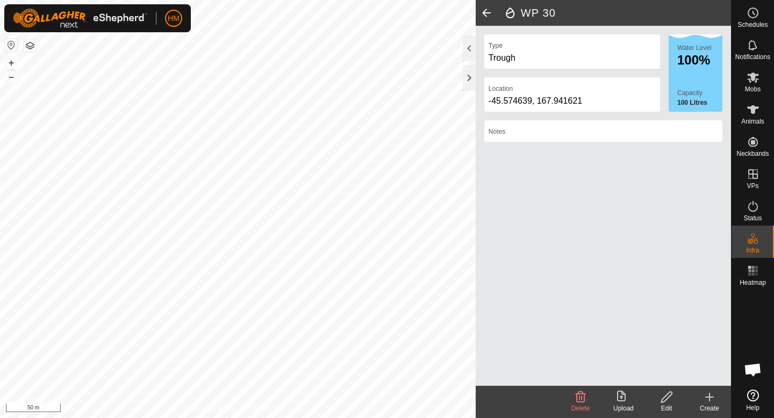
click at [711, 403] on div "Create" at bounding box center [709, 408] width 43 height 10
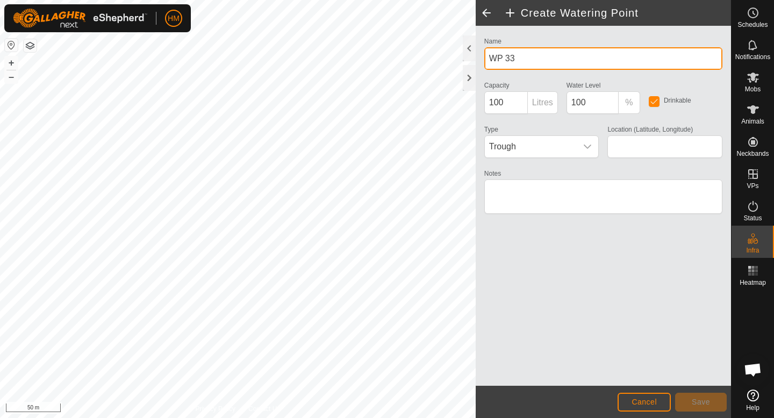
click at [536, 53] on input "WP 33" at bounding box center [603, 58] width 238 height 23
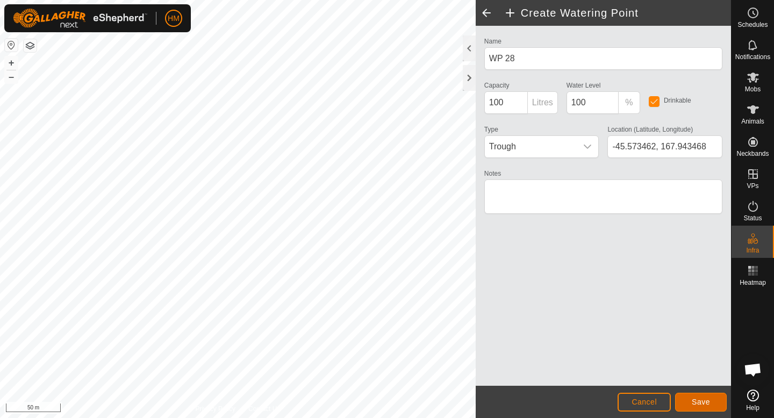
click at [701, 396] on button "Save" at bounding box center [701, 402] width 52 height 19
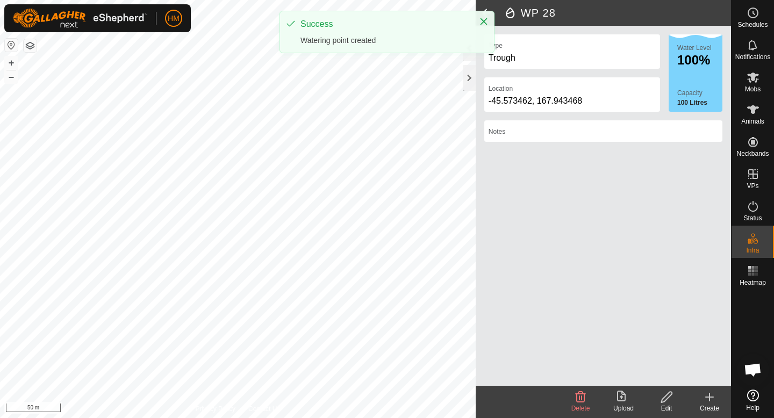
click at [709, 405] on div "Create" at bounding box center [709, 408] width 43 height 10
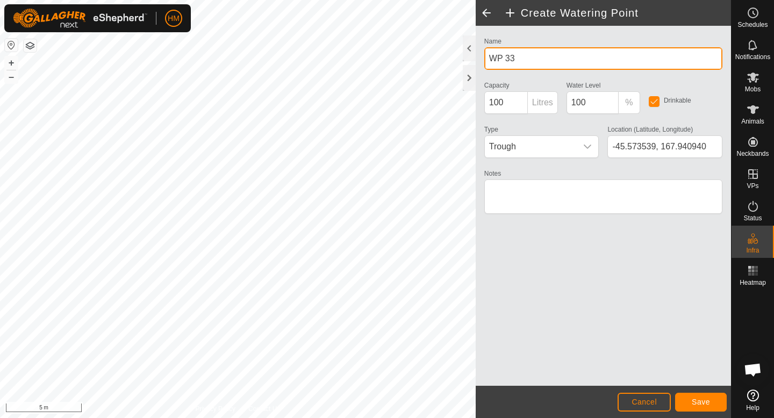
click at [532, 57] on input "WP 33" at bounding box center [603, 58] width 238 height 23
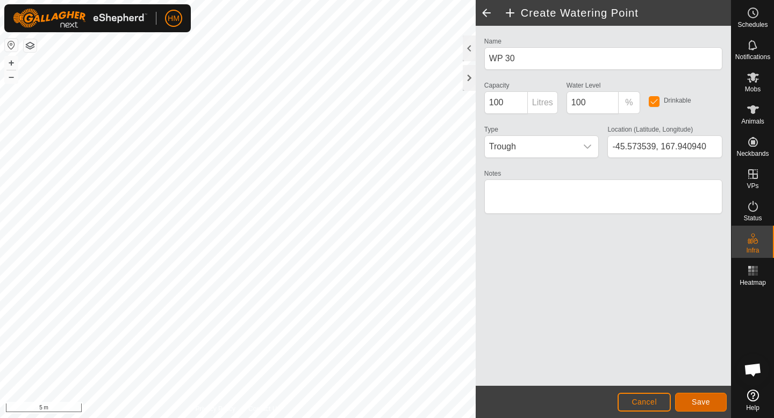
click at [689, 399] on button "Save" at bounding box center [701, 402] width 52 height 19
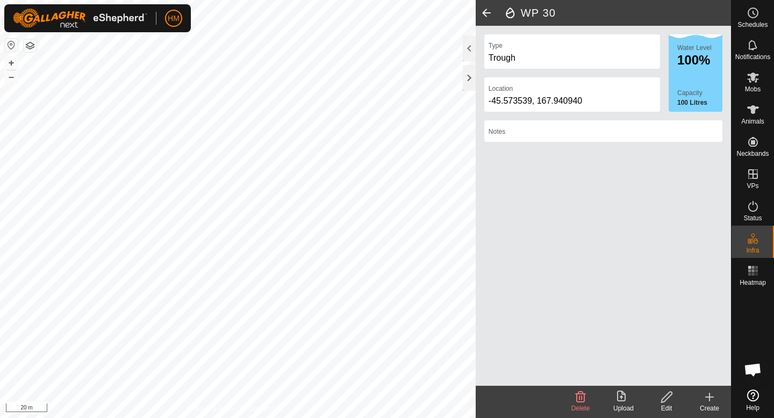
click at [487, 16] on span at bounding box center [485, 13] width 21 height 26
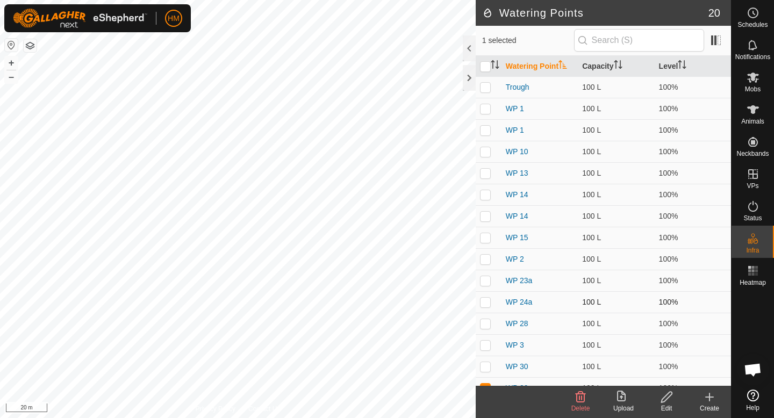
scroll to position [121, 0]
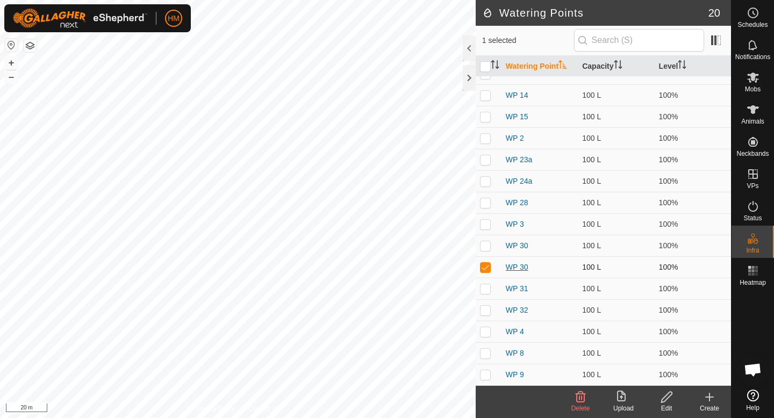
click at [524, 269] on link "WP 30" at bounding box center [517, 267] width 23 height 9
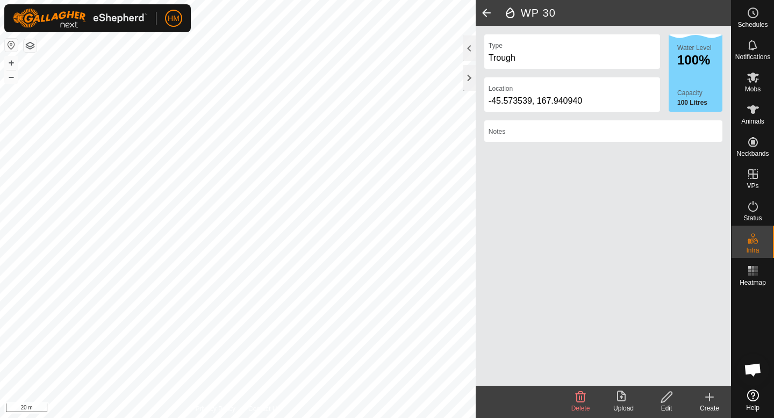
click at [523, 53] on div "Trough" at bounding box center [571, 58] width 167 height 13
click at [542, 19] on header "WP 30" at bounding box center [602, 13] width 255 height 26
click at [572, 370] on div "Type Trough Location -45.573539, 167.940940 Water Level 100% Capacity 100 Litre…" at bounding box center [602, 206] width 255 height 360
click at [575, 405] on span "Delete" at bounding box center [580, 409] width 19 height 8
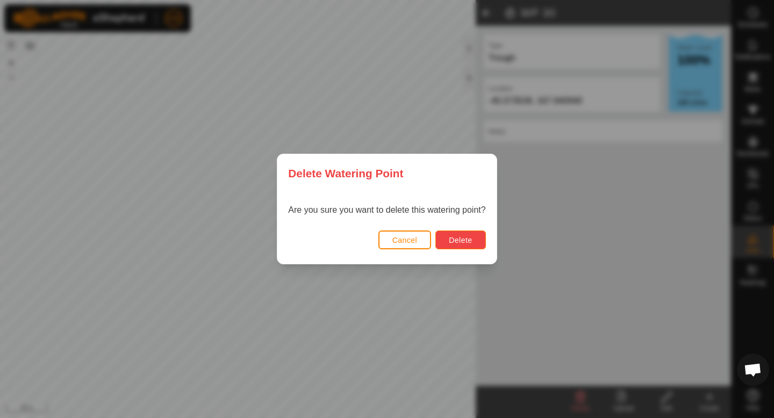
click at [461, 243] on span "Delete" at bounding box center [460, 240] width 23 height 9
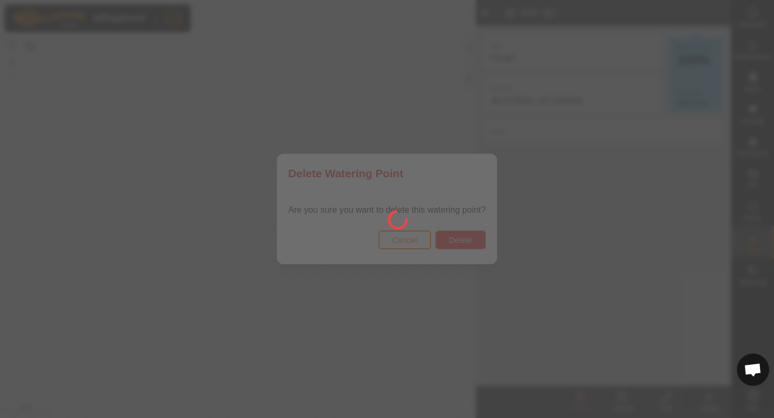
click at [461, 243] on span "Delete" at bounding box center [460, 240] width 23 height 9
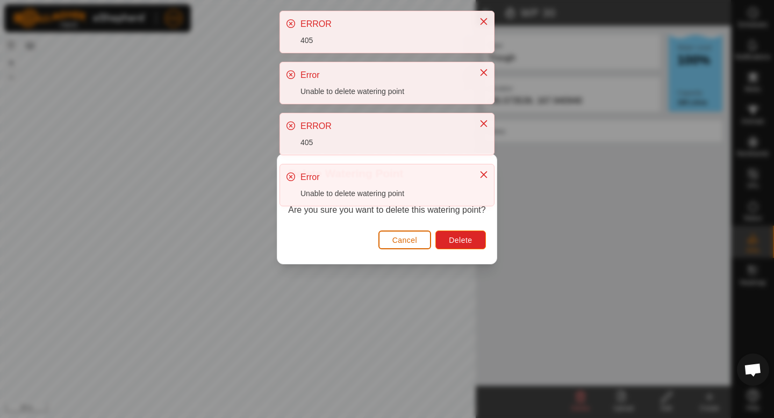
click at [405, 236] on span "Cancel" at bounding box center [404, 240] width 25 height 9
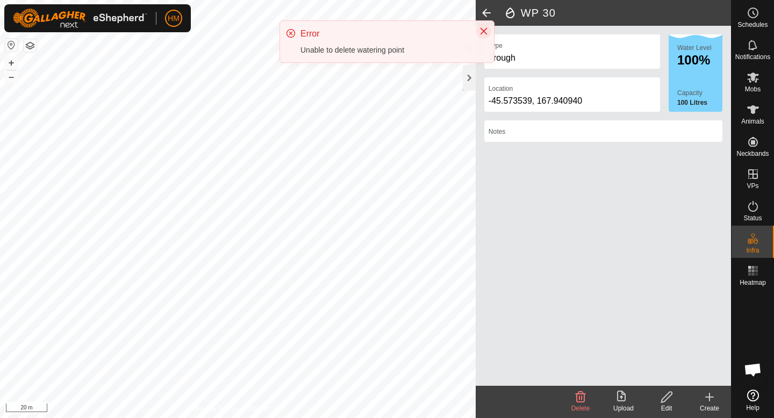
click at [482, 74] on div "HM Schedules Notifications Mobs Animals Neckbands VPs Status Infra Heatmap Help…" at bounding box center [387, 209] width 774 height 418
click at [484, 21] on icon "Close" at bounding box center [483, 21] width 7 height 7
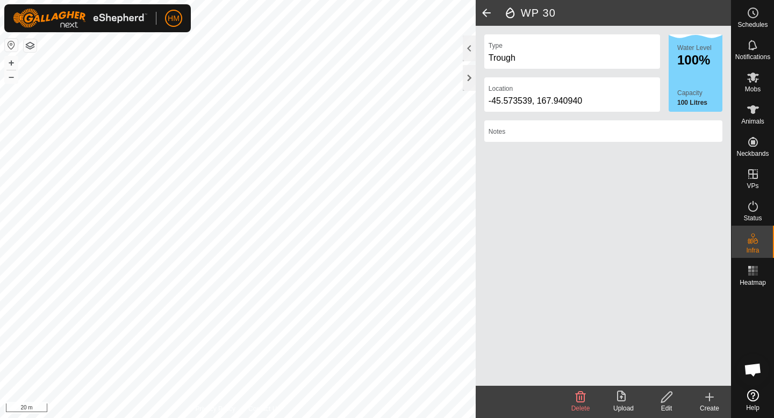
click at [488, 19] on span at bounding box center [485, 13] width 21 height 26
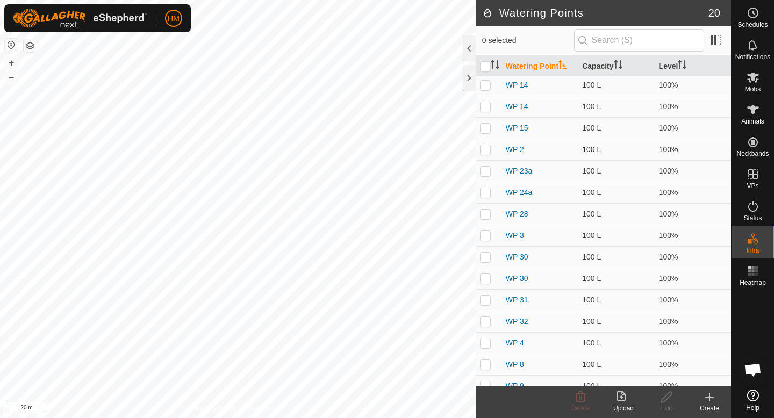
scroll to position [107, 0]
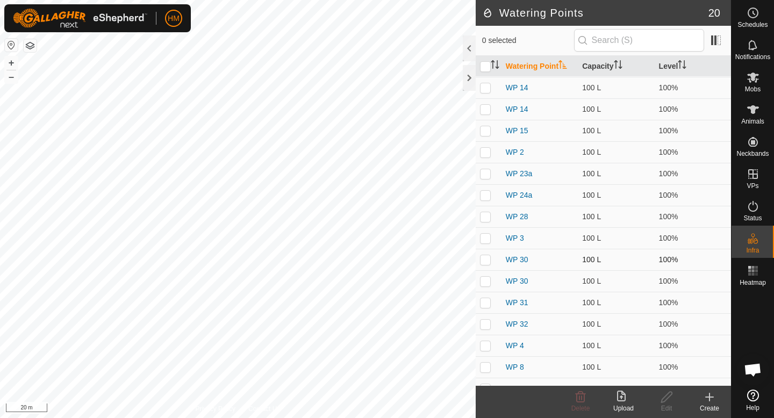
click at [486, 261] on p-checkbox at bounding box center [485, 259] width 11 height 9
click at [579, 395] on icon at bounding box center [580, 397] width 13 height 13
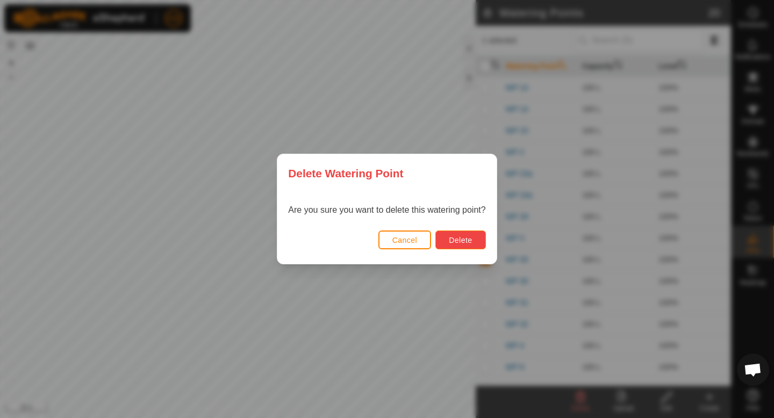
click at [467, 234] on button "Delete" at bounding box center [460, 239] width 50 height 19
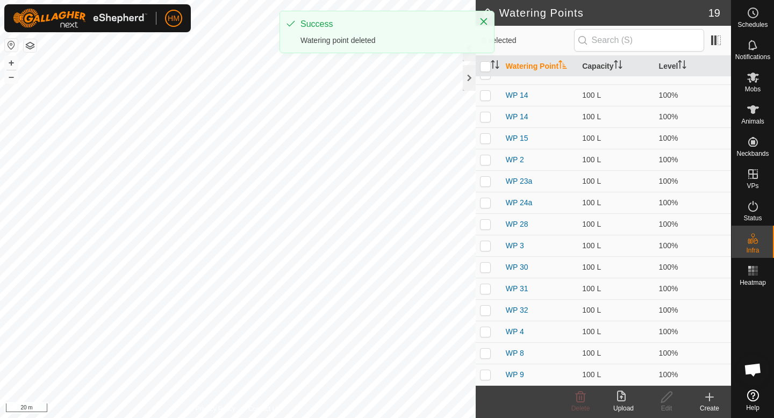
scroll to position [99, 0]
click at [487, 269] on p-checkbox at bounding box center [485, 267] width 11 height 9
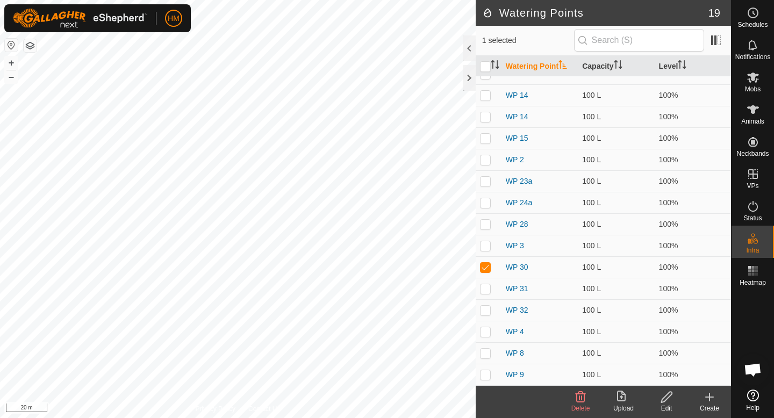
click at [576, 405] on span "Delete" at bounding box center [580, 409] width 19 height 8
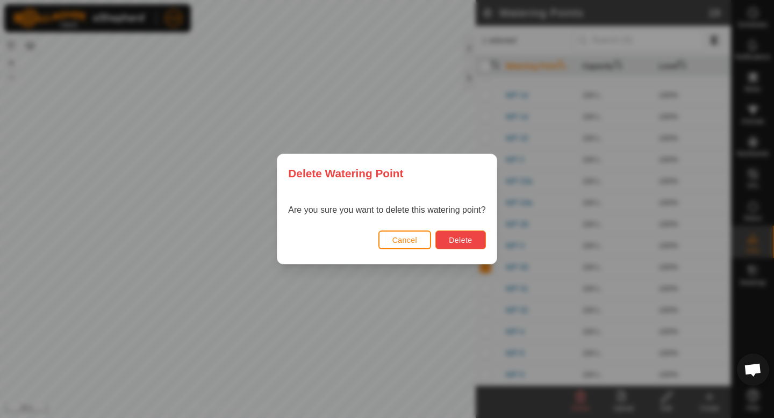
click at [459, 230] on button "Delete" at bounding box center [460, 239] width 50 height 19
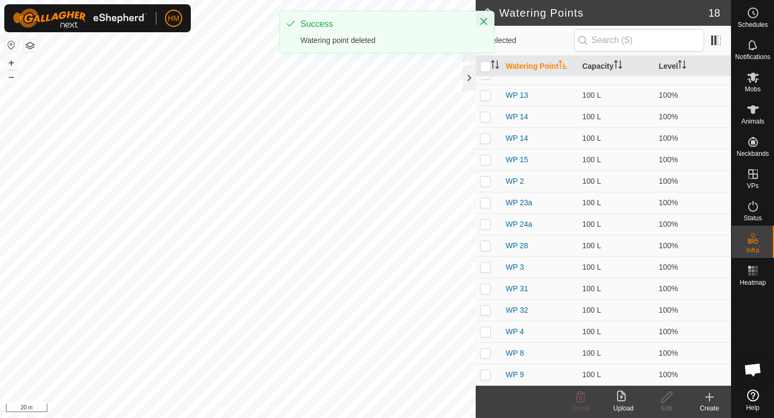
scroll to position [0, 0]
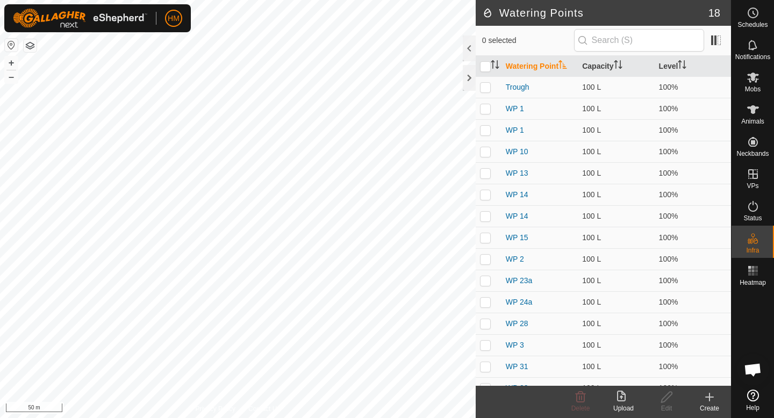
click at [710, 400] on icon at bounding box center [709, 397] width 13 height 13
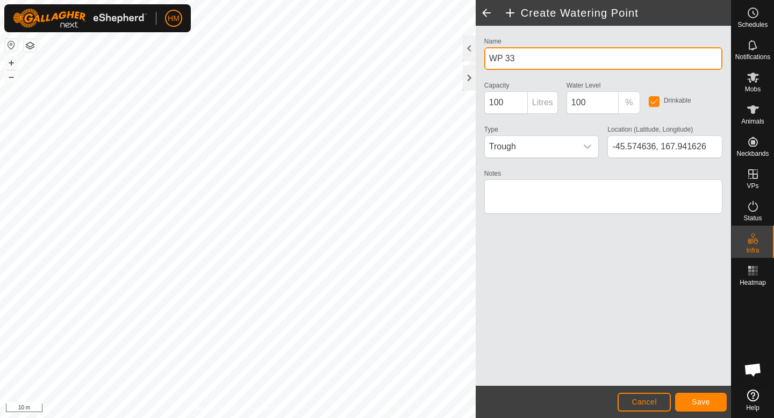
click at [529, 57] on input "WP 33" at bounding box center [603, 58] width 238 height 23
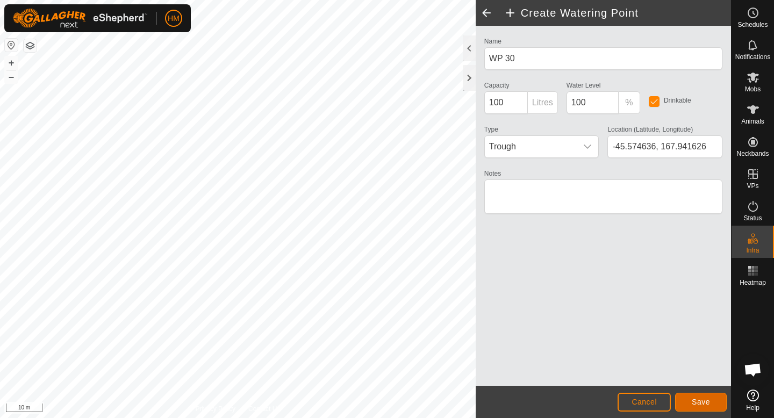
click at [694, 404] on span "Save" at bounding box center [700, 402] width 18 height 9
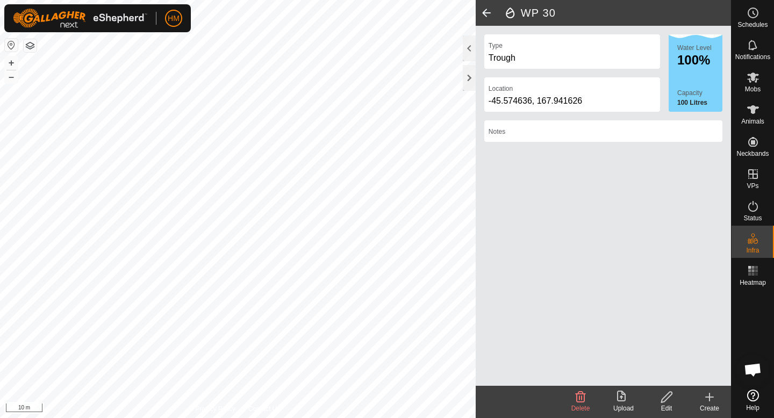
click at [710, 405] on div "Create" at bounding box center [709, 408] width 43 height 10
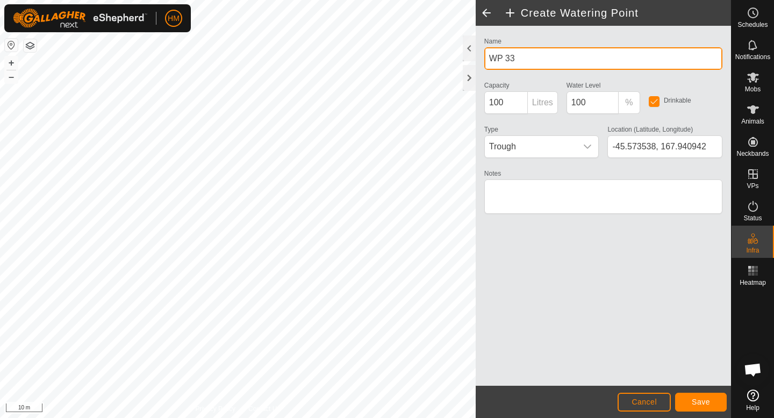
click at [547, 56] on input "WP 33" at bounding box center [603, 58] width 238 height 23
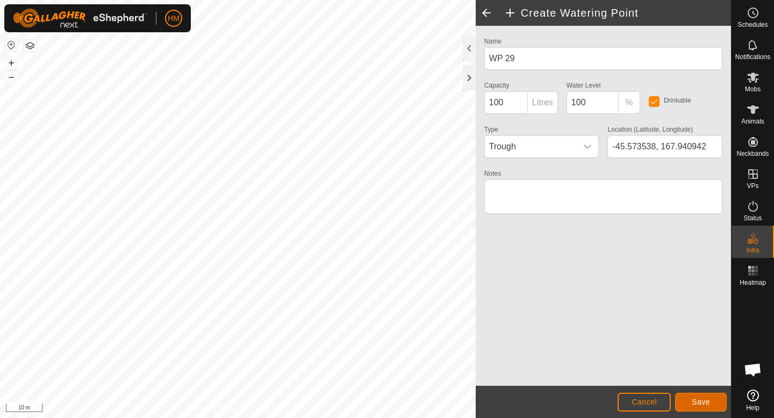
click at [703, 407] on button "Save" at bounding box center [701, 402] width 52 height 19
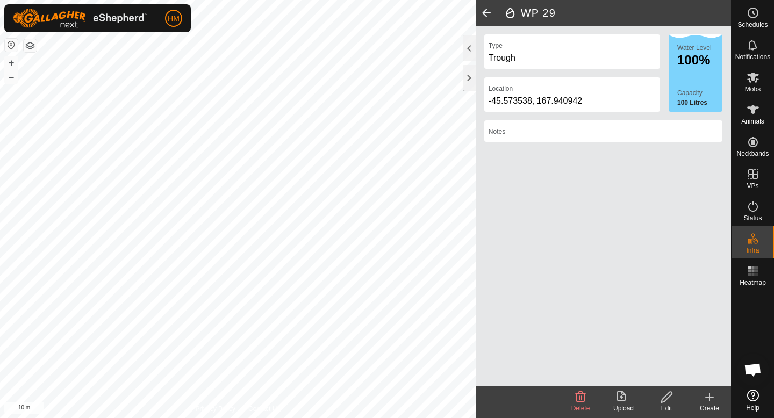
click at [489, 19] on span at bounding box center [485, 13] width 21 height 26
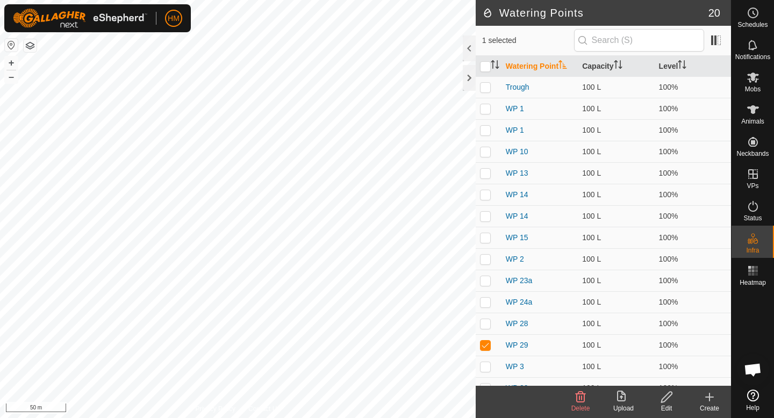
click at [706, 399] on icon at bounding box center [709, 397] width 13 height 13
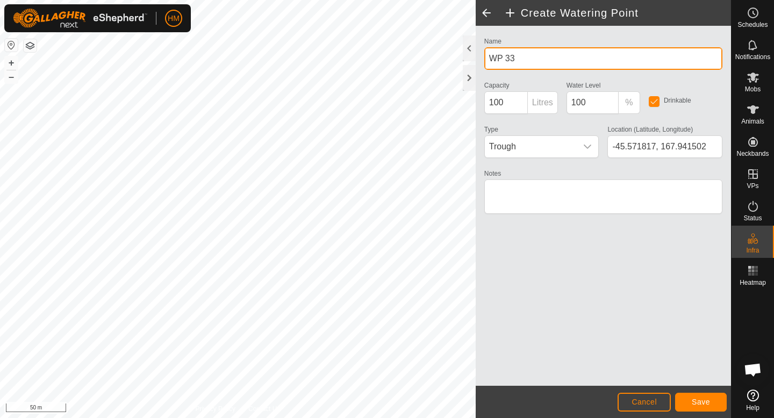
click at [537, 68] on input "WP 33" at bounding box center [603, 58] width 238 height 23
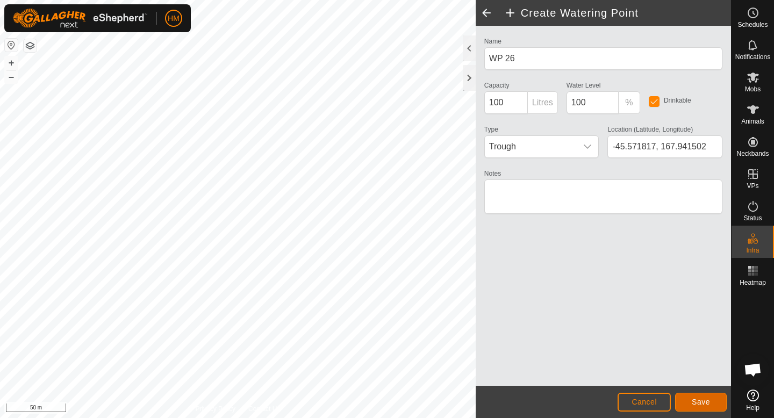
click at [691, 398] on span "Save" at bounding box center [700, 402] width 18 height 9
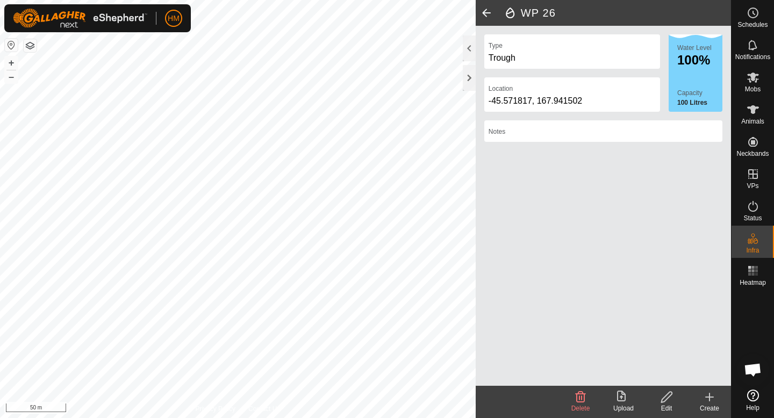
click at [710, 397] on icon at bounding box center [709, 397] width 8 height 0
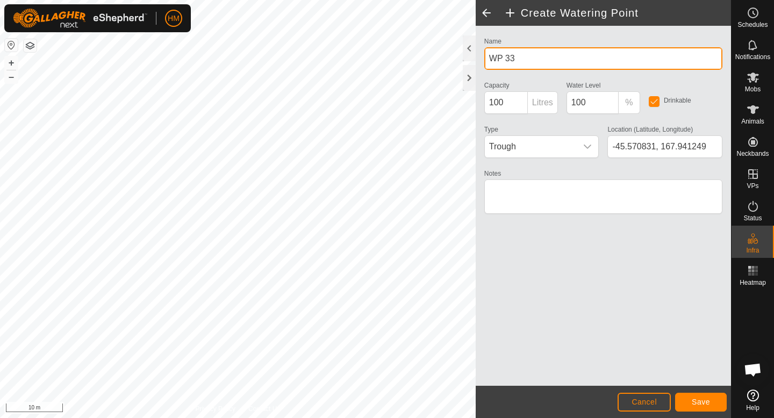
click at [572, 56] on input "WP 33" at bounding box center [603, 58] width 238 height 23
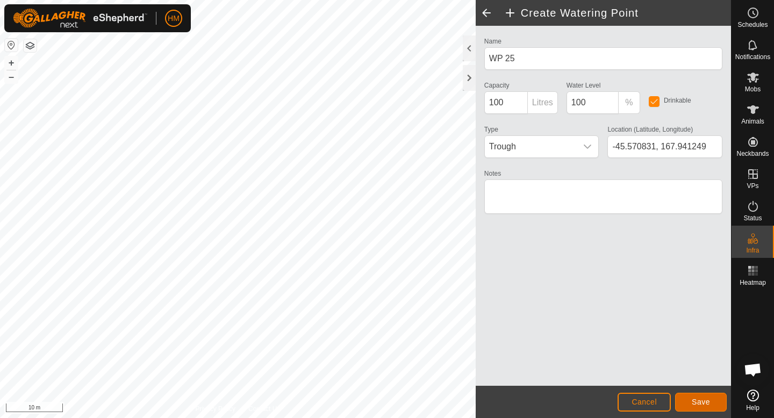
click at [696, 400] on span "Save" at bounding box center [700, 402] width 18 height 9
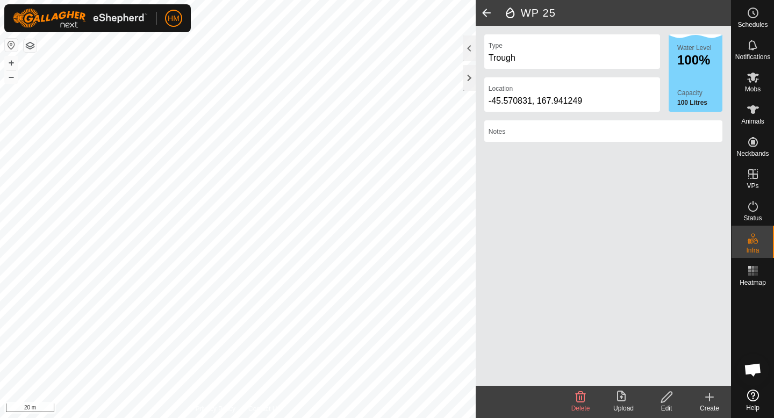
click at [708, 399] on icon at bounding box center [709, 397] width 13 height 13
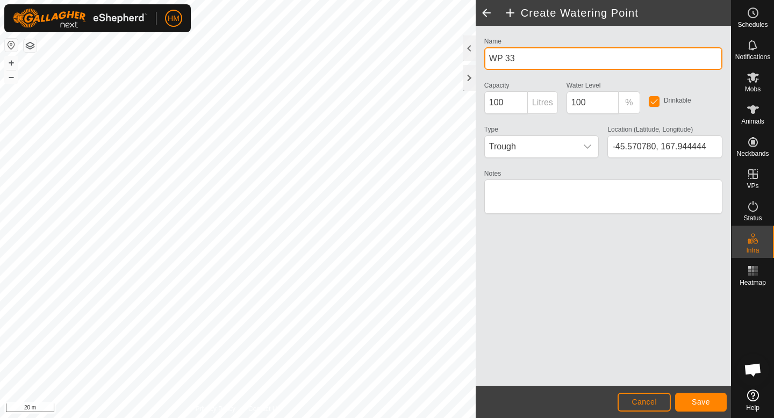
click at [532, 53] on input "WP 33" at bounding box center [603, 58] width 238 height 23
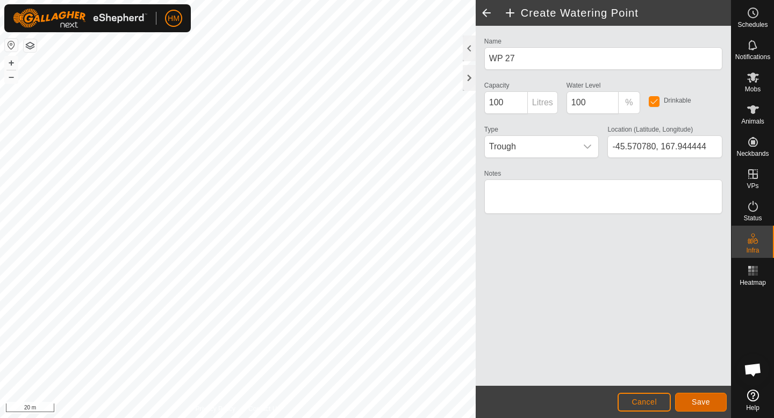
click at [703, 405] on span "Save" at bounding box center [700, 402] width 18 height 9
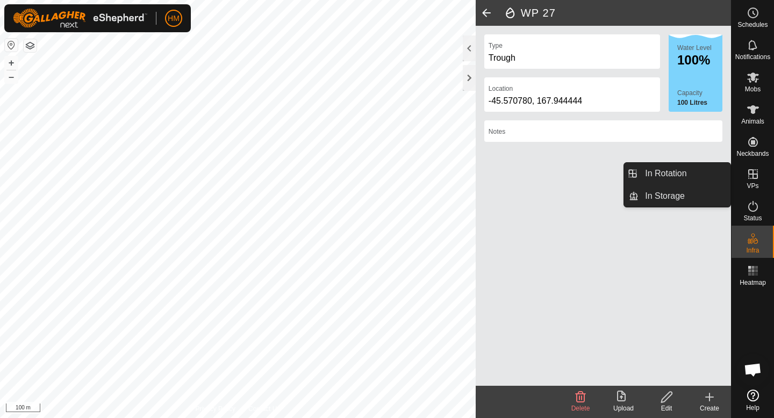
click at [752, 178] on icon at bounding box center [753, 174] width 10 height 10
click at [680, 174] on link "In Rotation" at bounding box center [684, 173] width 92 height 21
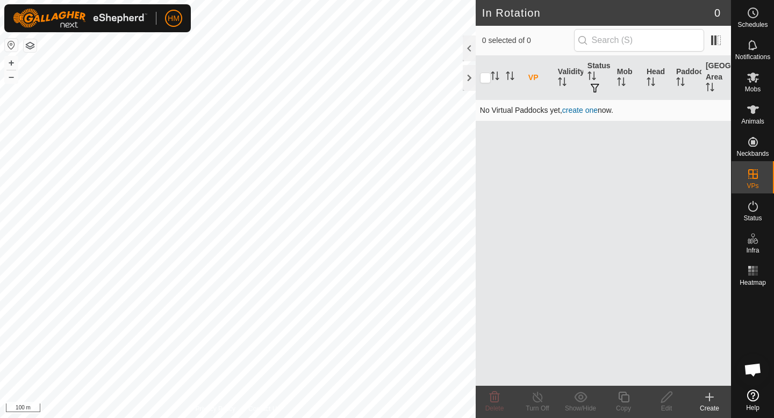
click at [582, 112] on link "create one" at bounding box center [579, 110] width 35 height 9
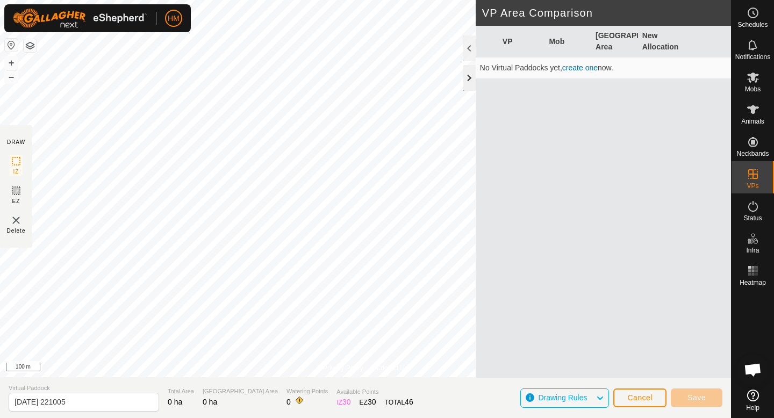
click at [470, 81] on div at bounding box center [469, 78] width 13 height 26
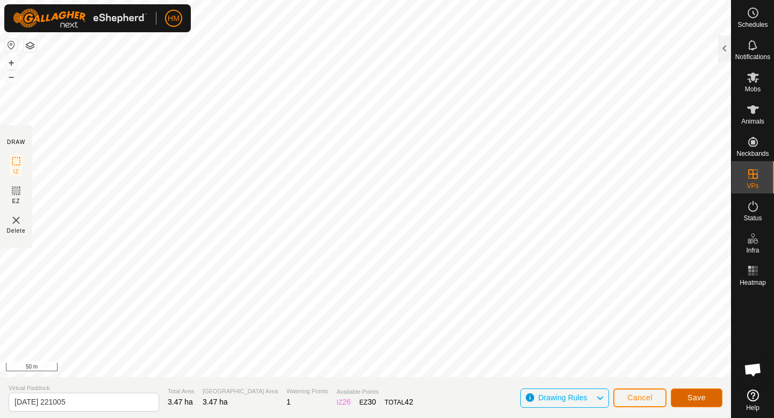
click at [693, 398] on span "Save" at bounding box center [696, 397] width 18 height 9
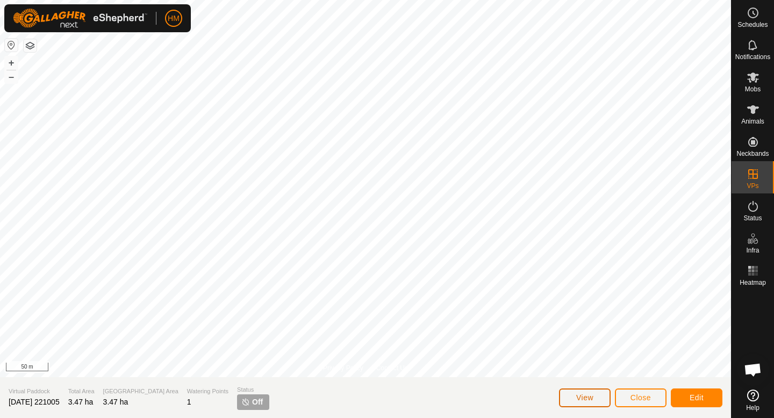
click at [591, 395] on span "View" at bounding box center [584, 397] width 17 height 9
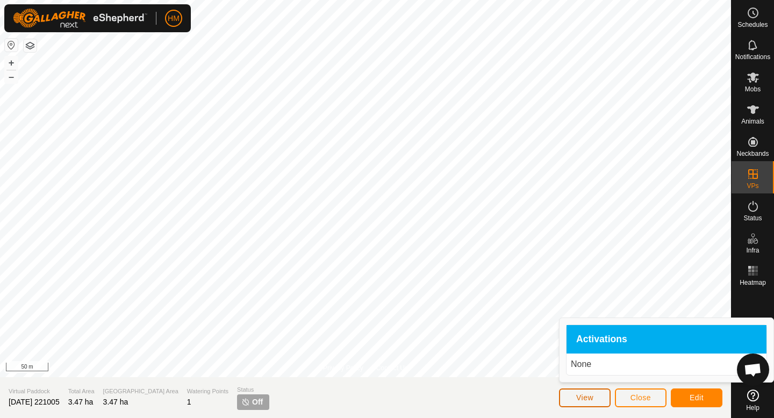
click at [591, 396] on span "View" at bounding box center [584, 397] width 17 height 9
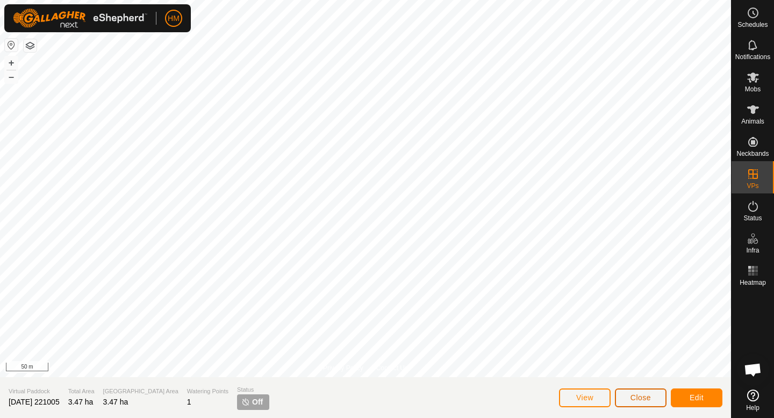
click at [634, 392] on button "Close" at bounding box center [641, 397] width 52 height 19
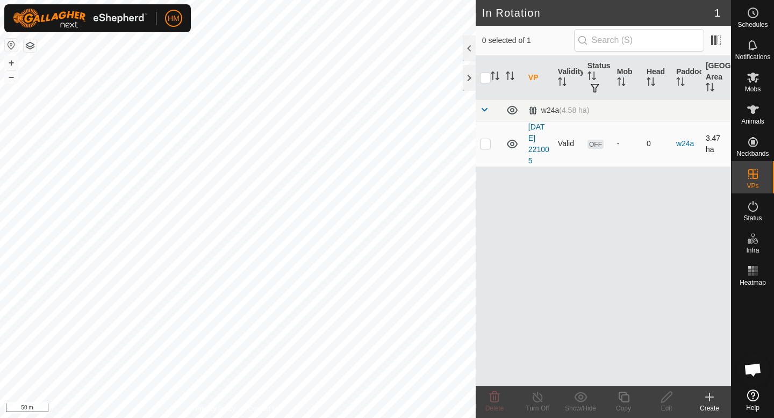
click at [593, 147] on span "OFF" at bounding box center [595, 144] width 16 height 9
click at [537, 136] on link "2025-09-04 221005" at bounding box center [538, 143] width 21 height 42
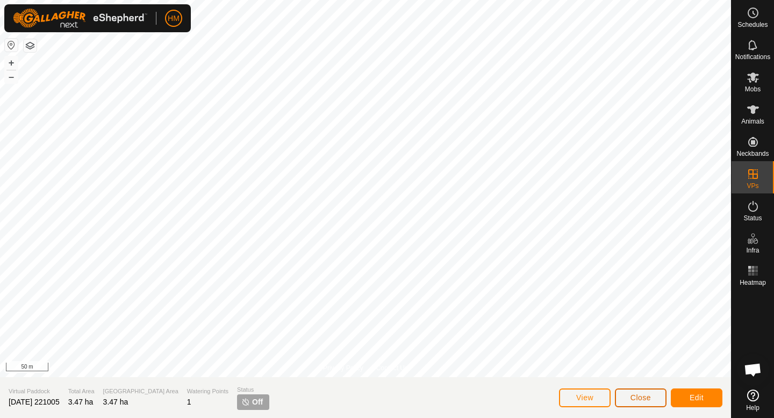
click at [641, 393] on span "Close" at bounding box center [640, 397] width 20 height 9
click at [601, 400] on button "View" at bounding box center [585, 397] width 52 height 19
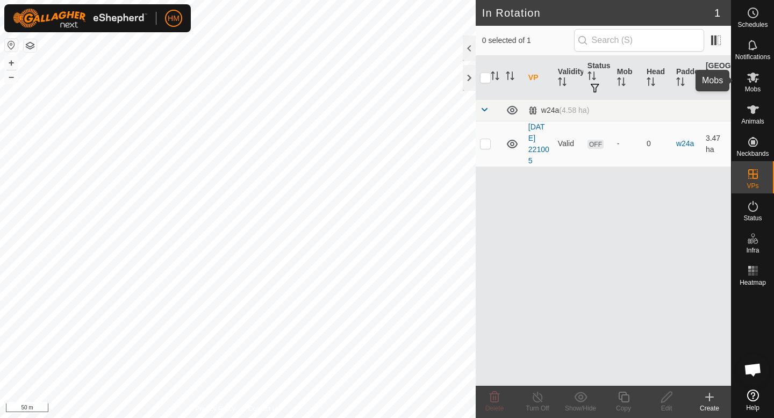
click at [745, 82] on es-mob-svg-icon at bounding box center [752, 77] width 19 height 17
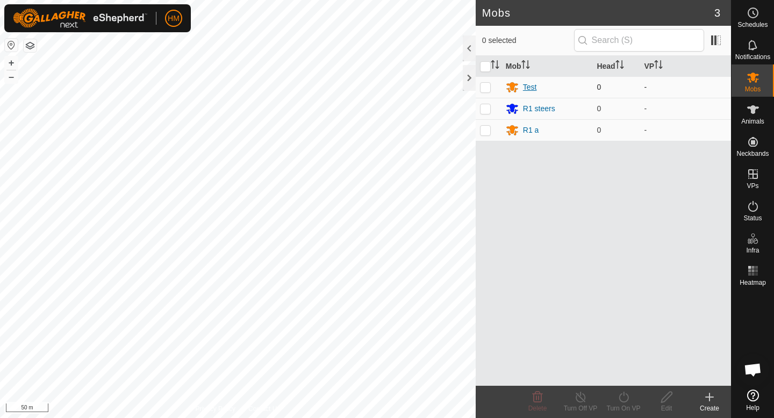
click at [529, 89] on div "Test" at bounding box center [530, 87] width 14 height 11
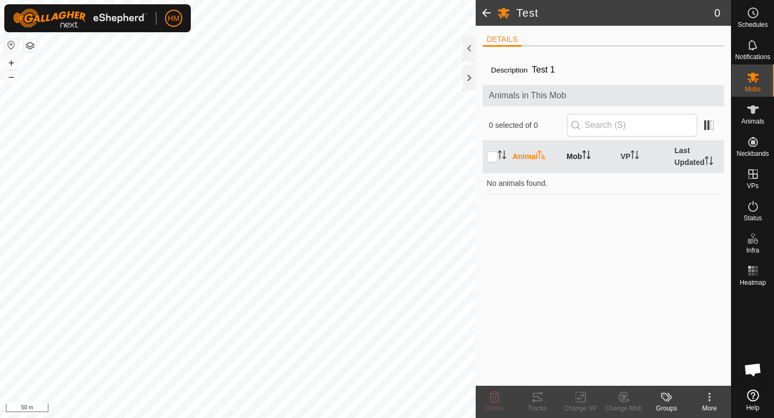
click at [580, 152] on th "Mob" at bounding box center [589, 157] width 54 height 32
click at [623, 157] on th "VP" at bounding box center [643, 157] width 54 height 32
click at [490, 155] on input "checkbox" at bounding box center [492, 157] width 11 height 11
click at [472, 74] on div at bounding box center [469, 78] width 13 height 26
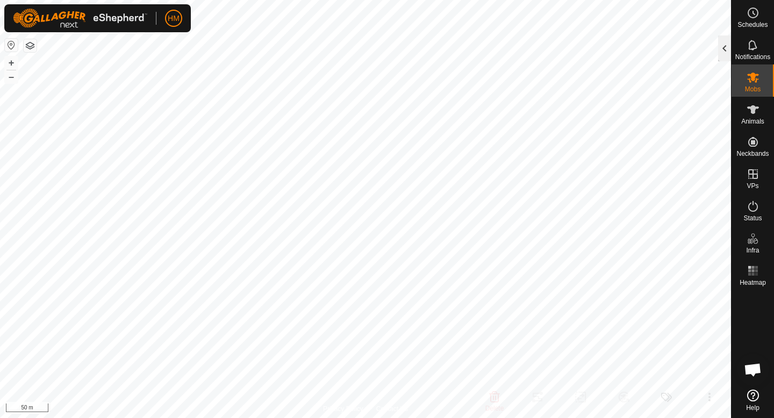
click at [730, 47] on div at bounding box center [724, 48] width 13 height 26
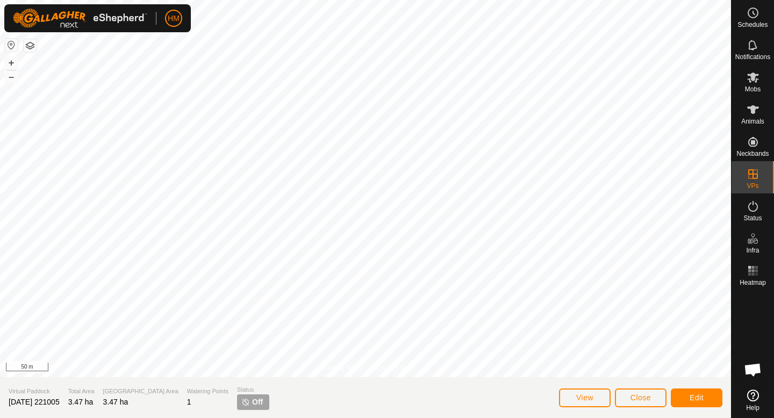
click at [252, 400] on span "Off" at bounding box center [257, 401] width 11 height 11
drag, startPoint x: 236, startPoint y: 405, endPoint x: 230, endPoint y: 405, distance: 6.4
click at [252, 405] on span "Off" at bounding box center [257, 401] width 11 height 11
click at [252, 403] on span "Off" at bounding box center [257, 401] width 11 height 11
click at [250, 402] on section "Virtual Paddock 2025-09-04 221005 Total Area 3.47 ha Grazing Area 3.47 ha Water…" at bounding box center [365, 397] width 731 height 41
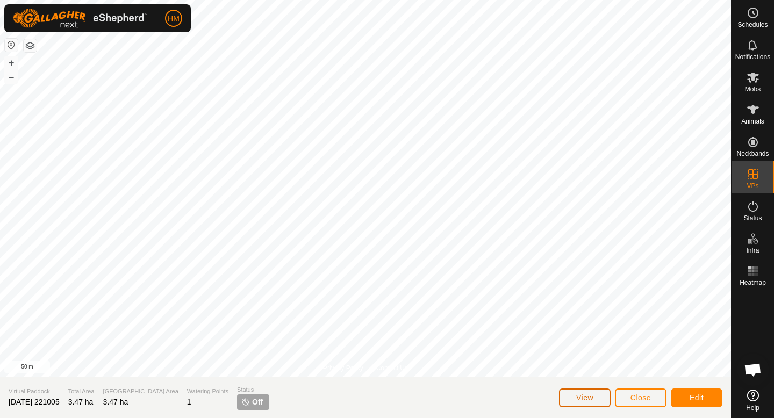
click at [590, 402] on button "View" at bounding box center [585, 397] width 52 height 19
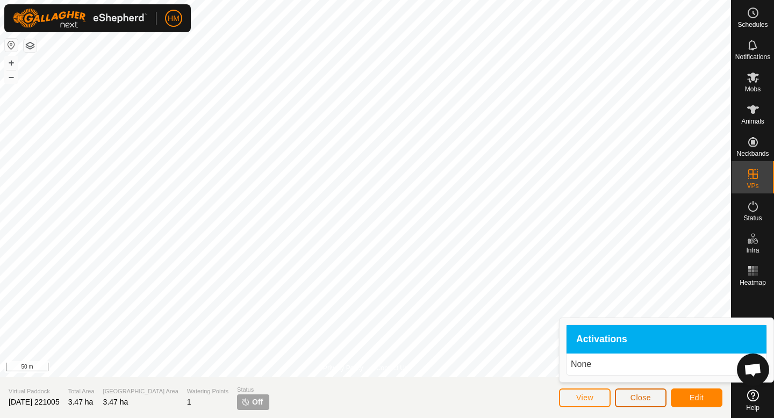
click at [627, 404] on button "Close" at bounding box center [641, 397] width 52 height 19
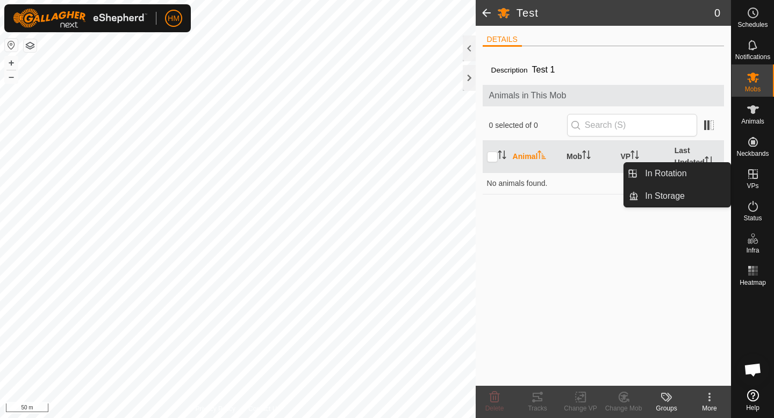
click at [761, 180] on es-virtualpaddocks-svg-icon at bounding box center [752, 173] width 19 height 17
click at [679, 192] on link "In Storage" at bounding box center [684, 195] width 92 height 21
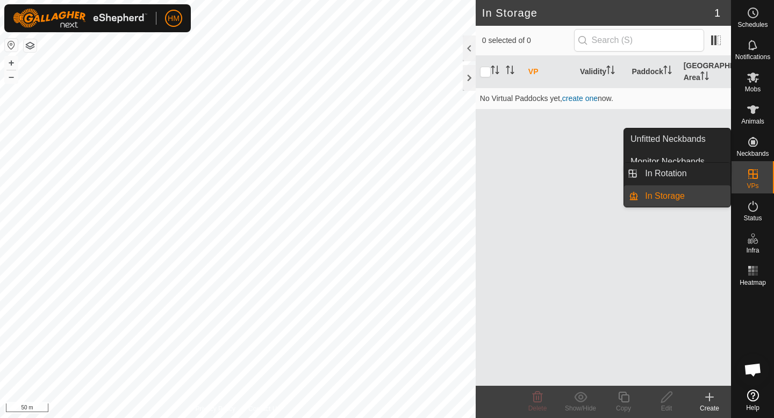
click at [706, 192] on link "In Storage" at bounding box center [684, 195] width 92 height 21
click at [691, 192] on link "In Storage" at bounding box center [684, 195] width 92 height 21
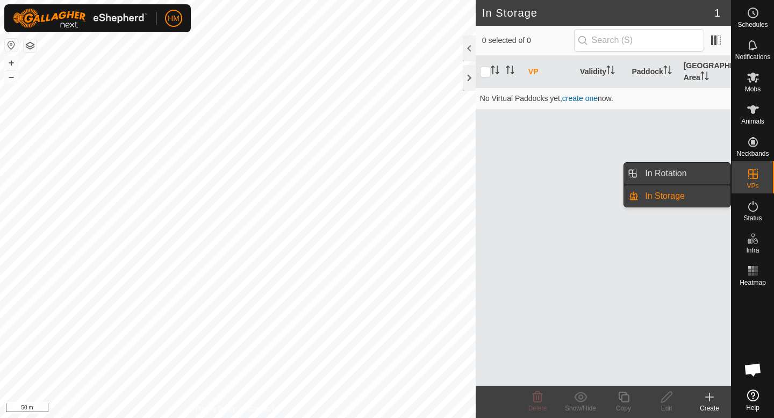
click at [703, 171] on link "In Rotation" at bounding box center [684, 173] width 92 height 21
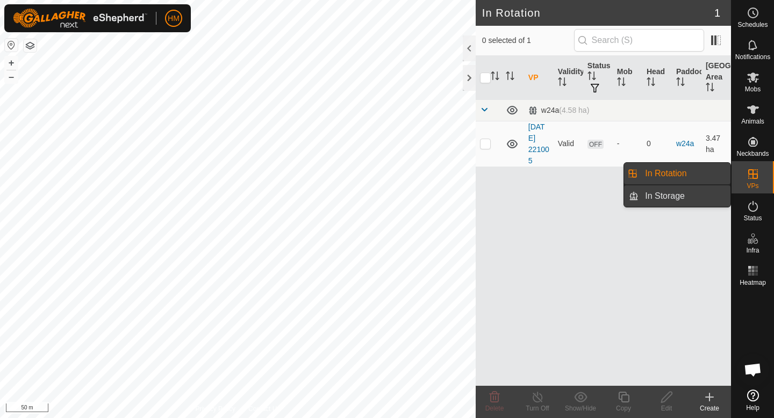
click at [687, 190] on link "In Storage" at bounding box center [684, 195] width 92 height 21
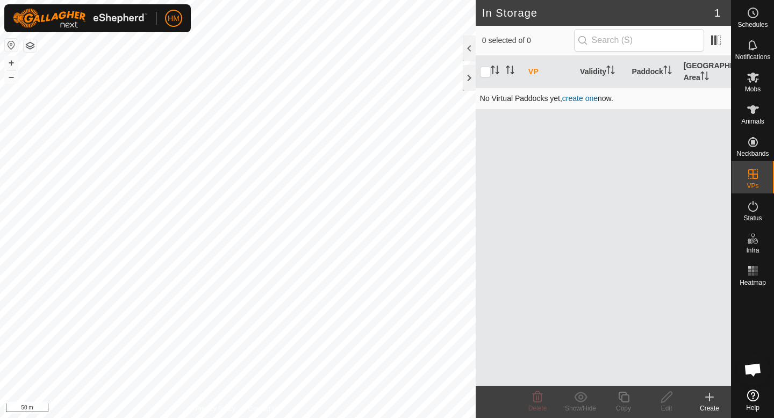
click at [580, 101] on link "create one" at bounding box center [579, 98] width 35 height 9
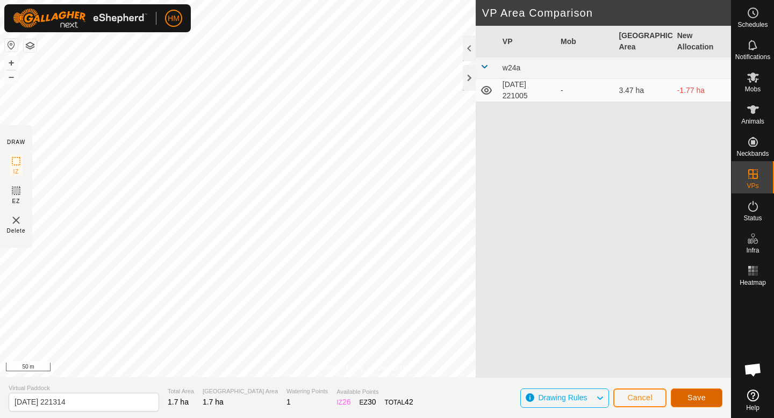
click at [700, 400] on span "Save" at bounding box center [696, 397] width 18 height 9
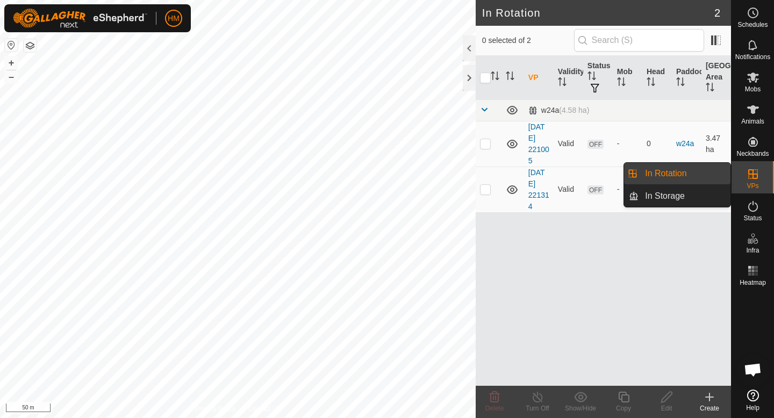
click at [680, 177] on link "In Rotation" at bounding box center [684, 173] width 92 height 21
click at [681, 196] on link "In Storage" at bounding box center [684, 195] width 92 height 21
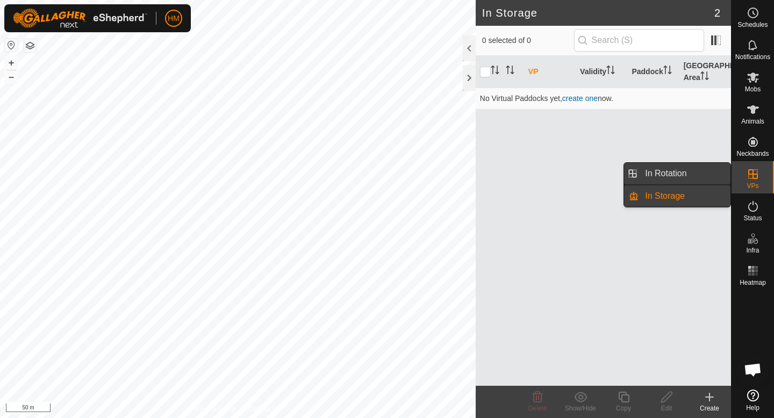
click at [678, 172] on span "In Rotation" at bounding box center [665, 173] width 41 height 13
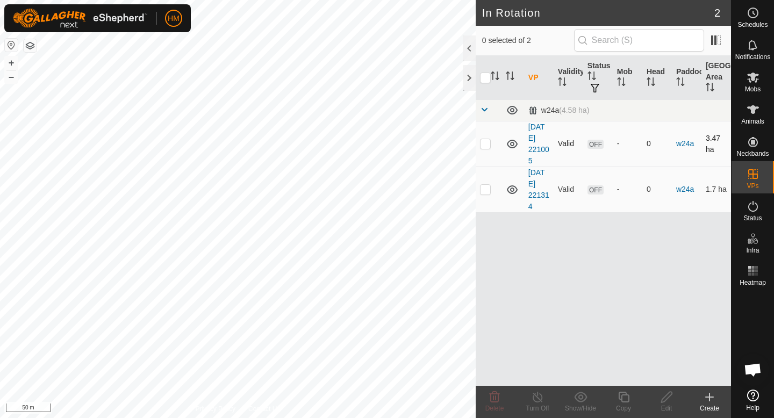
click at [482, 145] on p-checkbox at bounding box center [485, 143] width 11 height 9
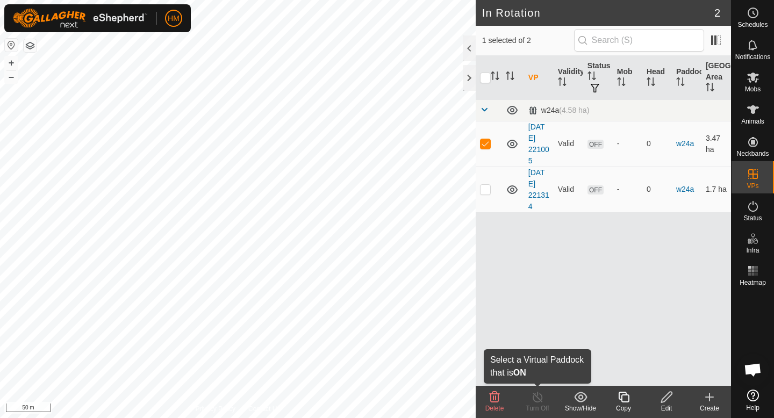
click at [536, 401] on icon at bounding box center [537, 397] width 10 height 11
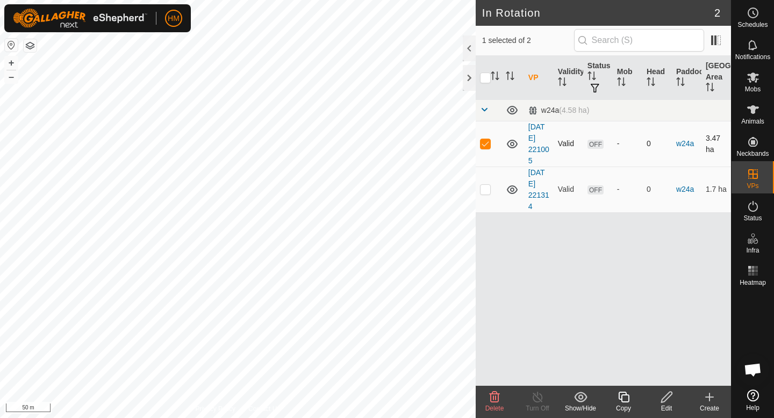
click at [484, 143] on p-checkbox at bounding box center [485, 143] width 11 height 9
click at [486, 186] on p-checkbox at bounding box center [485, 189] width 11 height 9
click at [493, 398] on icon at bounding box center [494, 397] width 10 height 11
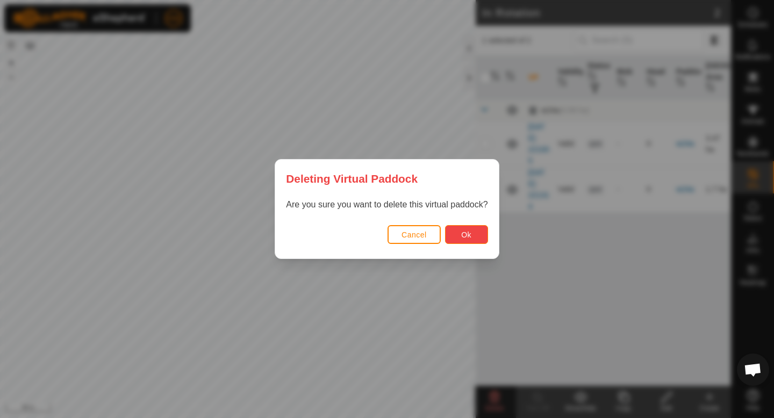
click at [463, 236] on span "Ok" at bounding box center [466, 234] width 10 height 9
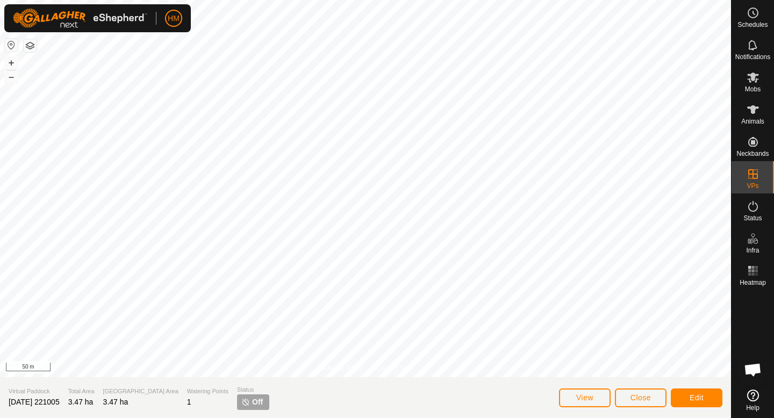
click at [241, 399] on img at bounding box center [245, 402] width 9 height 9
